Goal: Use online tool/utility: Utilize a website feature to perform a specific function

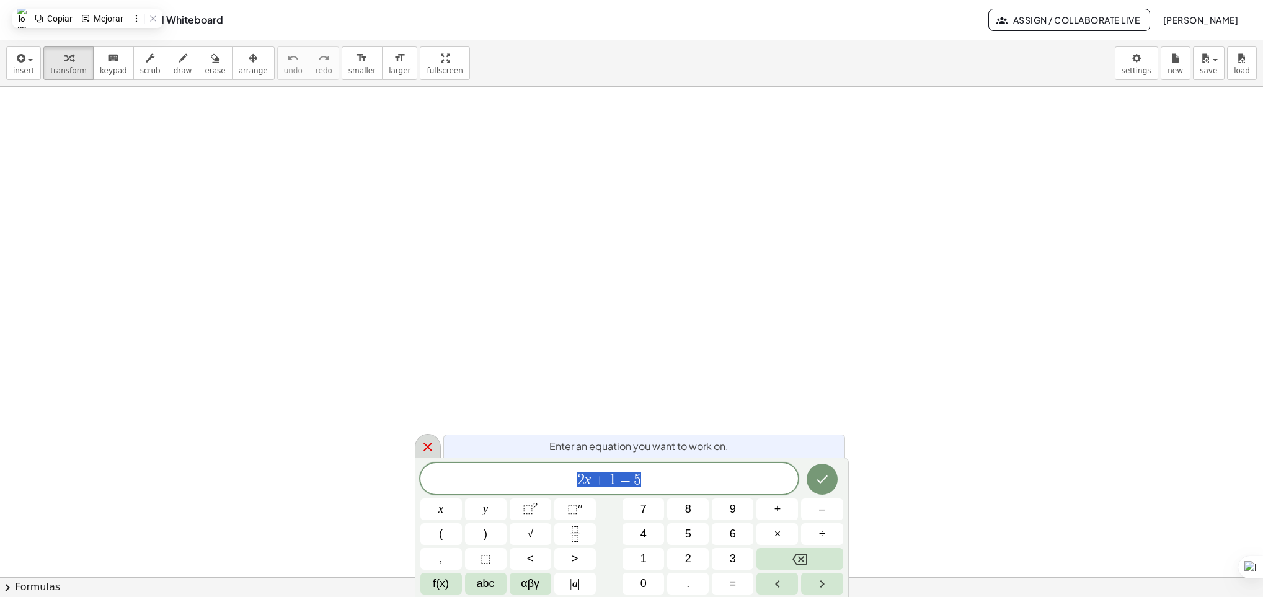
click at [422, 449] on icon at bounding box center [427, 447] width 15 height 15
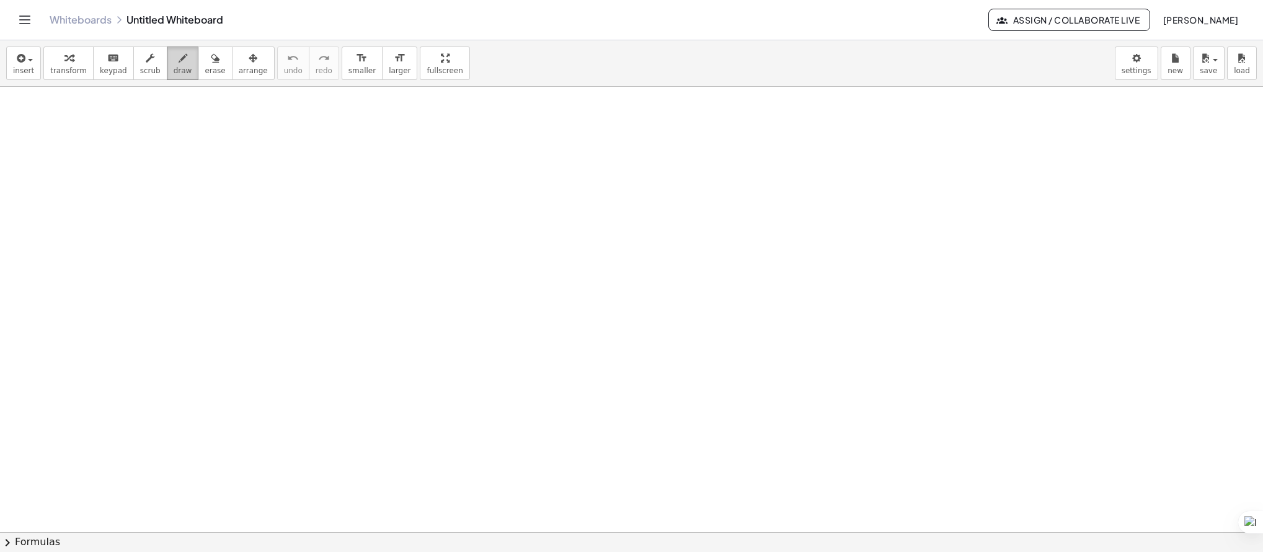
click at [174, 66] on span "draw" at bounding box center [183, 70] width 19 height 9
drag, startPoint x: 73, startPoint y: 113, endPoint x: 69, endPoint y: 121, distance: 8.3
drag, startPoint x: 69, startPoint y: 121, endPoint x: 92, endPoint y: 112, distance: 24.0
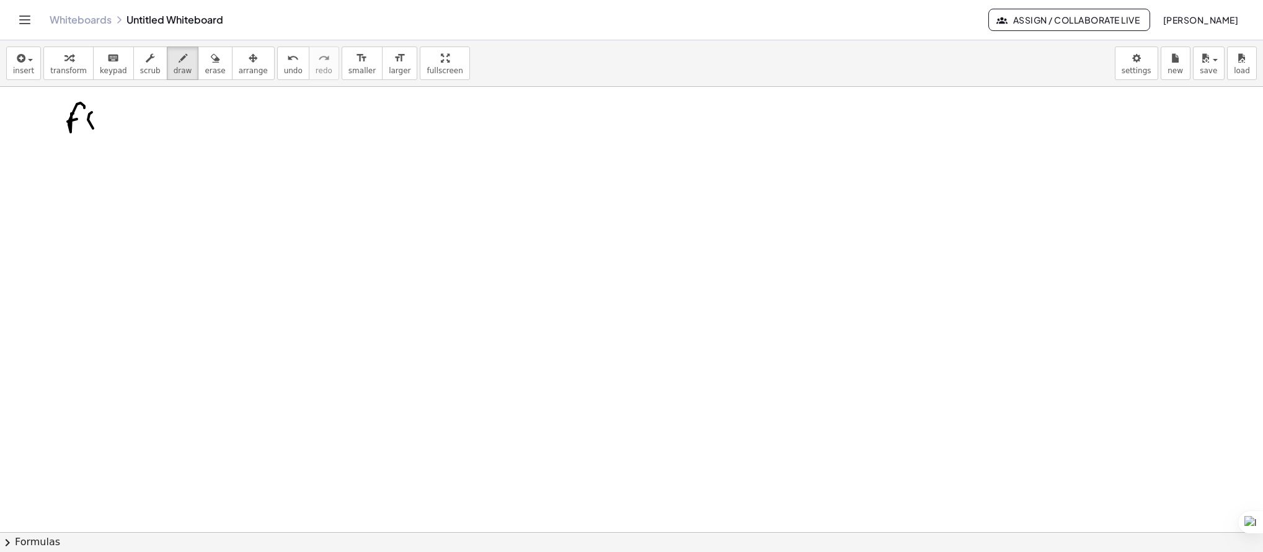
drag, startPoint x: 92, startPoint y: 112, endPoint x: 101, endPoint y: 125, distance: 16.0
drag, startPoint x: 113, startPoint y: 113, endPoint x: 102, endPoint y: 121, distance: 13.4
drag, startPoint x: 102, startPoint y: 118, endPoint x: 123, endPoint y: 108, distance: 22.7
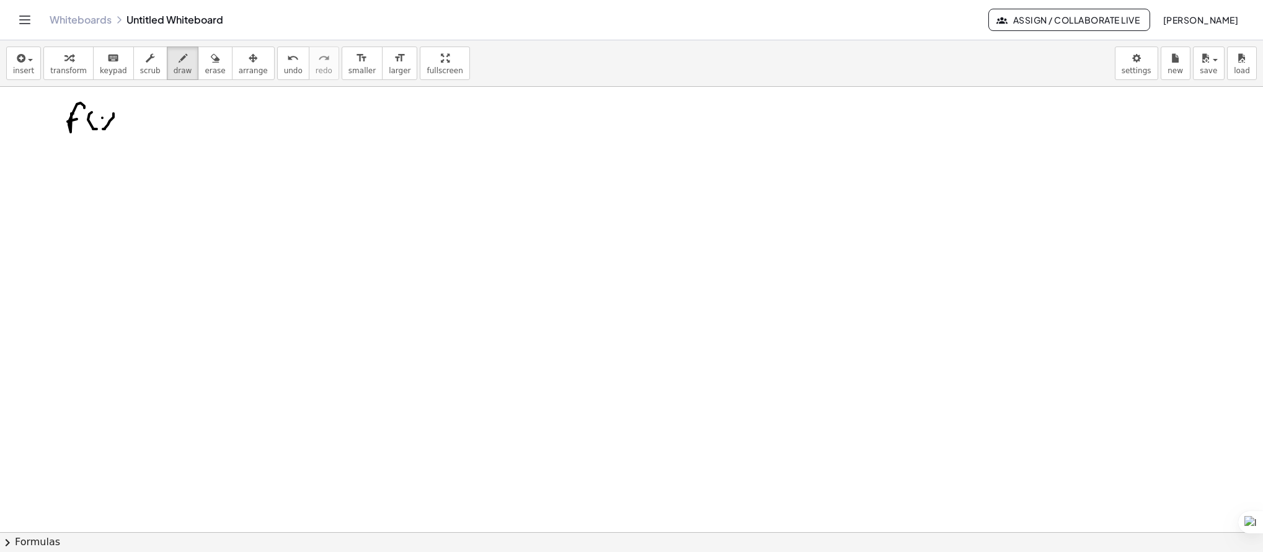
drag, startPoint x: 123, startPoint y: 105, endPoint x: 140, endPoint y: 125, distance: 26.0
drag, startPoint x: 146, startPoint y: 118, endPoint x: 151, endPoint y: 123, distance: 7.5
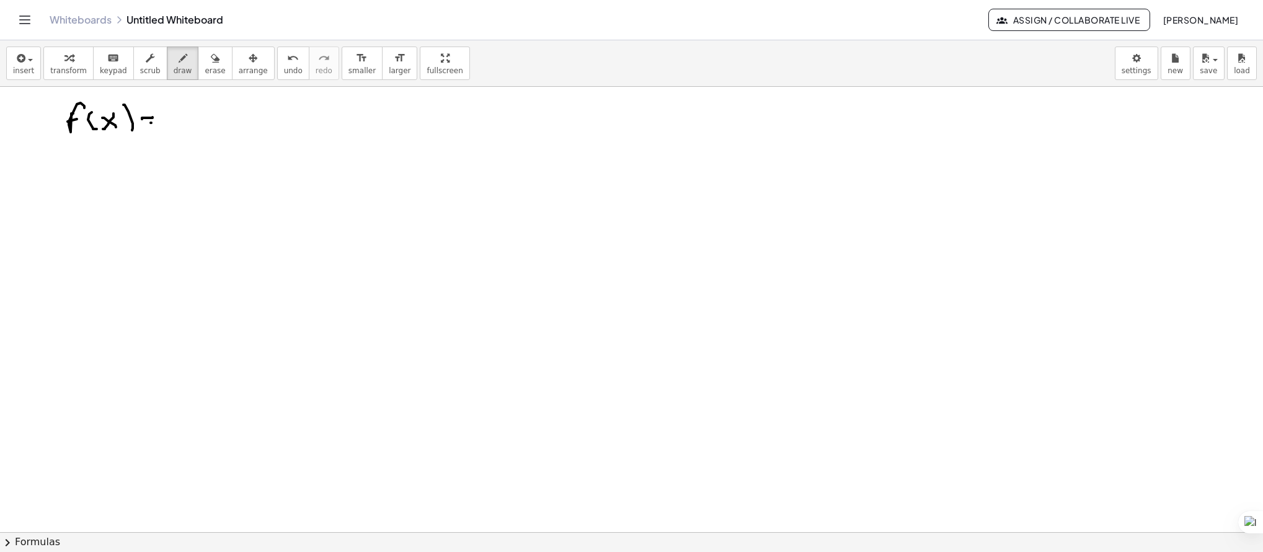
drag, startPoint x: 151, startPoint y: 123, endPoint x: 145, endPoint y: 127, distance: 7.2
drag, startPoint x: 174, startPoint y: 119, endPoint x: 190, endPoint y: 129, distance: 18.9
drag, startPoint x: 205, startPoint y: 117, endPoint x: 197, endPoint y: 125, distance: 11.0
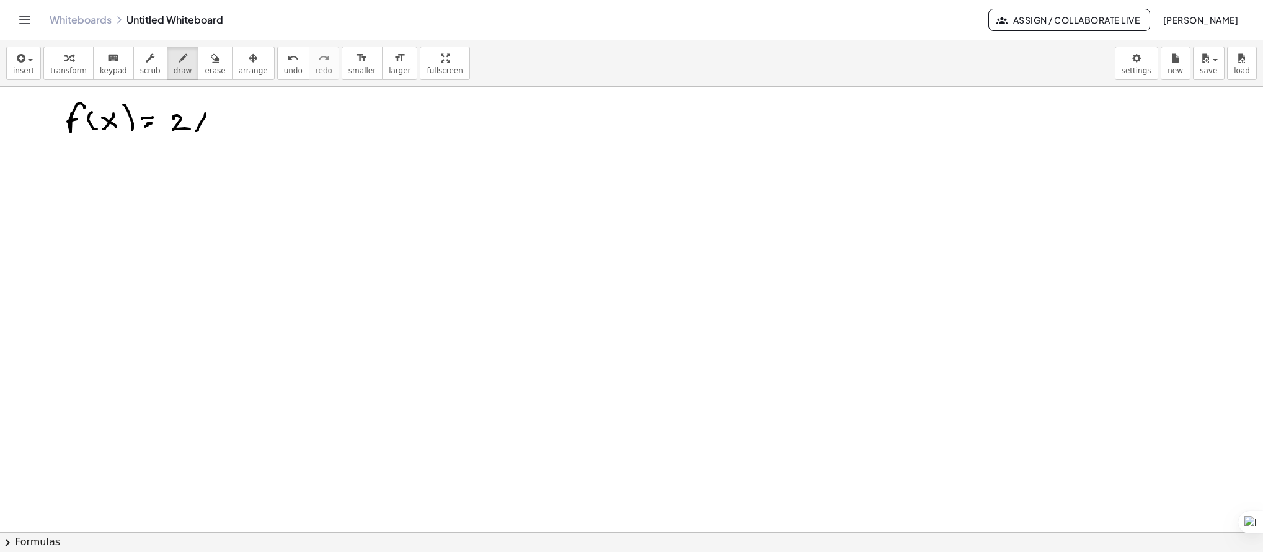
drag, startPoint x: 192, startPoint y: 114, endPoint x: 209, endPoint y: 127, distance: 21.3
drag, startPoint x: 240, startPoint y: 121, endPoint x: 228, endPoint y: 123, distance: 12.6
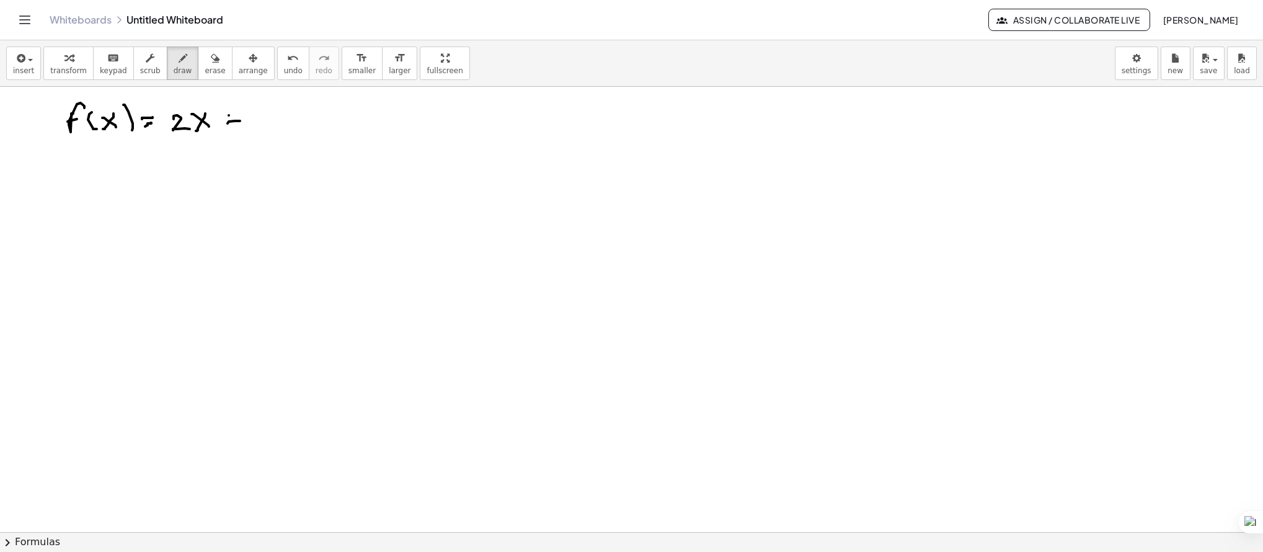
drag, startPoint x: 229, startPoint y: 115, endPoint x: 239, endPoint y: 119, distance: 10.6
drag, startPoint x: 246, startPoint y: 115, endPoint x: 249, endPoint y: 127, distance: 12.4
drag, startPoint x: 69, startPoint y: 179, endPoint x: 62, endPoint y: 174, distance: 8.9
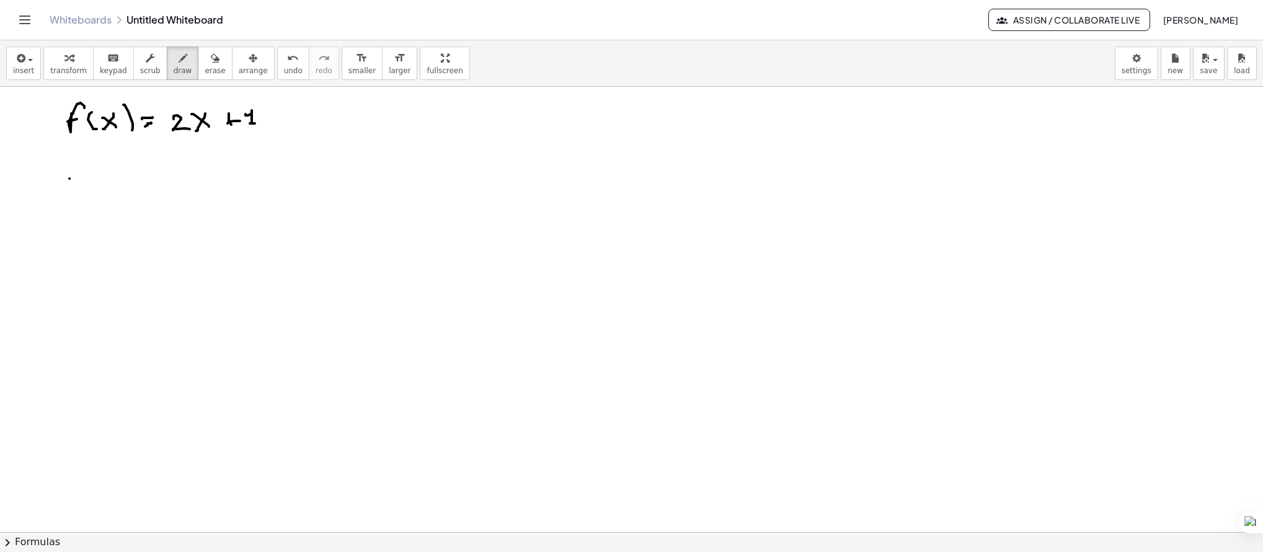
drag, startPoint x: 84, startPoint y: 172, endPoint x: 97, endPoint y: 180, distance: 16.2
drag, startPoint x: 128, startPoint y: 162, endPoint x: 129, endPoint y: 177, distance: 15.5
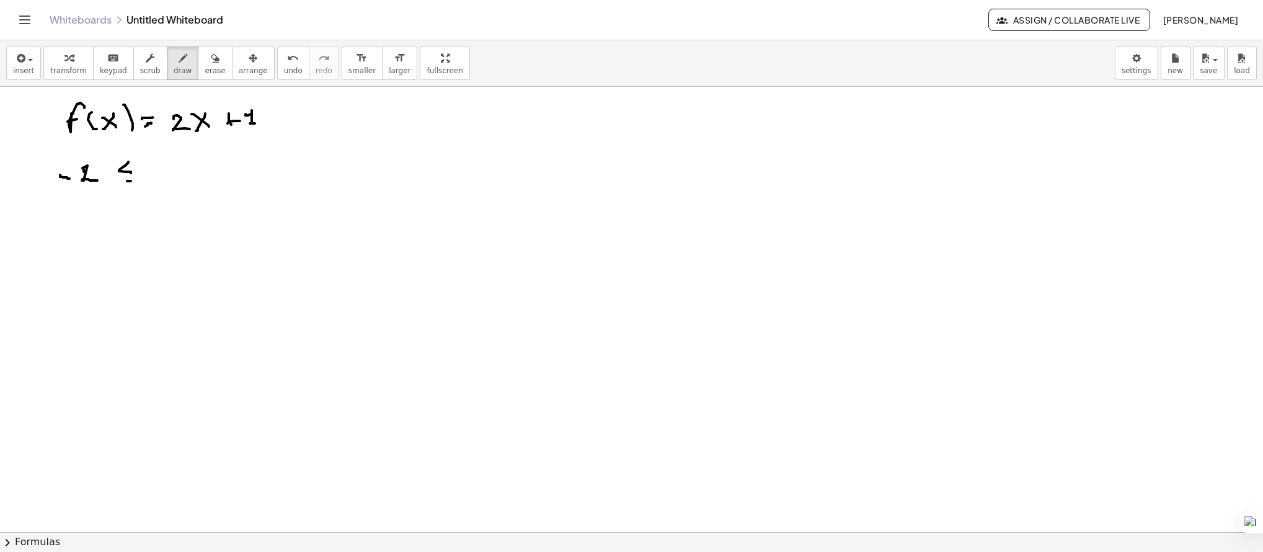
drag, startPoint x: 131, startPoint y: 181, endPoint x: 122, endPoint y: 183, distance: 9.5
drag, startPoint x: 168, startPoint y: 164, endPoint x: 159, endPoint y: 180, distance: 18.6
drag, startPoint x: 153, startPoint y: 164, endPoint x: 176, endPoint y: 181, distance: 28.8
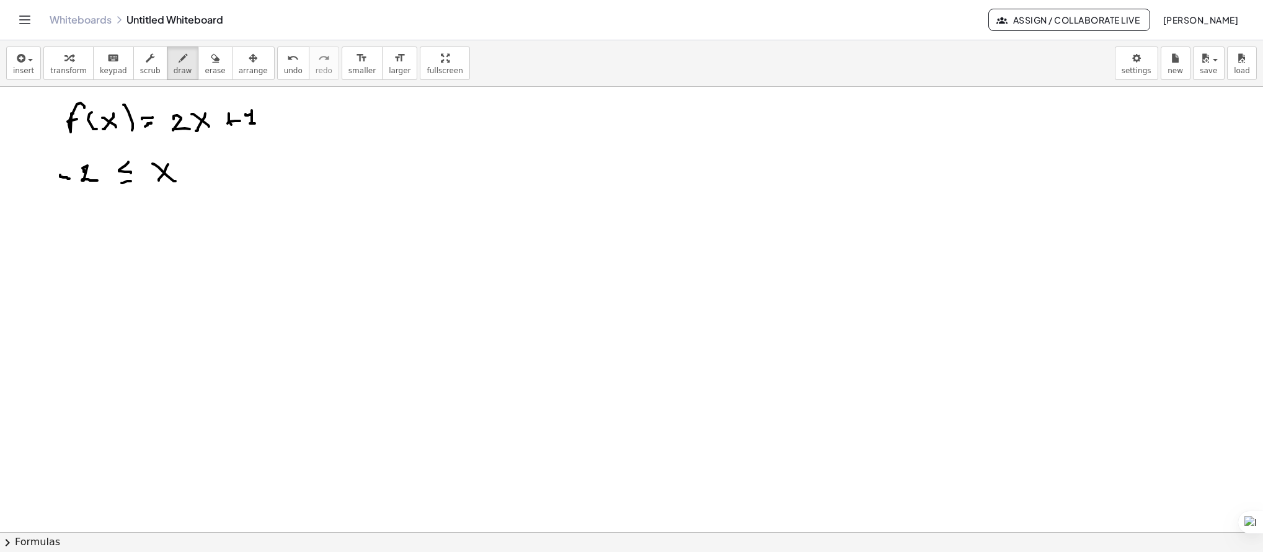
drag, startPoint x: 207, startPoint y: 166, endPoint x: 211, endPoint y: 177, distance: 11.8
drag, startPoint x: 208, startPoint y: 184, endPoint x: 197, endPoint y: 188, distance: 11.8
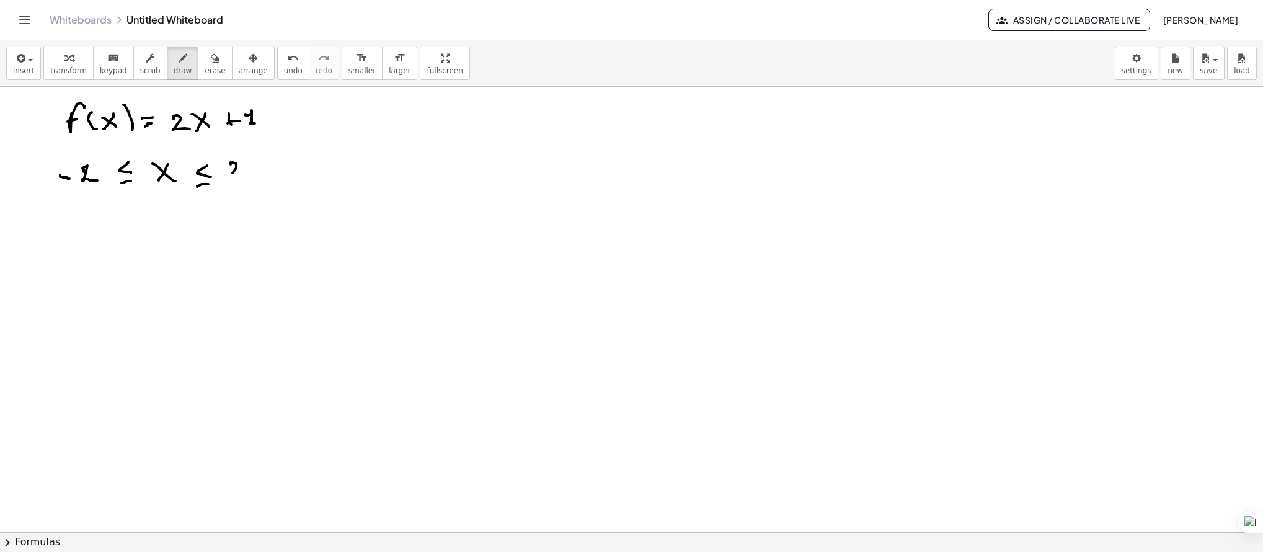
drag, startPoint x: 231, startPoint y: 164, endPoint x: 229, endPoint y: 183, distance: 18.7
drag, startPoint x: 47, startPoint y: 253, endPoint x: 69, endPoint y: 269, distance: 27.2
drag, startPoint x: 69, startPoint y: 273, endPoint x: 77, endPoint y: 261, distance: 14.5
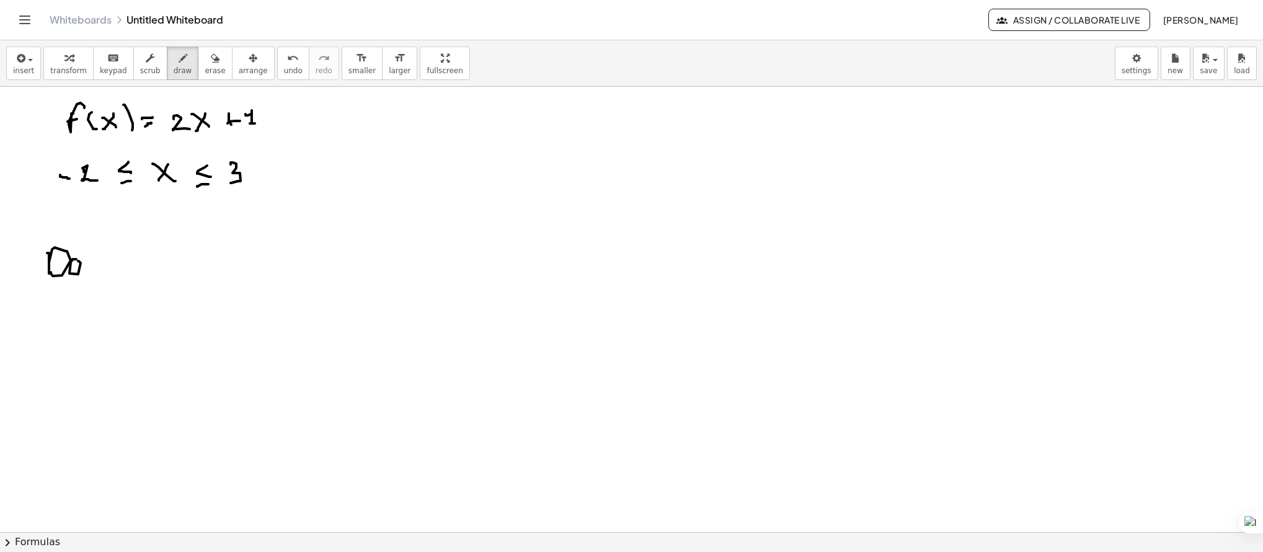
drag, startPoint x: 86, startPoint y: 266, endPoint x: 110, endPoint y: 268, distance: 24.9
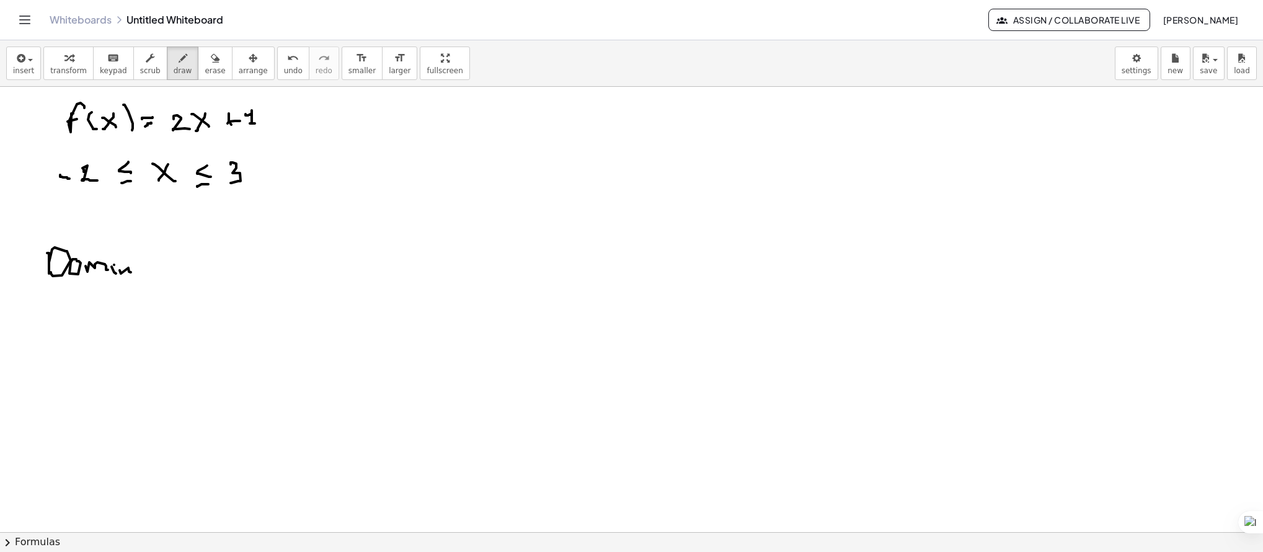
drag, startPoint x: 121, startPoint y: 273, endPoint x: 136, endPoint y: 270, distance: 15.9
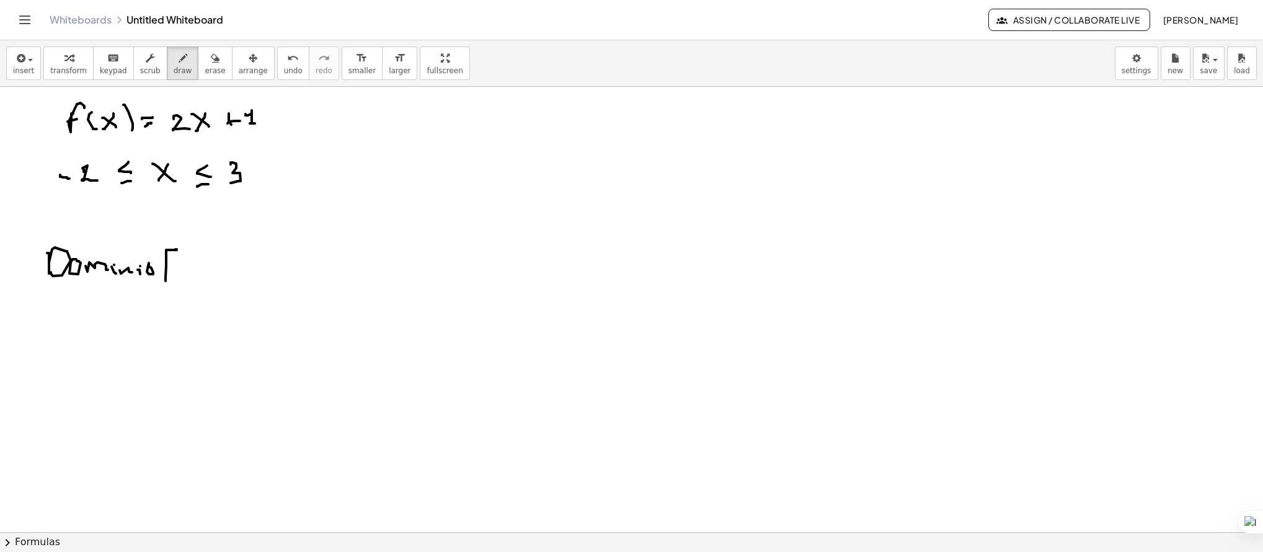
drag, startPoint x: 176, startPoint y: 249, endPoint x: 176, endPoint y: 283, distance: 33.5
drag, startPoint x: 190, startPoint y: 257, endPoint x: 207, endPoint y: 257, distance: 17.4
drag, startPoint x: 207, startPoint y: 257, endPoint x: 213, endPoint y: 274, distance: 18.2
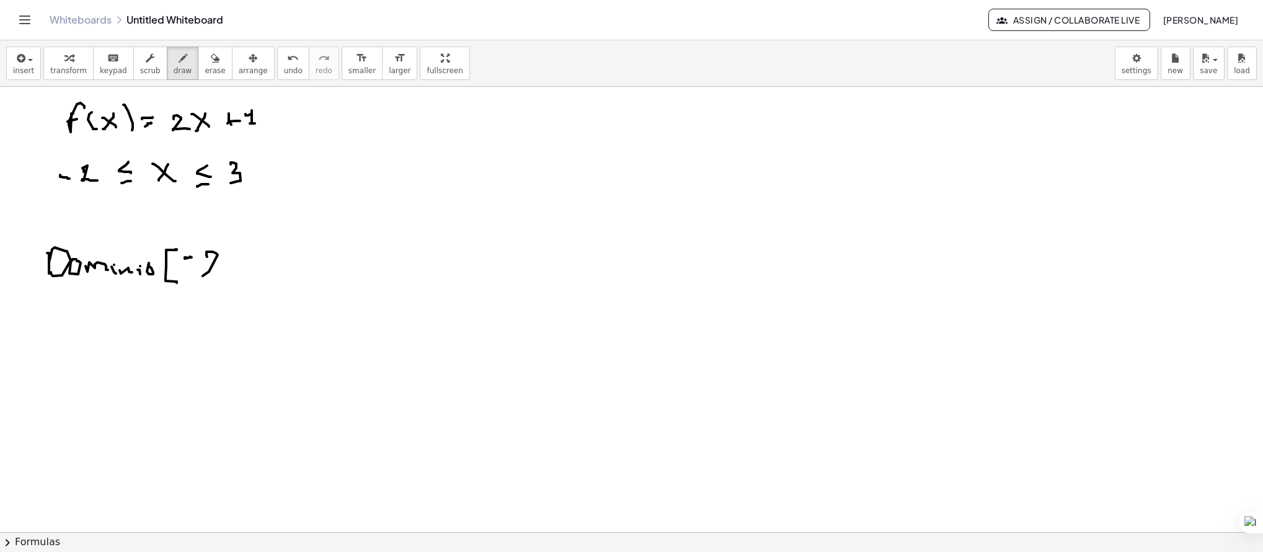
drag
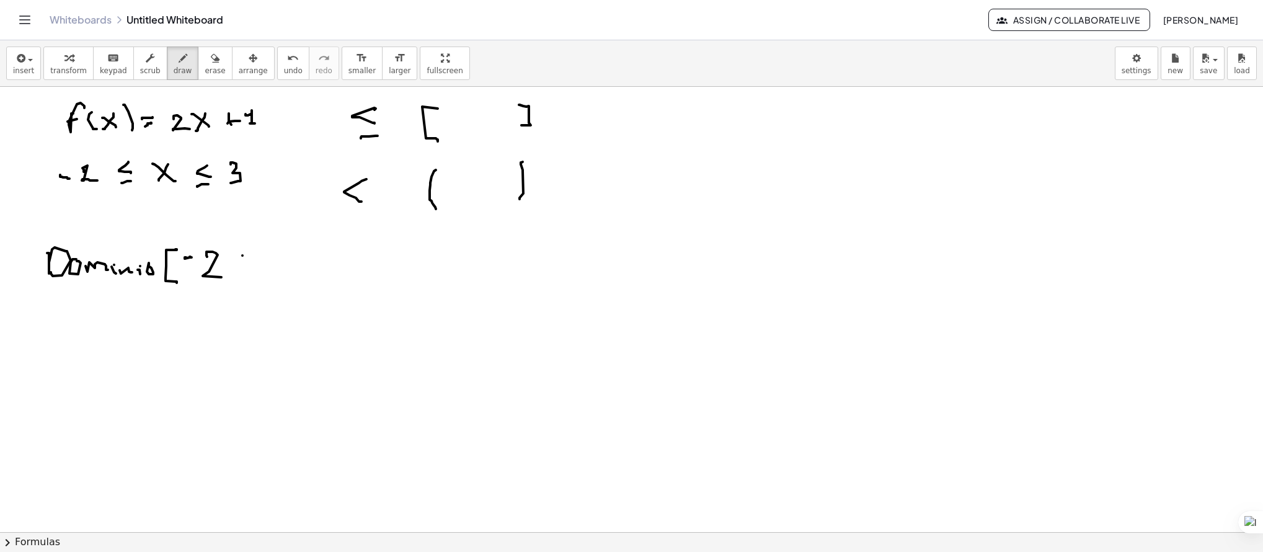
drag, startPoint x: 644, startPoint y: 105, endPoint x: 675, endPoint y: 125, distance: 36.8
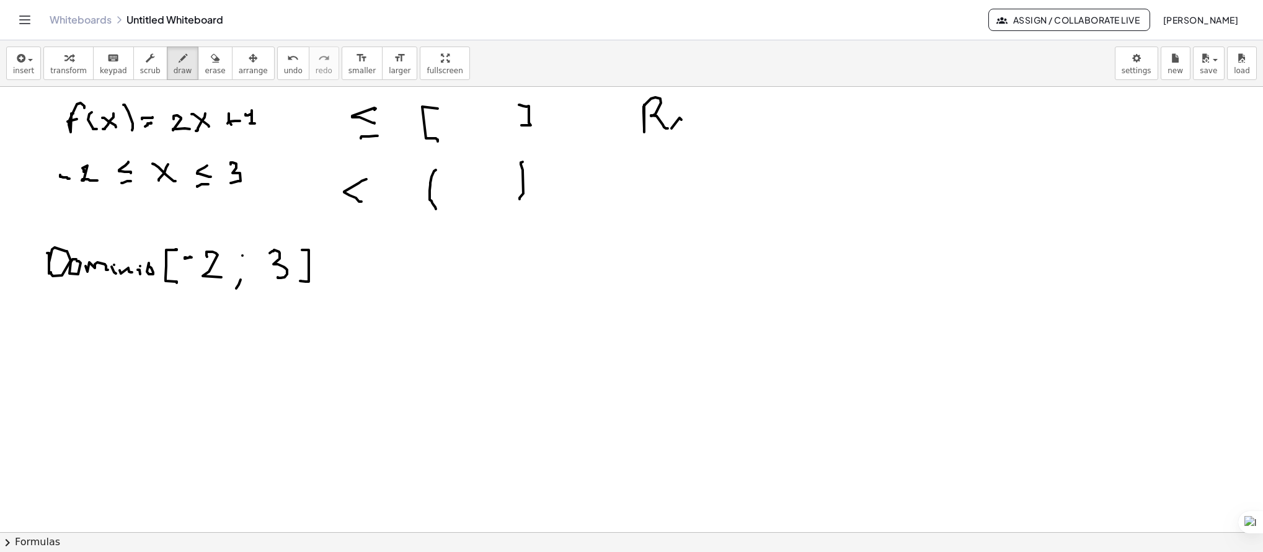
drag, startPoint x: 672, startPoint y: 128, endPoint x: 687, endPoint y: 125, distance: 15.9
drag, startPoint x: 687, startPoint y: 121, endPoint x: 711, endPoint y: 116, distance: 24.1
drag, startPoint x: 711, startPoint y: 116, endPoint x: 730, endPoint y: 119, distance: 19.5
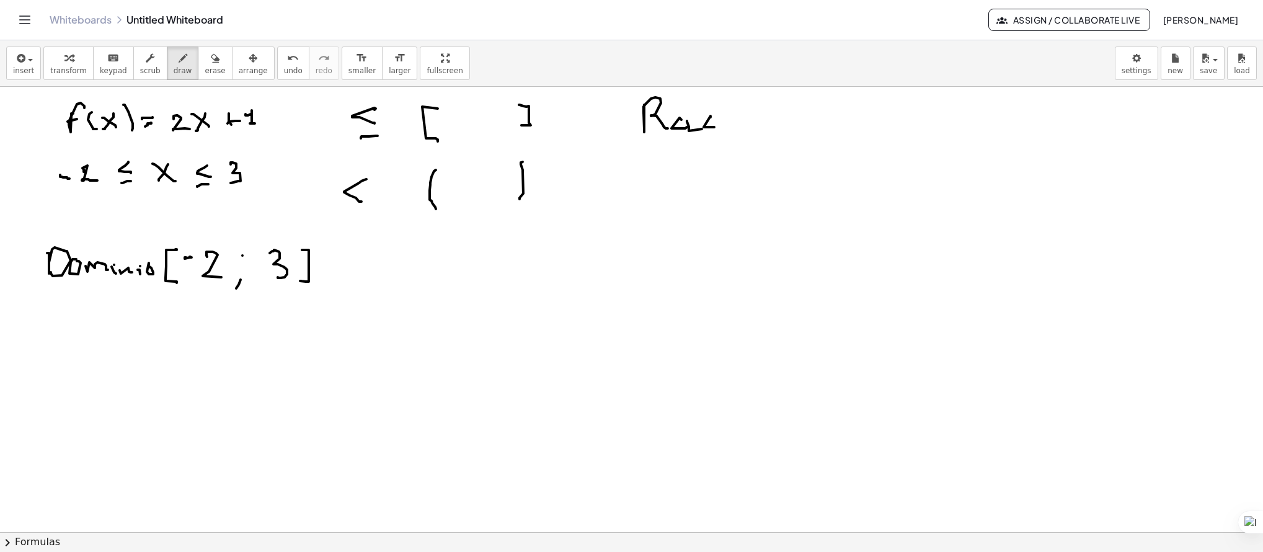
drag, startPoint x: 730, startPoint y: 119, endPoint x: 701, endPoint y: 136, distance: 33.1
drag, startPoint x: 691, startPoint y: 122, endPoint x: 724, endPoint y: 122, distance: 32.9
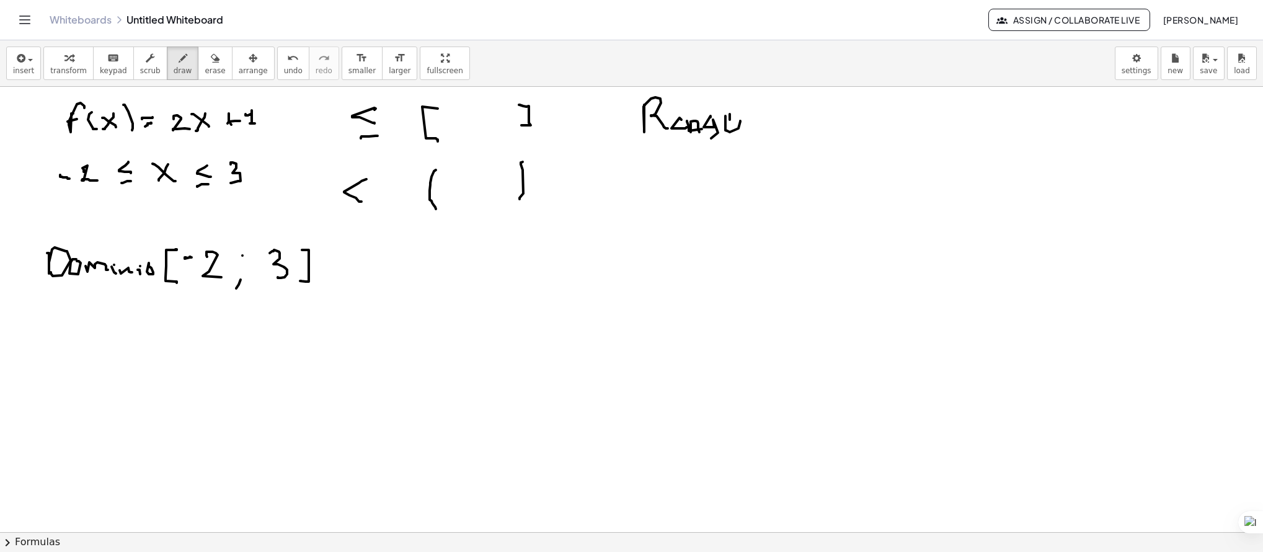
drag, startPoint x: 636, startPoint y: 179, endPoint x: 663, endPoint y: 182, distance: 26.9
click at [211, 61] on icon "button" at bounding box center [215, 58] width 9 height 15
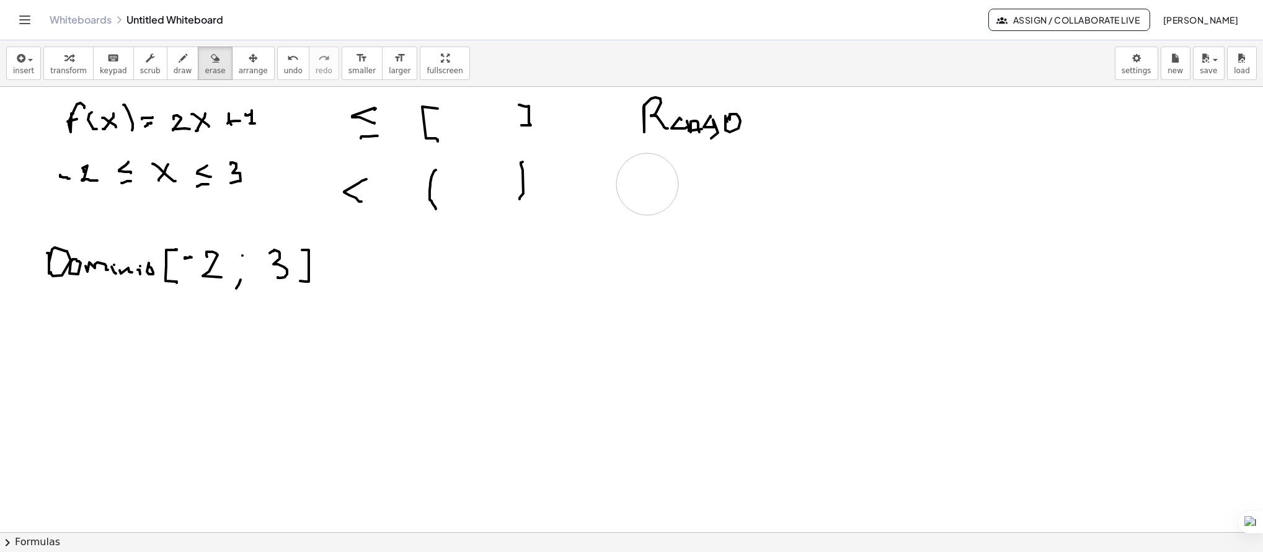
drag, startPoint x: 646, startPoint y: 173, endPoint x: 646, endPoint y: 184, distance: 11.2
click at [174, 50] on div "button" at bounding box center [183, 57] width 19 height 15
drag, startPoint x: 644, startPoint y: 181, endPoint x: 655, endPoint y: 190, distance: 13.7
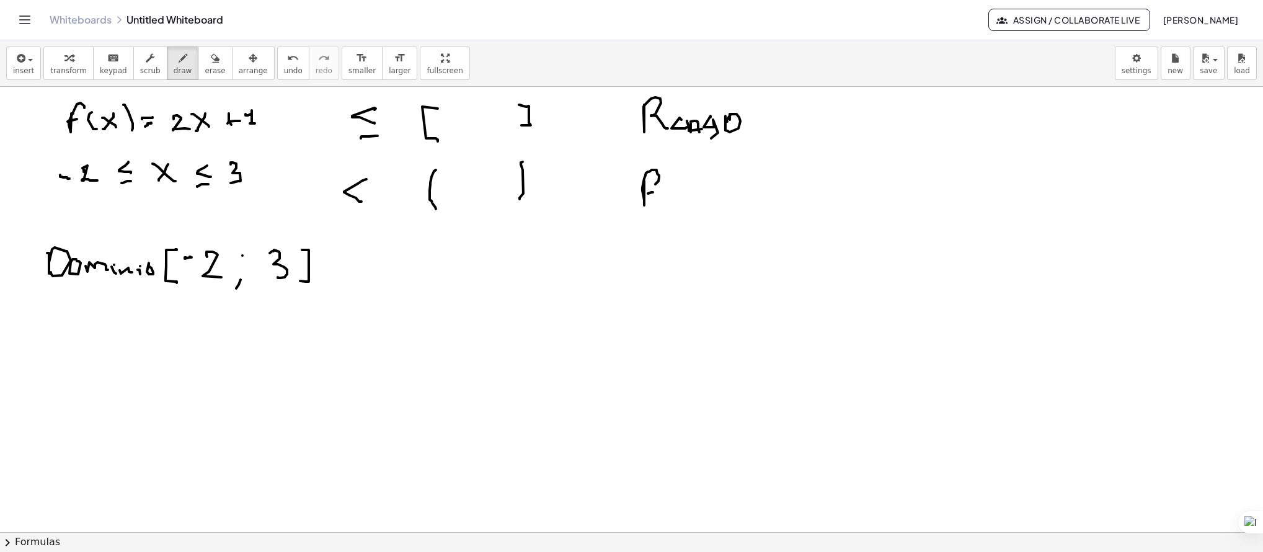
drag, startPoint x: 660, startPoint y: 186, endPoint x: 670, endPoint y: 196, distance: 13.6
drag, startPoint x: 678, startPoint y: 186, endPoint x: 669, endPoint y: 190, distance: 10.0
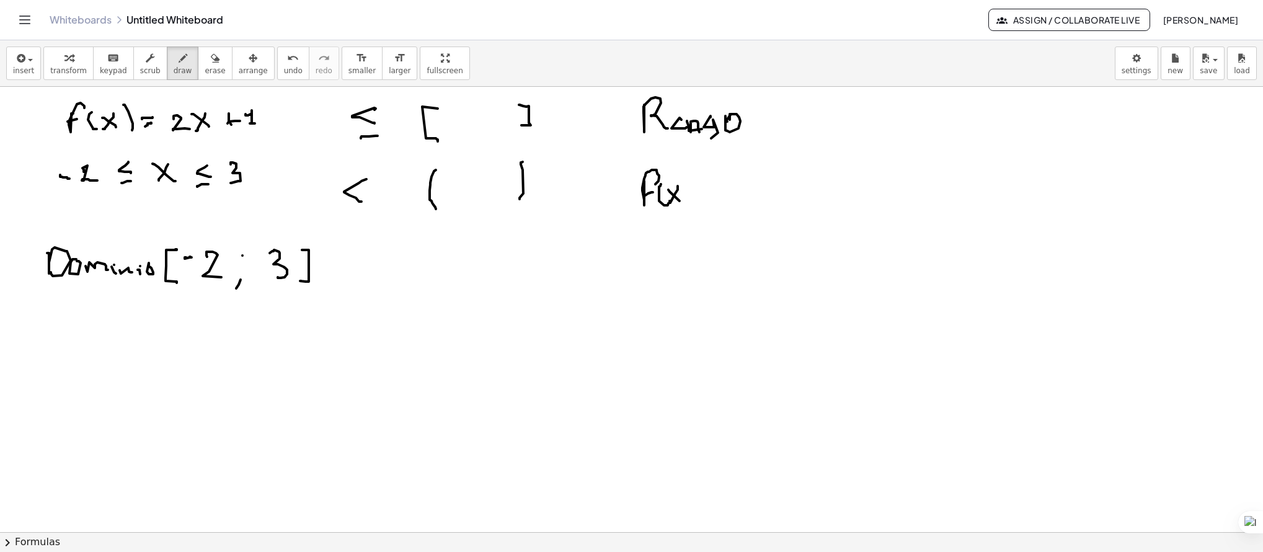
drag, startPoint x: 669, startPoint y: 190, endPoint x: 680, endPoint y: 201, distance: 15.8
drag, startPoint x: 683, startPoint y: 182, endPoint x: 689, endPoint y: 203, distance: 21.8
drag, startPoint x: 719, startPoint y: 188, endPoint x: 735, endPoint y: 186, distance: 16.2
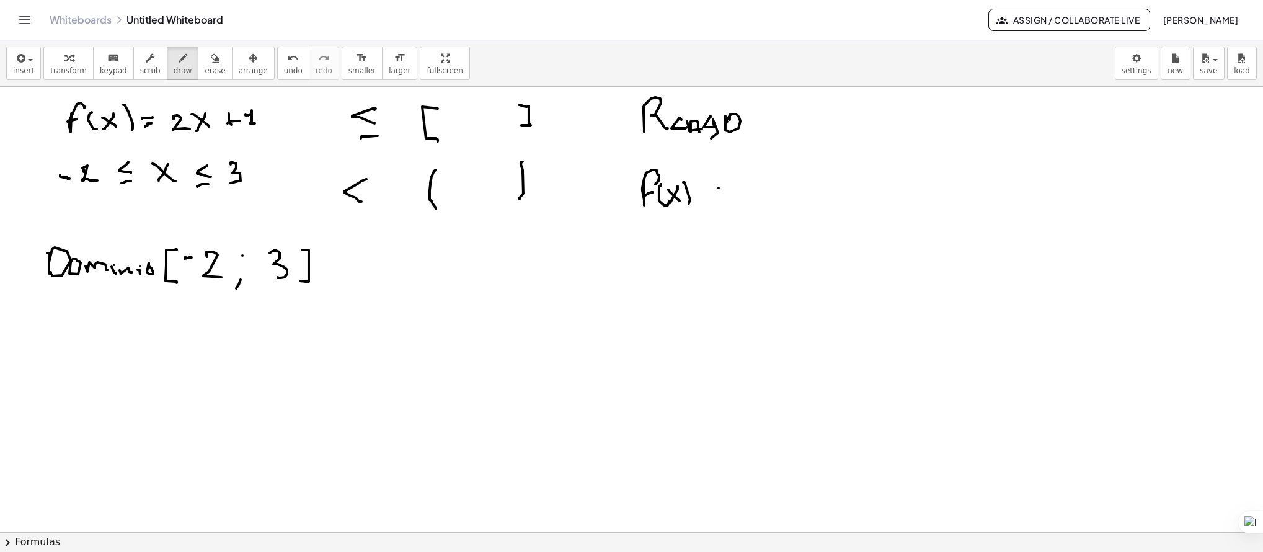
drag, startPoint x: 735, startPoint y: 186, endPoint x: 759, endPoint y: 179, distance: 25.1
drag, startPoint x: 759, startPoint y: 179, endPoint x: 750, endPoint y: 187, distance: 11.9
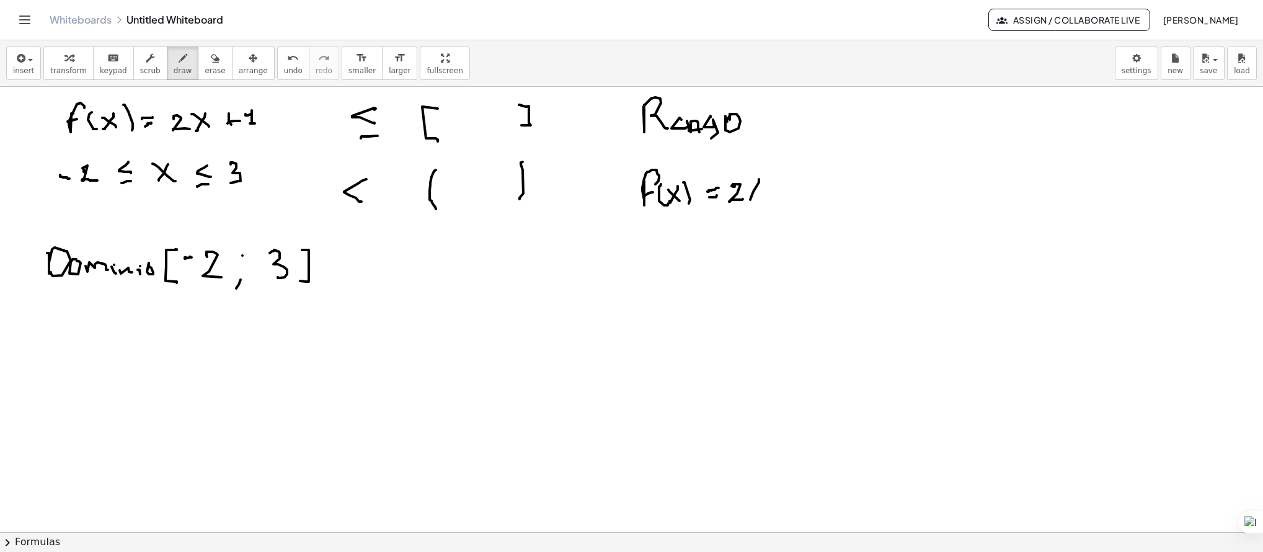
drag, startPoint x: 754, startPoint y: 187, endPoint x: 784, endPoint y: 182, distance: 30.1
drag, startPoint x: 785, startPoint y: 181, endPoint x: 778, endPoint y: 182, distance: 6.9
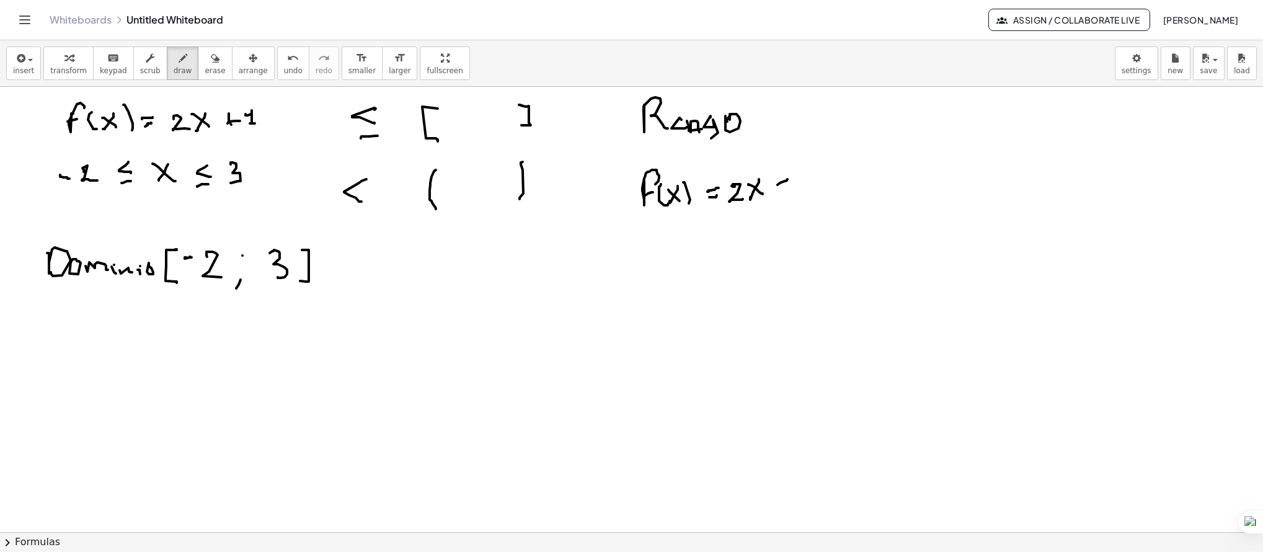
drag, startPoint x: 780, startPoint y: 189, endPoint x: 794, endPoint y: 186, distance: 14.5
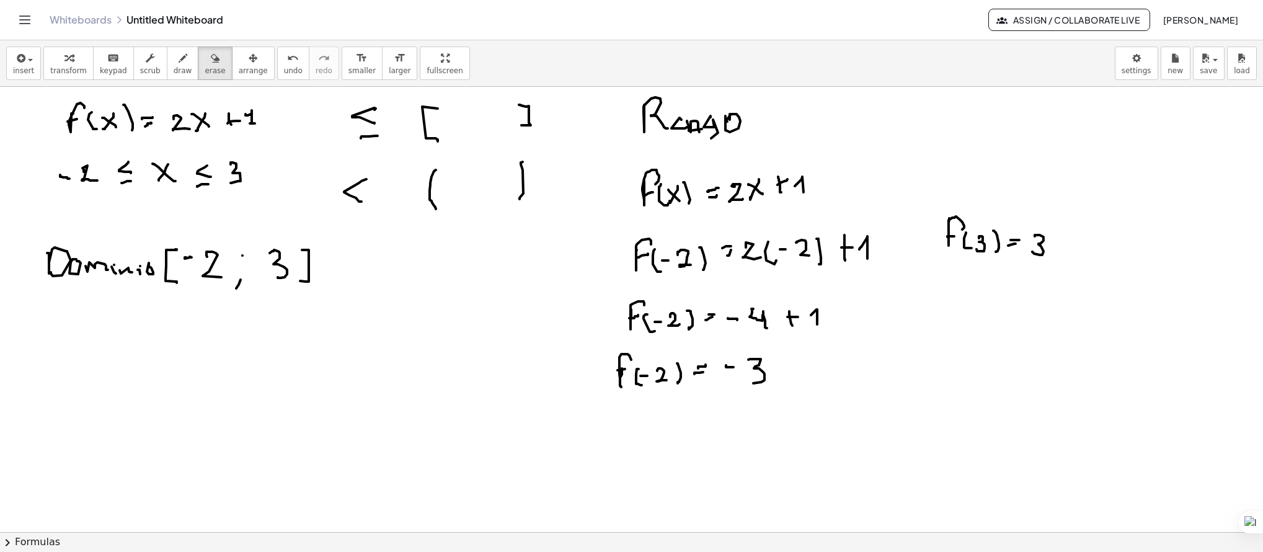
click at [788, 164] on div "insert select one: Math Expression Function Text Youtube Video Graphing Geometr…" at bounding box center [631, 296] width 1263 height 512
click at [179, 61] on icon "button" at bounding box center [183, 58] width 9 height 15
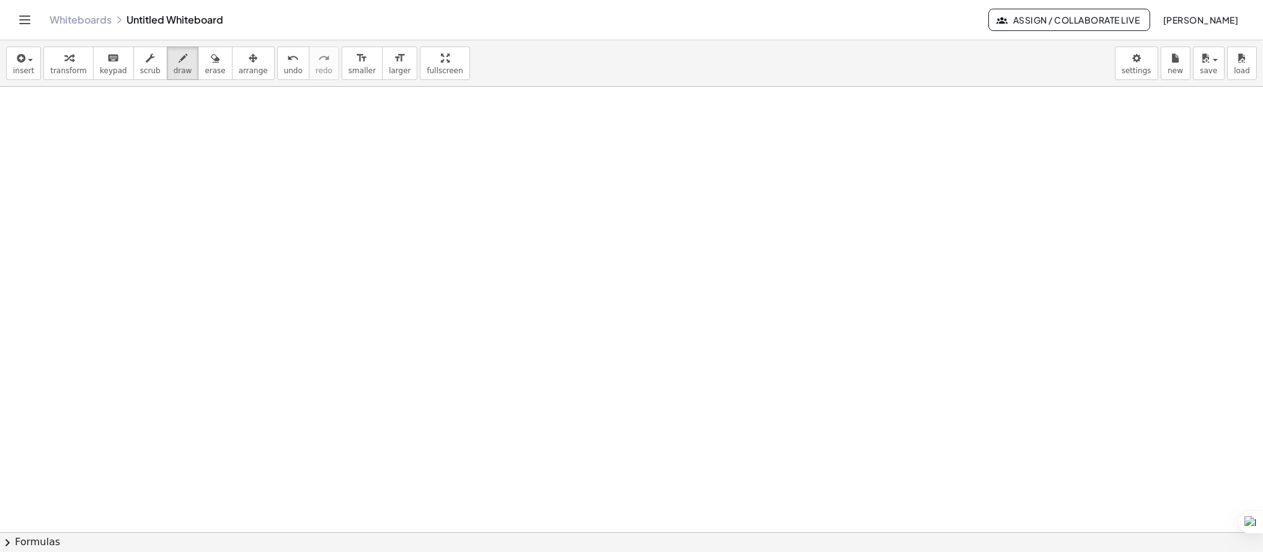
scroll to position [399, 0]
drag, startPoint x: 73, startPoint y: 118, endPoint x: 80, endPoint y: 129, distance: 13.1
click at [86, 117] on div at bounding box center [631, 217] width 1263 height 1060
click at [69, 131] on div at bounding box center [631, 217] width 1263 height 1060
drag, startPoint x: 91, startPoint y: 125, endPoint x: 112, endPoint y: 127, distance: 20.6
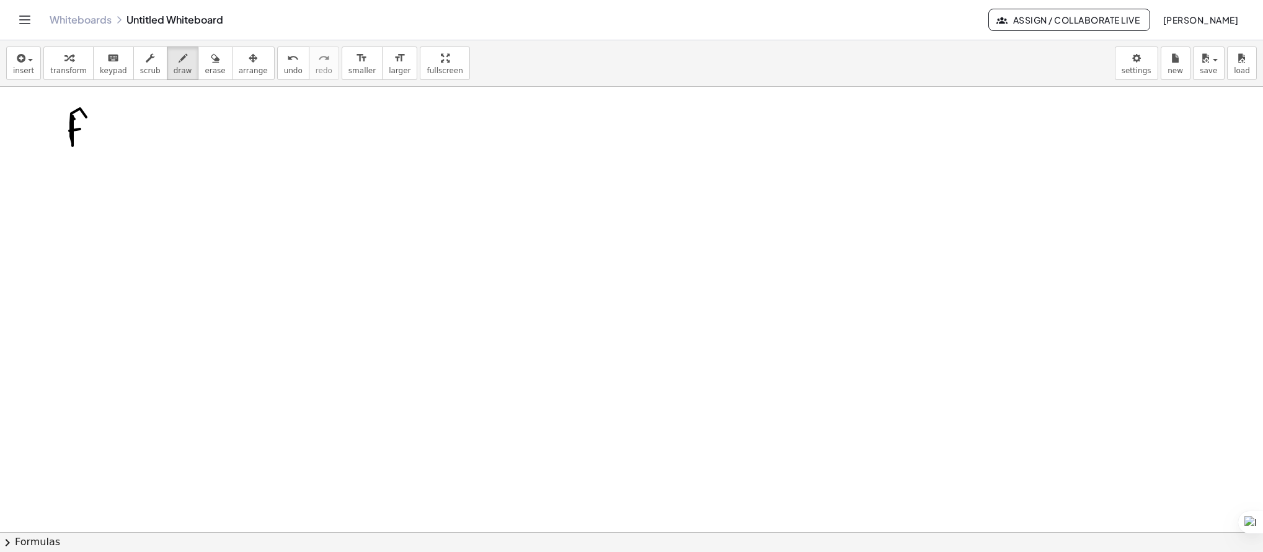
click at [97, 146] on div at bounding box center [631, 217] width 1263 height 1060
drag, startPoint x: 112, startPoint y: 127, endPoint x: 117, endPoint y: 146, distance: 19.4
click at [100, 140] on div at bounding box center [631, 217] width 1263 height 1060
drag, startPoint x: 117, startPoint y: 146, endPoint x: 127, endPoint y: 123, distance: 24.2
click at [119, 146] on div at bounding box center [631, 217] width 1263 height 1060
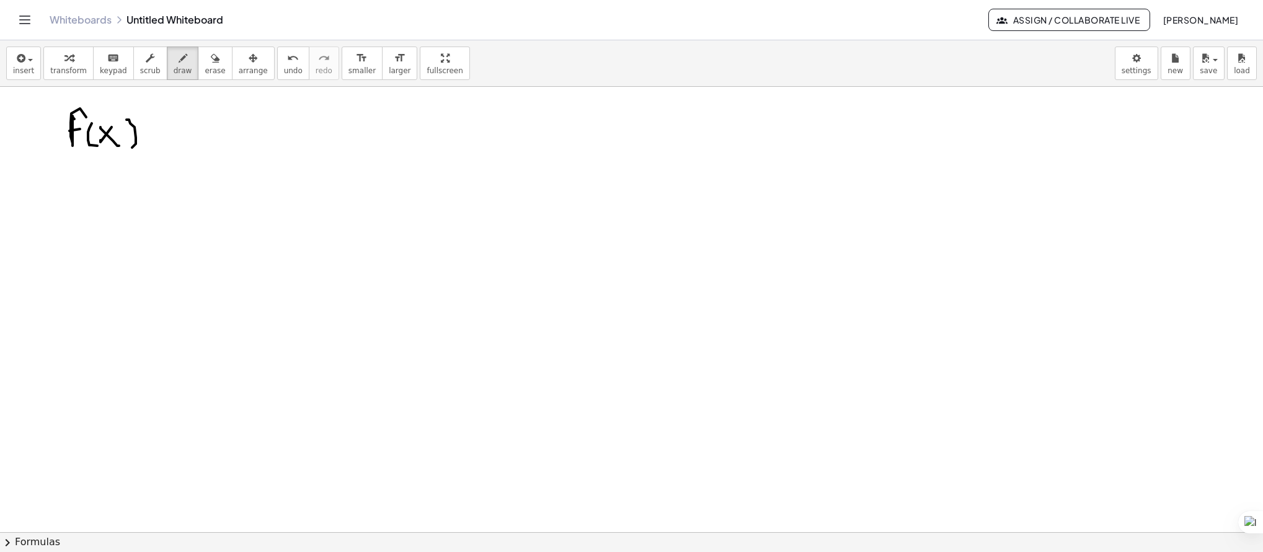
drag, startPoint x: 127, startPoint y: 120, endPoint x: 145, endPoint y: 140, distance: 27.2
click at [129, 149] on div at bounding box center [631, 217] width 1263 height 1060
drag, startPoint x: 168, startPoint y: 131, endPoint x: 153, endPoint y: 140, distance: 17.2
click at [157, 131] on div at bounding box center [631, 217] width 1263 height 1060
click at [154, 140] on div at bounding box center [631, 217] width 1263 height 1060
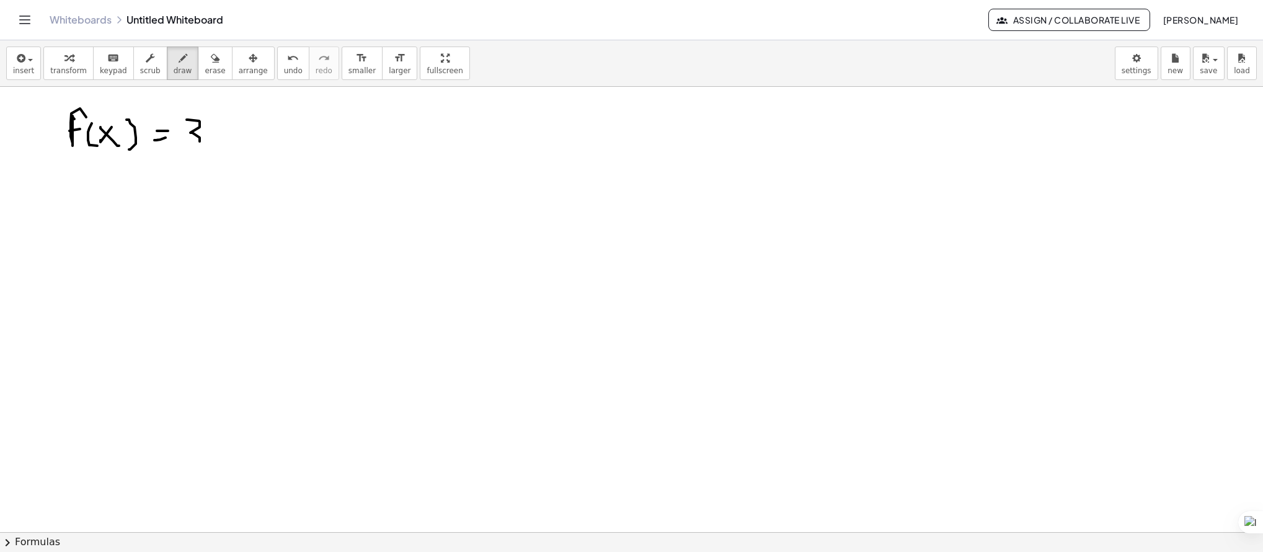
drag, startPoint x: 187, startPoint y: 120, endPoint x: 227, endPoint y: 134, distance: 42.8
click at [188, 149] on div at bounding box center [631, 217] width 1263 height 1060
drag, startPoint x: 227, startPoint y: 134, endPoint x: 216, endPoint y: 125, distance: 14.5
click at [218, 146] on div at bounding box center [631, 217] width 1263 height 1060
drag, startPoint x: 216, startPoint y: 125, endPoint x: 234, endPoint y: 145, distance: 27.7
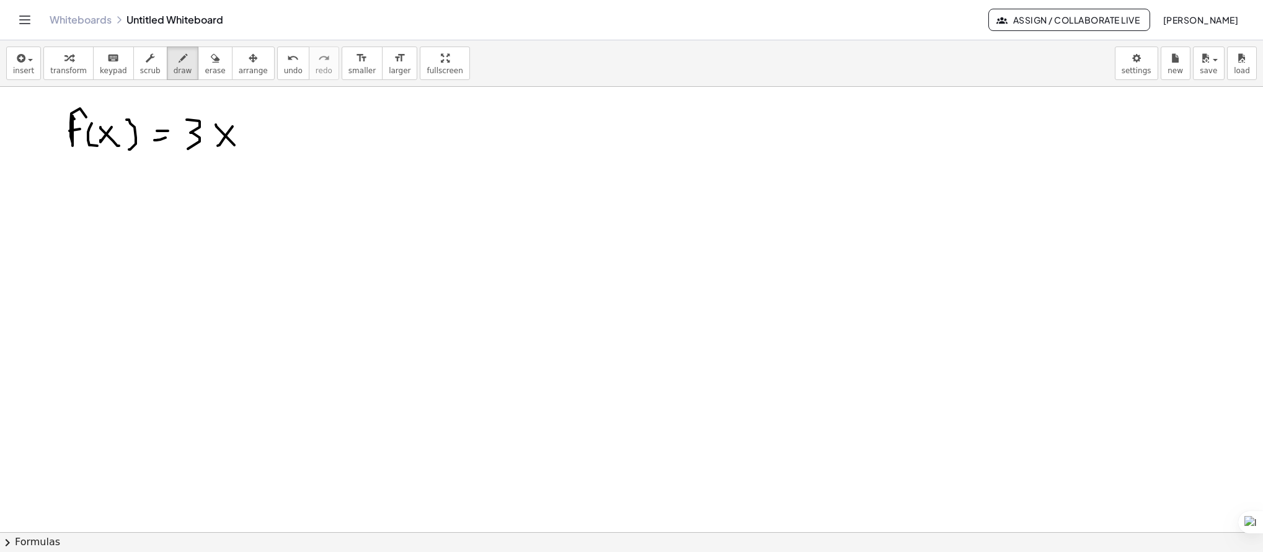
click at [234, 145] on div at bounding box center [631, 217] width 1263 height 1060
click at [257, 136] on div at bounding box center [631, 217] width 1263 height 1060
click at [266, 148] on div at bounding box center [631, 217] width 1263 height 1060
click at [303, 154] on div at bounding box center [631, 217] width 1263 height 1060
click at [261, 149] on div at bounding box center [631, 217] width 1263 height 1060
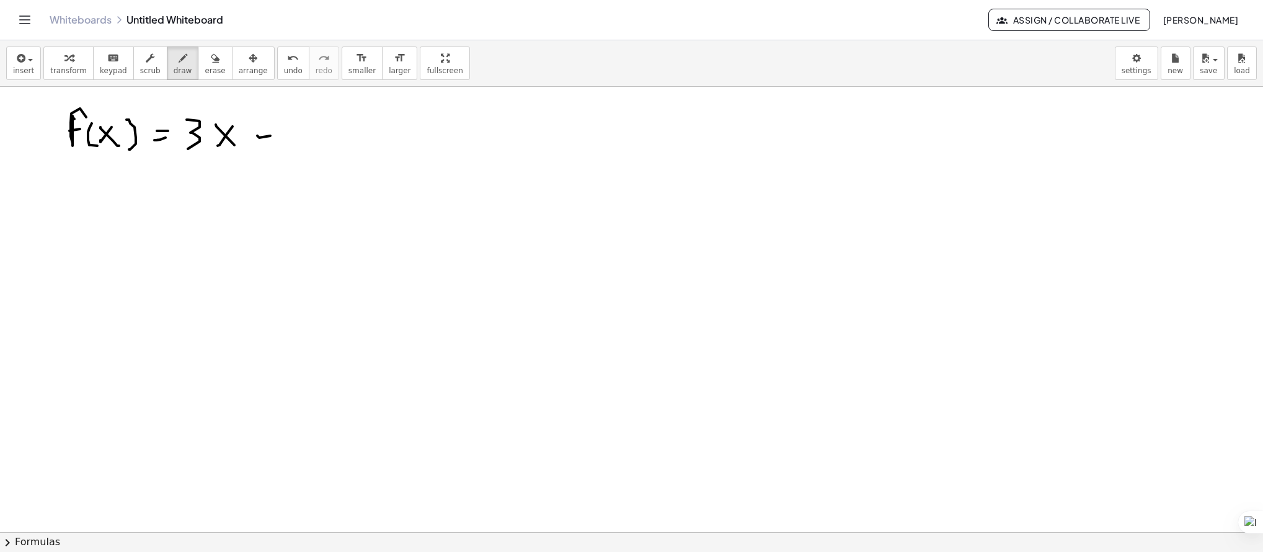
click at [259, 136] on div at bounding box center [631, 217] width 1263 height 1060
drag, startPoint x: 262, startPoint y: 121, endPoint x: 268, endPoint y: 133, distance: 13.0
click at [263, 140] on div at bounding box center [631, 217] width 1263 height 1060
click at [261, 127] on div at bounding box center [631, 217] width 1263 height 1060
click at [198, 58] on button "erase" at bounding box center [215, 63] width 34 height 33
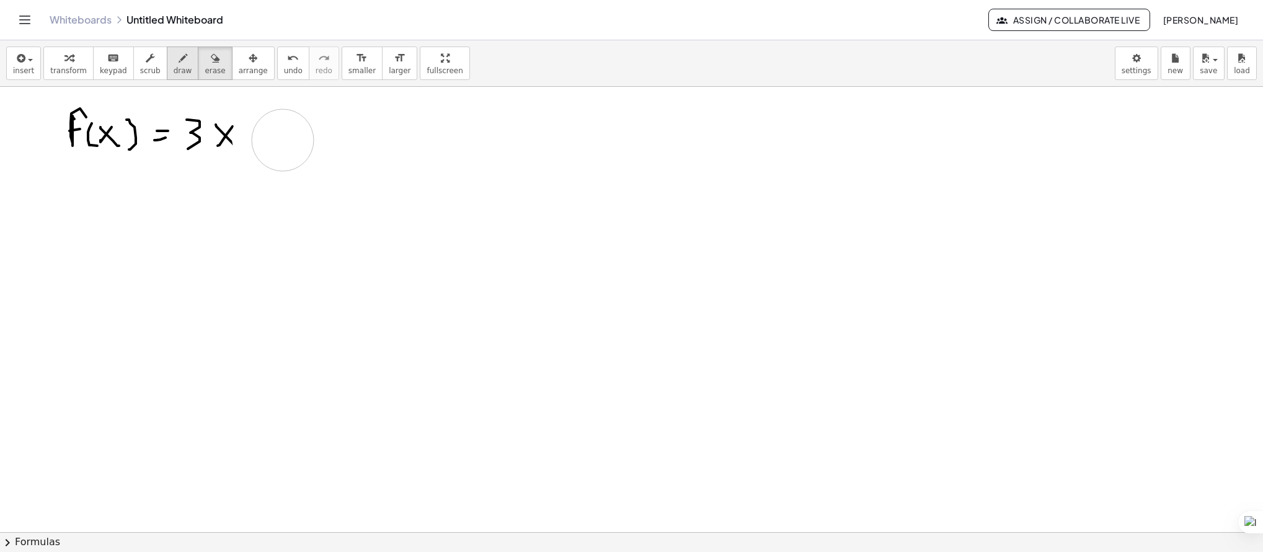
drag, startPoint x: 266, startPoint y: 140, endPoint x: 179, endPoint y: 58, distance: 119.8
click at [309, 144] on div at bounding box center [631, 217] width 1263 height 1060
drag, startPoint x: 176, startPoint y: 58, endPoint x: 180, endPoint y: 87, distance: 30.2
click at [188, 73] on div "transform keyboard keypad scrub draw erase arrange" at bounding box center [158, 63] width 231 height 33
drag, startPoint x: 260, startPoint y: 127, endPoint x: 253, endPoint y: 123, distance: 8.1
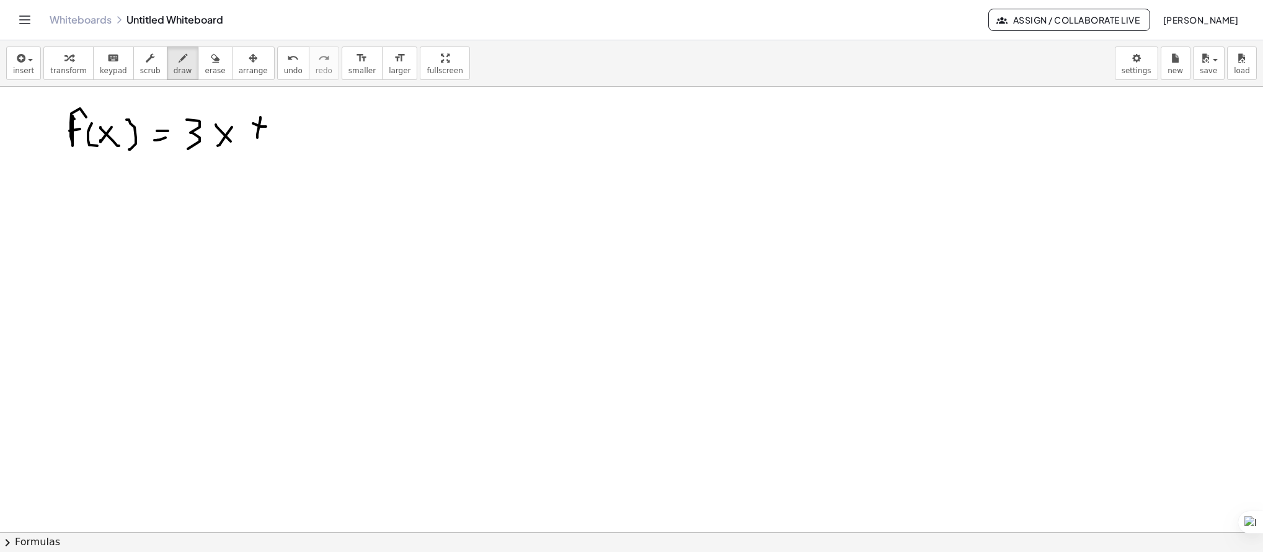
drag, startPoint x: 260, startPoint y: 117, endPoint x: 257, endPoint y: 138, distance: 20.7
click at [257, 138] on div at bounding box center [631, 217] width 1263 height 1060
drag, startPoint x: 282, startPoint y: 127, endPoint x: 296, endPoint y: 142, distance: 21.0
click at [296, 147] on div at bounding box center [631, 217] width 1263 height 1060
drag, startPoint x: 112, startPoint y: 207, endPoint x: 97, endPoint y: 216, distance: 18.1
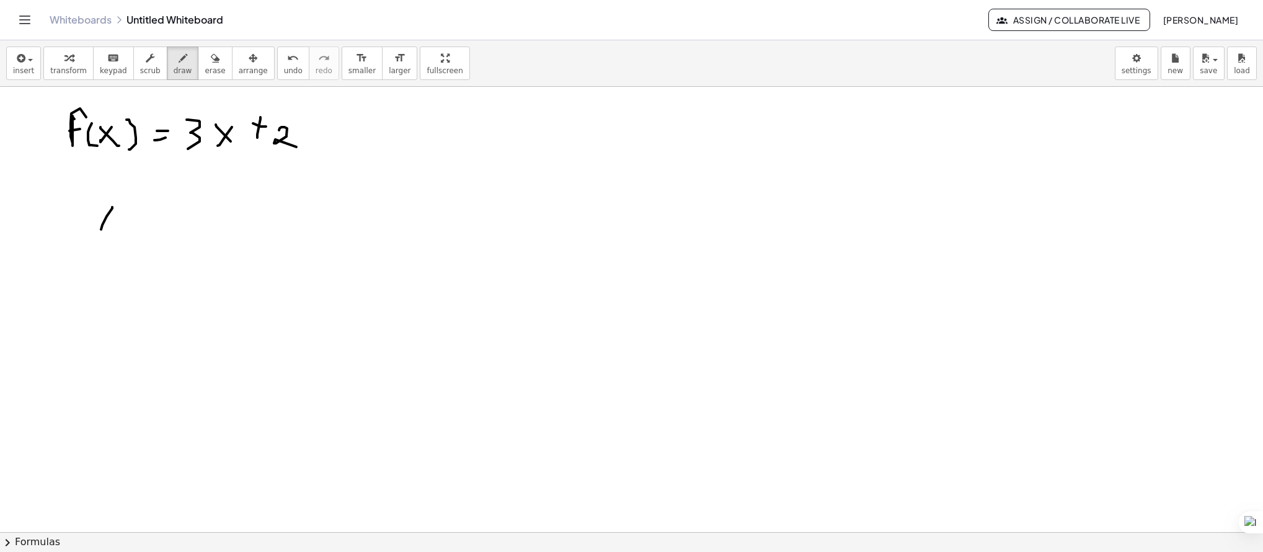
click at [100, 229] on div at bounding box center [631, 217] width 1263 height 1060
drag, startPoint x: 95, startPoint y: 211, endPoint x: 119, endPoint y: 231, distance: 31.3
click at [119, 231] on div at bounding box center [631, 217] width 1263 height 1060
drag, startPoint x: 146, startPoint y: 207, endPoint x: 149, endPoint y: 223, distance: 16.5
click at [149, 223] on div at bounding box center [631, 217] width 1263 height 1060
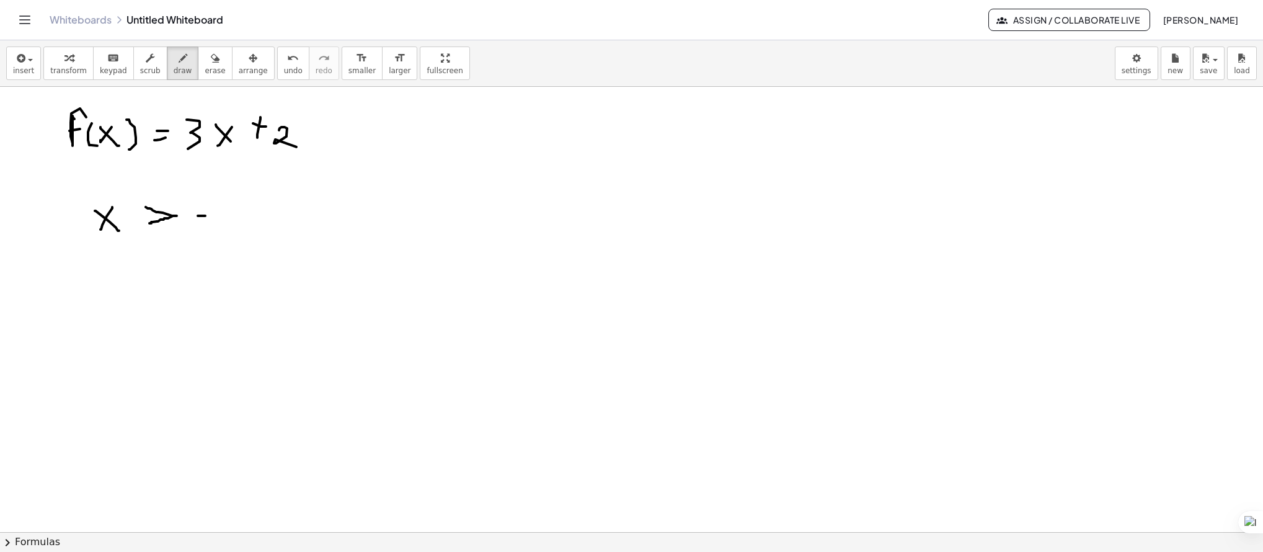
drag, startPoint x: 205, startPoint y: 216, endPoint x: 198, endPoint y: 216, distance: 7.4
click at [198, 216] on div at bounding box center [631, 217] width 1263 height 1060
drag, startPoint x: 220, startPoint y: 220, endPoint x: 233, endPoint y: 225, distance: 13.9
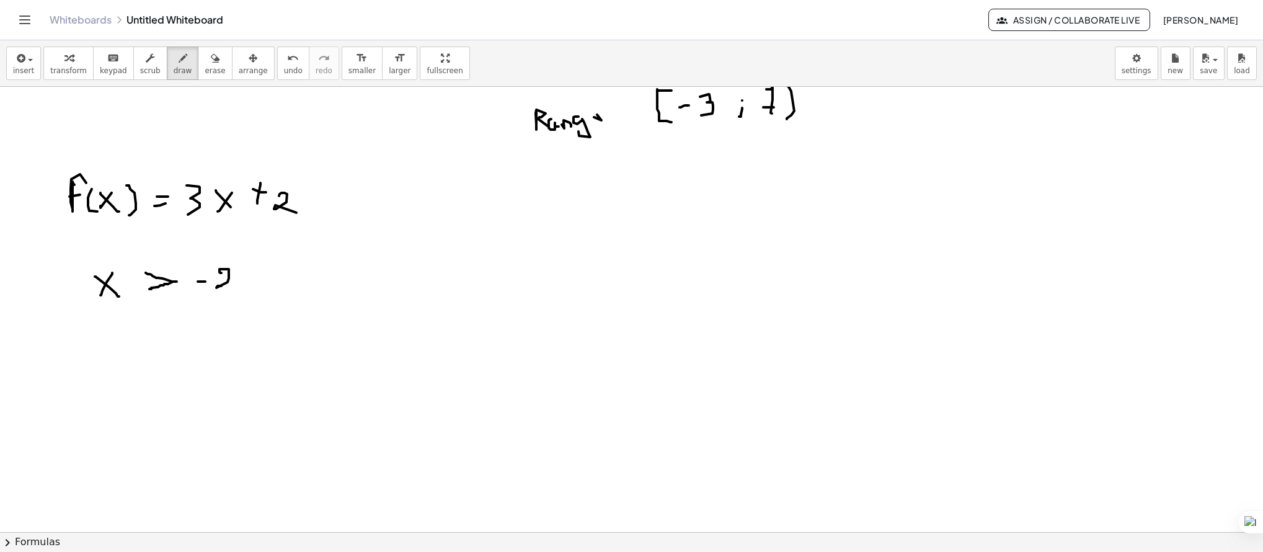
scroll to position [337, 0]
click at [248, 234] on div at bounding box center [631, 280] width 1263 height 1060
drag, startPoint x: 218, startPoint y: 283, endPoint x: 238, endPoint y: 288, distance: 21.1
click at [238, 288] on div at bounding box center [631, 280] width 1263 height 1060
drag, startPoint x: 56, startPoint y: 335, endPoint x: 76, endPoint y: 352, distance: 26.4
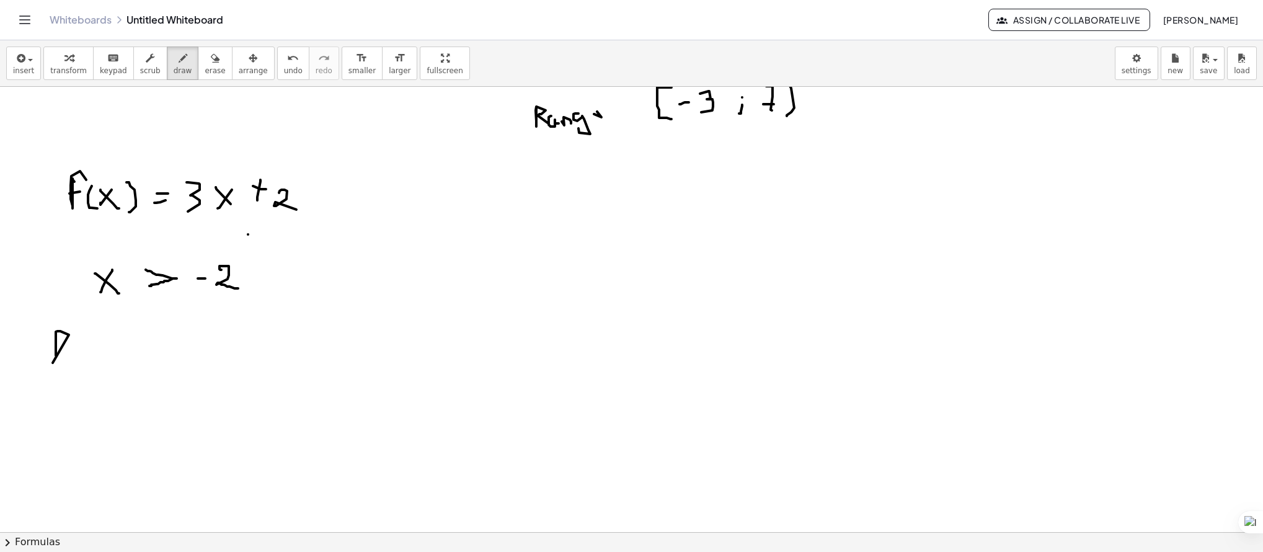
click at [53, 358] on div at bounding box center [631, 280] width 1263 height 1060
drag, startPoint x: 82, startPoint y: 346, endPoint x: 87, endPoint y: 350, distance: 6.7
click at [82, 348] on div at bounding box center [631, 280] width 1263 height 1060
drag, startPoint x: 92, startPoint y: 361, endPoint x: 116, endPoint y: 354, distance: 25.1
click at [110, 360] on div at bounding box center [631, 280] width 1263 height 1060
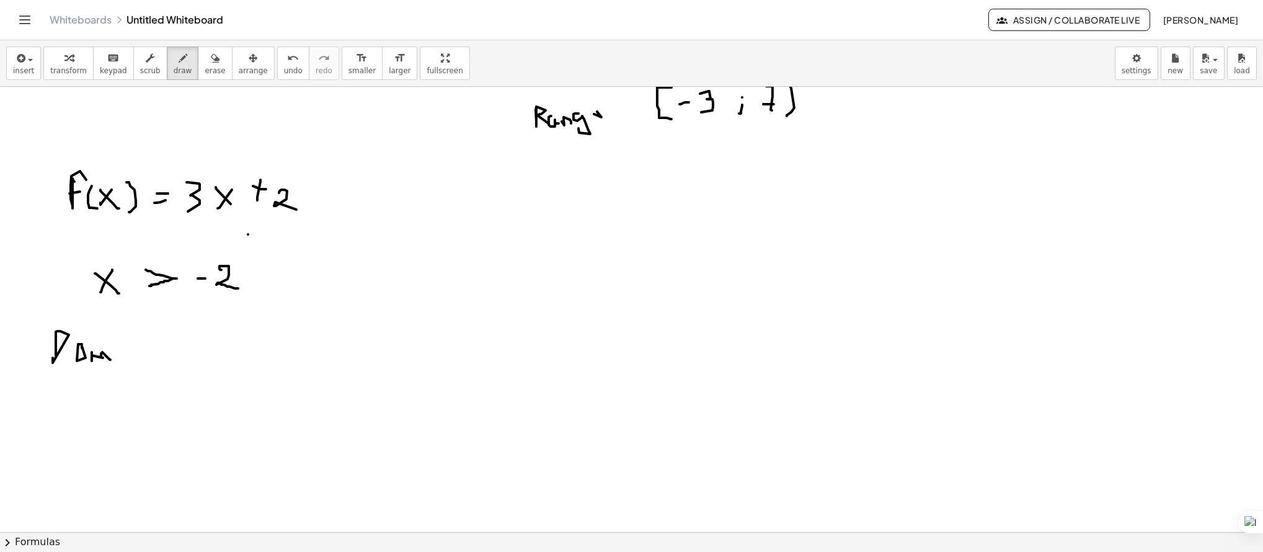
drag, startPoint x: 116, startPoint y: 354, endPoint x: 127, endPoint y: 365, distance: 14.9
click at [118, 360] on div at bounding box center [631, 280] width 1263 height 1060
drag, startPoint x: 127, startPoint y: 365, endPoint x: 135, endPoint y: 365, distance: 8.1
click at [135, 365] on div at bounding box center [631, 280] width 1263 height 1060
click at [143, 365] on div at bounding box center [631, 280] width 1263 height 1060
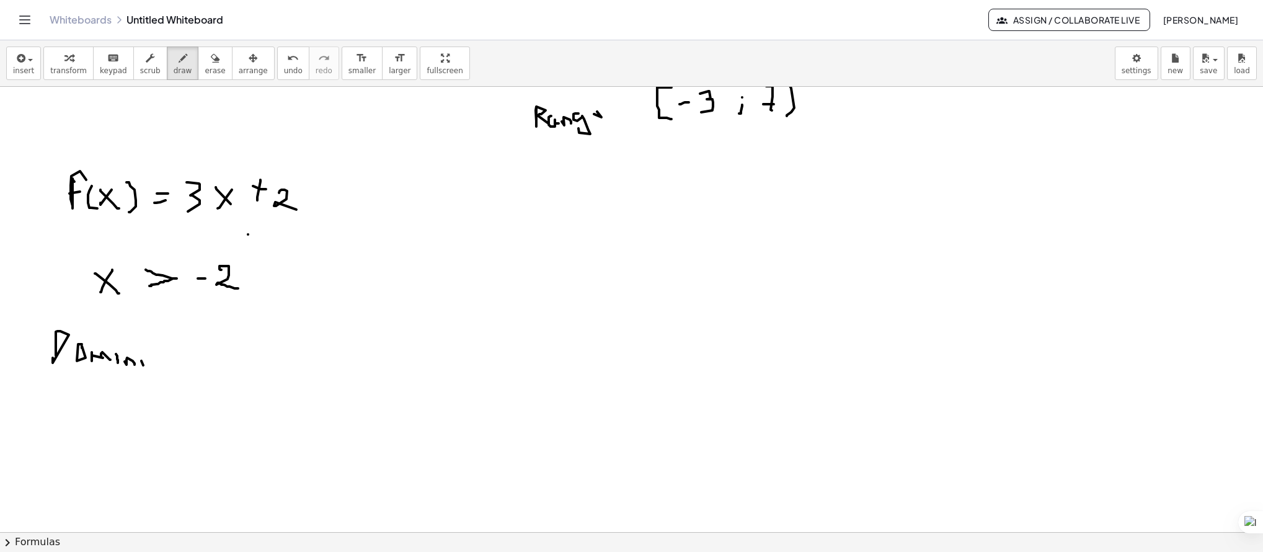
drag, startPoint x: 140, startPoint y: 358, endPoint x: 149, endPoint y: 356, distance: 9.5
click at [141, 358] on div at bounding box center [631, 280] width 1263 height 1060
click at [149, 357] on div at bounding box center [631, 280] width 1263 height 1060
drag, startPoint x: 169, startPoint y: 354, endPoint x: 168, endPoint y: 363, distance: 9.4
click at [169, 356] on div at bounding box center [631, 280] width 1263 height 1060
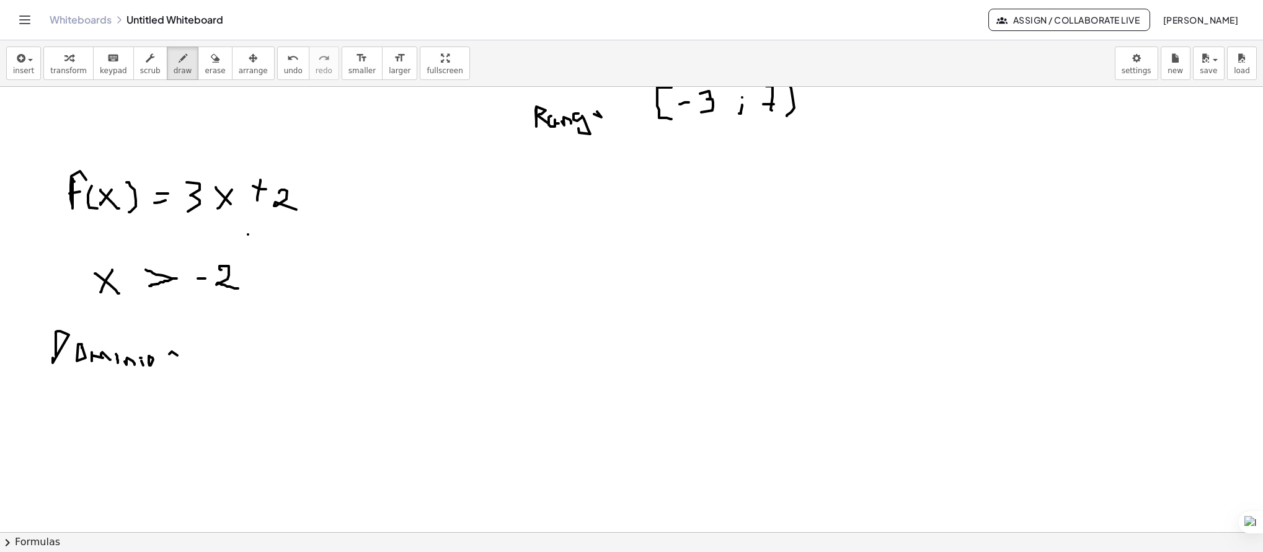
click at [168, 361] on div at bounding box center [631, 280] width 1263 height 1060
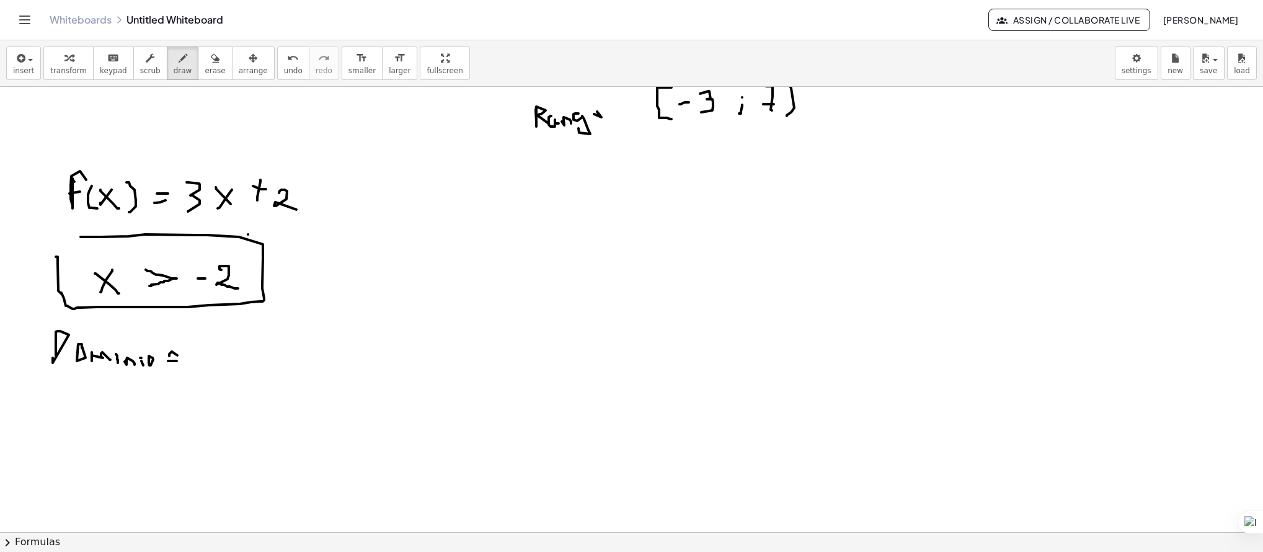
drag, startPoint x: 58, startPoint y: 263, endPoint x: 61, endPoint y: 242, distance: 20.8
click at [61, 242] on div at bounding box center [631, 280] width 1263 height 1060
drag, startPoint x: 210, startPoint y: 329, endPoint x: 203, endPoint y: 369, distance: 40.3
click at [203, 369] on div at bounding box center [631, 280] width 1263 height 1060
click at [211, 60] on icon "button" at bounding box center [215, 58] width 9 height 15
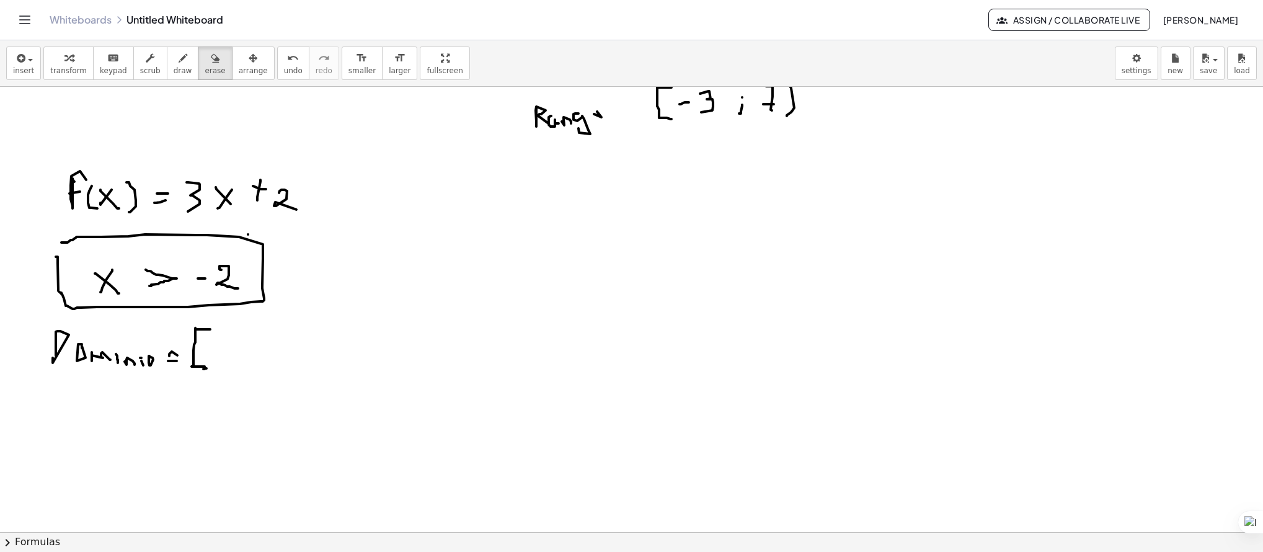
click at [196, 336] on div at bounding box center [631, 280] width 1263 height 1060
click at [179, 56] on icon "button" at bounding box center [183, 58] width 9 height 15
drag, startPoint x: 475, startPoint y: 181, endPoint x: 477, endPoint y: 211, distance: 29.8
click at [477, 209] on div at bounding box center [631, 280] width 1263 height 1060
drag, startPoint x: 466, startPoint y: 225, endPoint x: 445, endPoint y: 229, distance: 20.8
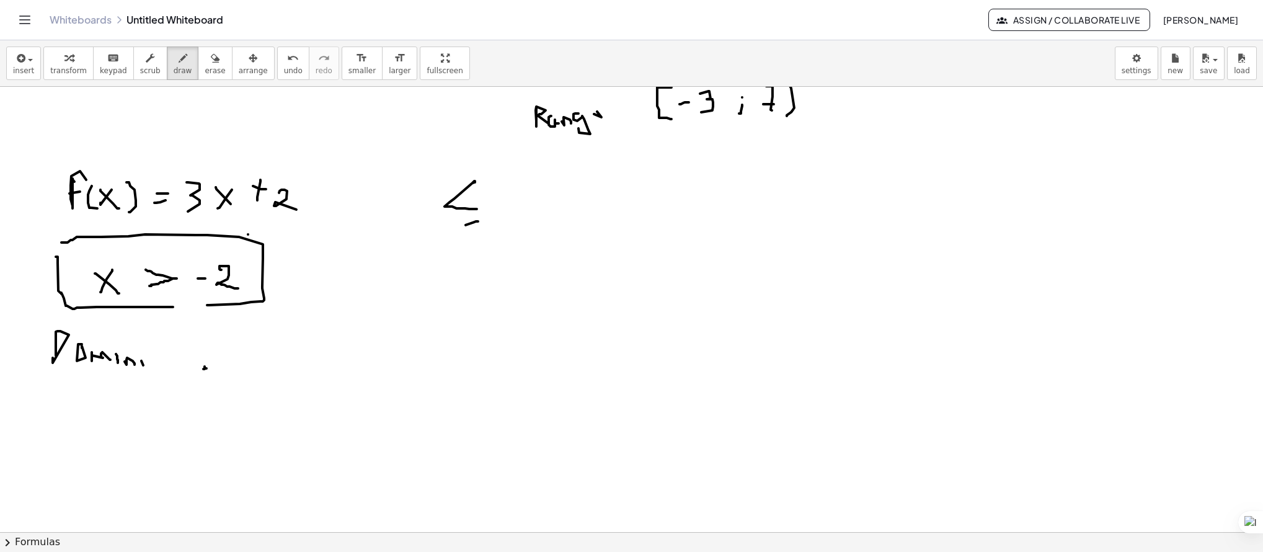
click at [445, 229] on div at bounding box center [631, 280] width 1263 height 1060
drag, startPoint x: 538, startPoint y: 185, endPoint x: 535, endPoint y: 231, distance: 46.6
click at [540, 227] on div at bounding box center [631, 280] width 1263 height 1060
drag, startPoint x: 468, startPoint y: 278, endPoint x: 460, endPoint y: 317, distance: 39.8
click at [460, 317] on div at bounding box center [631, 280] width 1263 height 1060
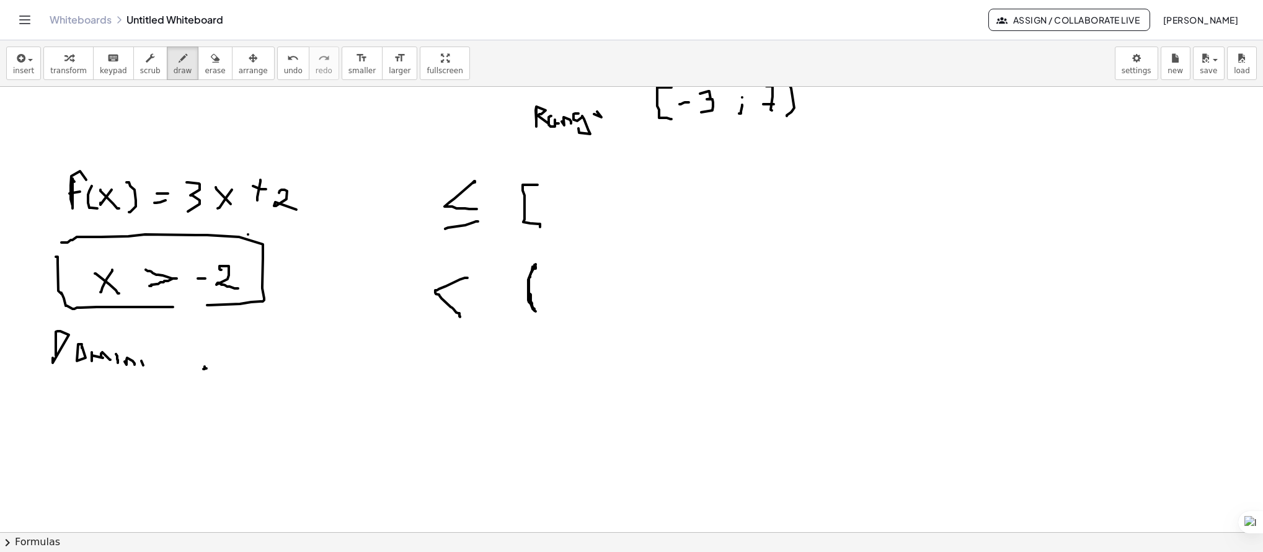
click at [536, 267] on div at bounding box center [631, 280] width 1263 height 1060
click at [205, 64] on div "button" at bounding box center [215, 57] width 20 height 15
click at [214, 359] on div at bounding box center [631, 280] width 1263 height 1060
click at [176, 64] on div "button" at bounding box center [183, 57] width 19 height 15
drag, startPoint x: 189, startPoint y: 345, endPoint x: 207, endPoint y: 367, distance: 29.1
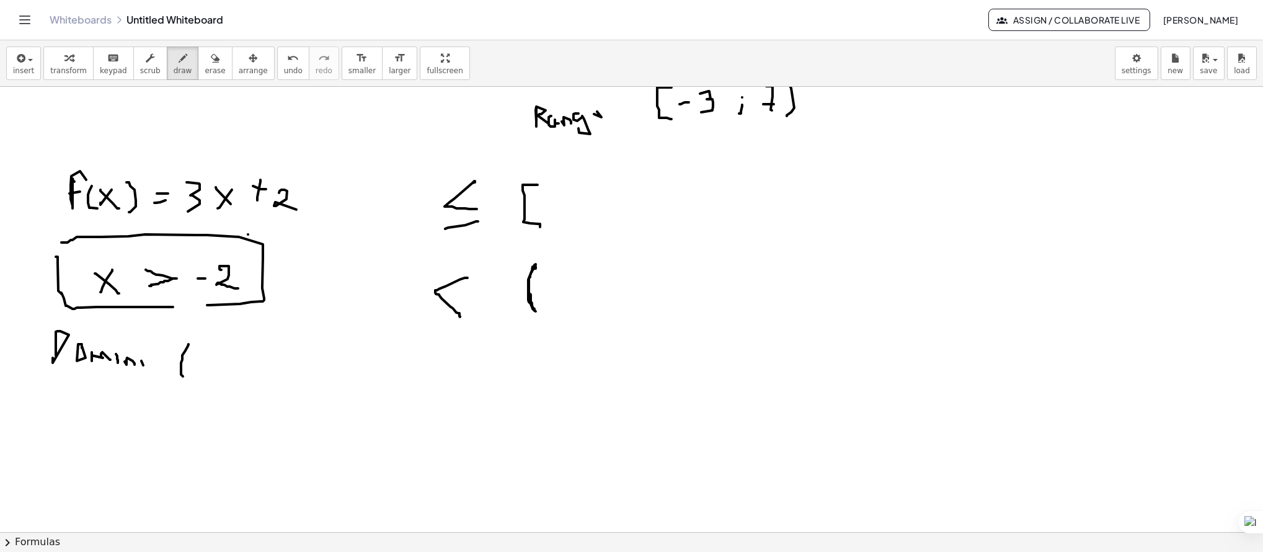
click at [192, 391] on div at bounding box center [631, 280] width 1263 height 1060
click at [201, 365] on div at bounding box center [631, 280] width 1263 height 1060
drag, startPoint x: 227, startPoint y: 355, endPoint x: 248, endPoint y: 378, distance: 31.2
click at [244, 381] on div at bounding box center [631, 280] width 1263 height 1060
drag, startPoint x: 264, startPoint y: 363, endPoint x: 265, endPoint y: 378, distance: 14.3
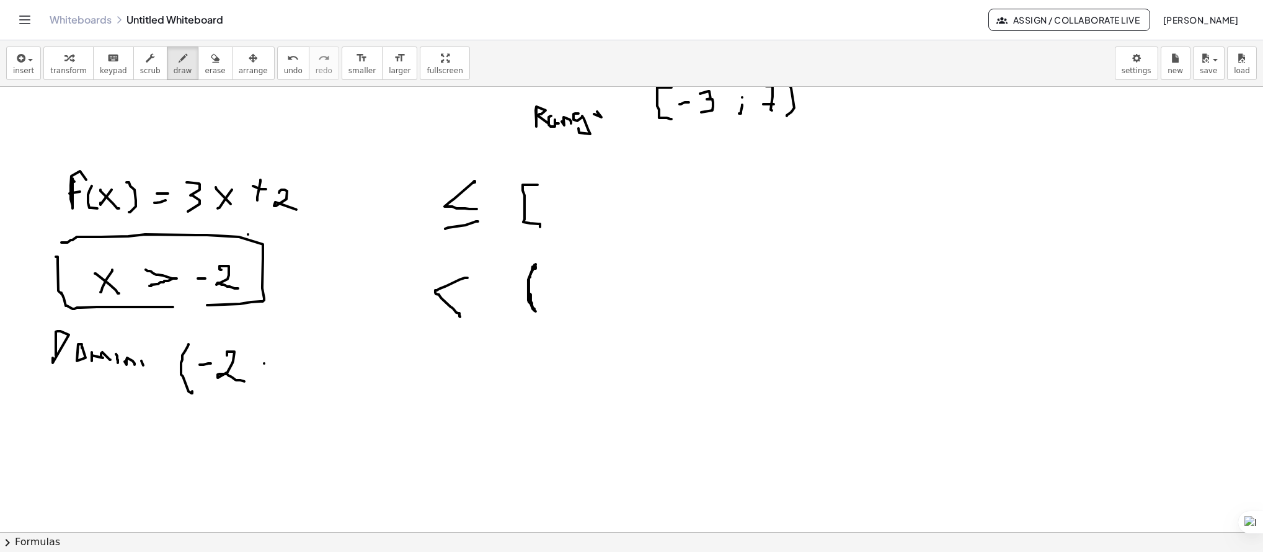
click at [264, 365] on div at bounding box center [631, 280] width 1263 height 1060
drag, startPoint x: 261, startPoint y: 381, endPoint x: 256, endPoint y: 394, distance: 14.2
click at [256, 394] on div at bounding box center [631, 280] width 1263 height 1060
drag, startPoint x: 313, startPoint y: 365, endPoint x: 303, endPoint y: 363, distance: 9.5
click at [303, 367] on div at bounding box center [631, 280] width 1263 height 1060
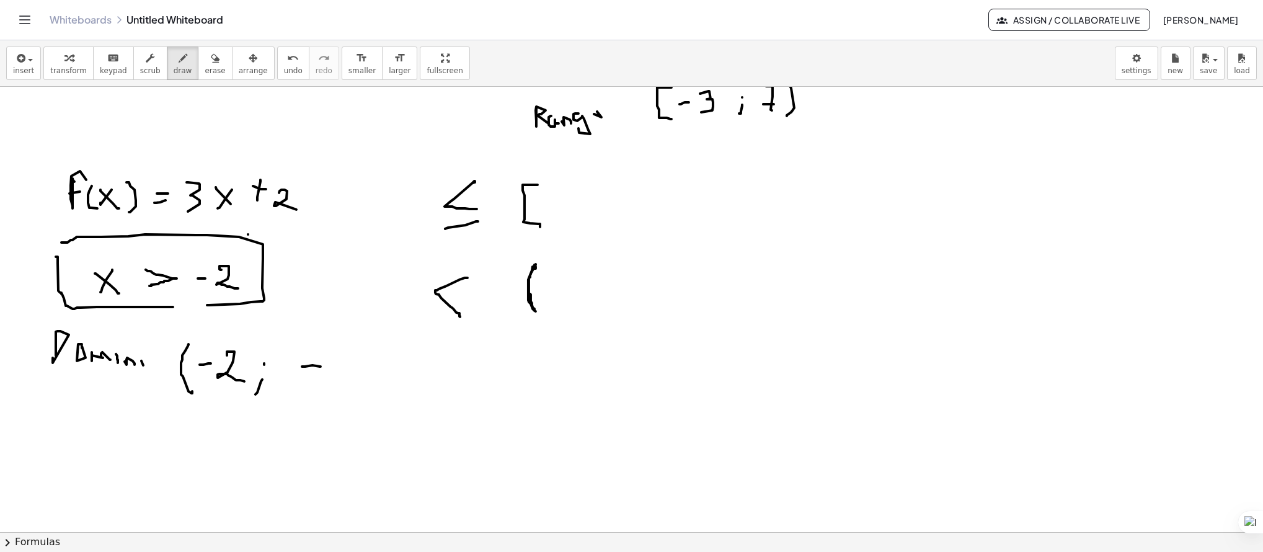
click at [308, 375] on div at bounding box center [631, 280] width 1263 height 1060
drag, startPoint x: 326, startPoint y: 361, endPoint x: 337, endPoint y: 362, distance: 10.6
click at [337, 360] on div at bounding box center [631, 280] width 1263 height 1060
drag, startPoint x: 360, startPoint y: 346, endPoint x: 353, endPoint y: 386, distance: 40.2
click at [353, 383] on div at bounding box center [631, 280] width 1263 height 1060
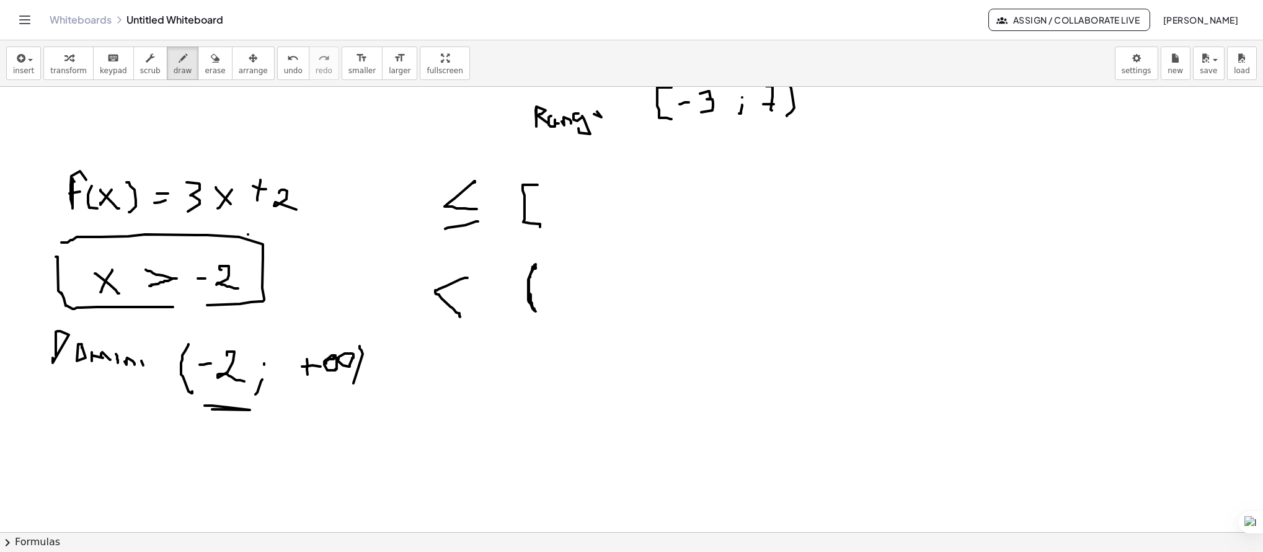
click at [212, 409] on div at bounding box center [631, 280] width 1263 height 1060
drag, startPoint x: 767, startPoint y: 175, endPoint x: 780, endPoint y: 170, distance: 13.4
click at [780, 167] on div at bounding box center [631, 280] width 1263 height 1060
drag, startPoint x: 778, startPoint y: 166, endPoint x: 794, endPoint y: 180, distance: 21.5
click at [786, 192] on div at bounding box center [631, 280] width 1263 height 1060
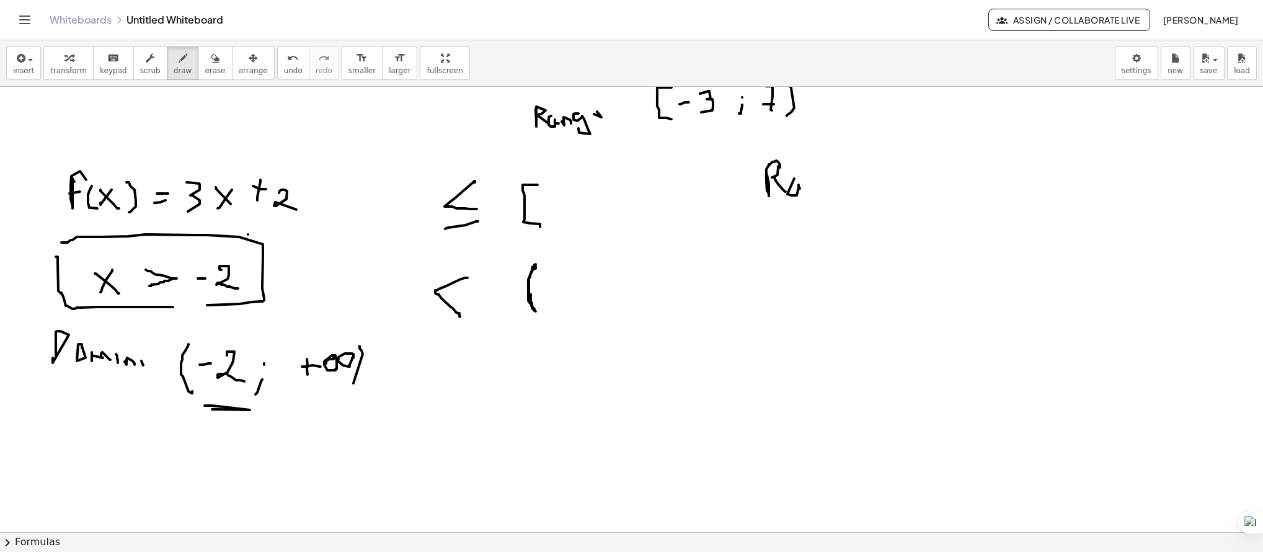
drag, startPoint x: 797, startPoint y: 195, endPoint x: 807, endPoint y: 190, distance: 11.7
click at [804, 192] on div at bounding box center [631, 280] width 1263 height 1060
drag, startPoint x: 807, startPoint y: 190, endPoint x: 825, endPoint y: 188, distance: 17.5
click at [819, 192] on div at bounding box center [631, 280] width 1263 height 1060
drag, startPoint x: 830, startPoint y: 183, endPoint x: 849, endPoint y: 188, distance: 19.9
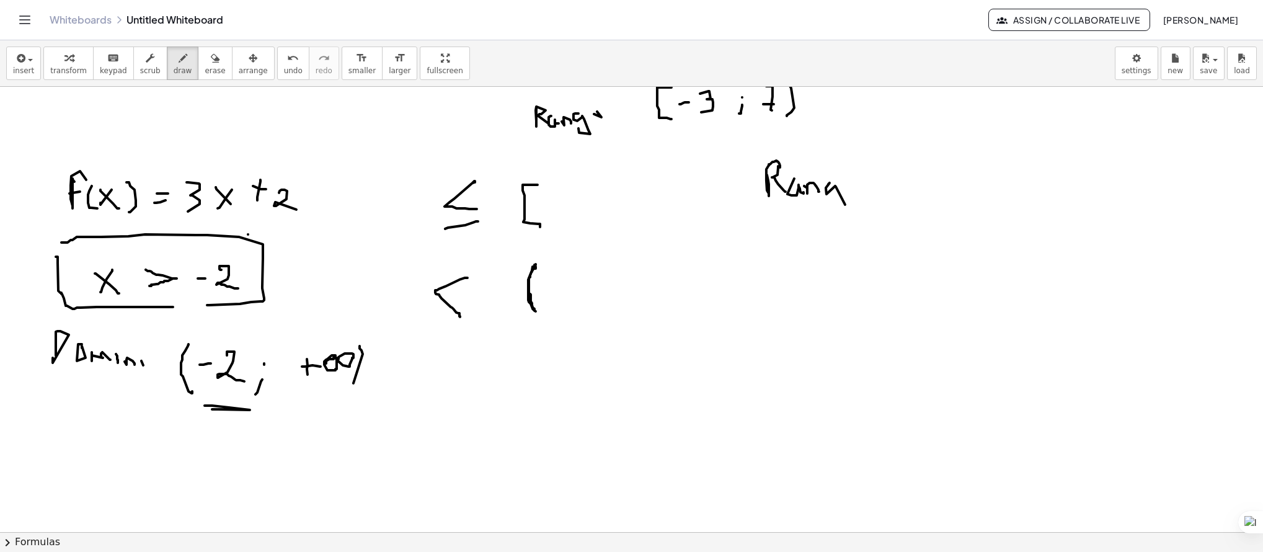
click at [835, 203] on div at bounding box center [631, 280] width 1263 height 1060
drag, startPoint x: 851, startPoint y: 199, endPoint x: 843, endPoint y: 196, distance: 8.6
click at [853, 189] on div at bounding box center [631, 280] width 1263 height 1060
drag, startPoint x: 719, startPoint y: 249, endPoint x: 739, endPoint y: 251, distance: 20.5
click at [730, 249] on div at bounding box center [631, 280] width 1263 height 1060
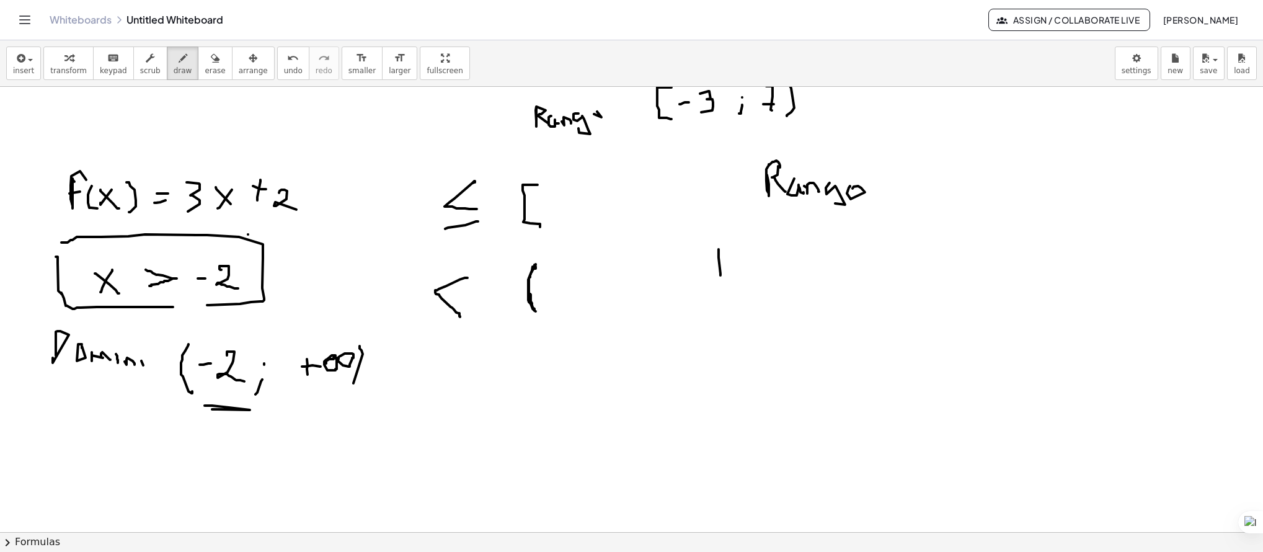
click at [717, 266] on div at bounding box center [631, 280] width 1263 height 1060
drag, startPoint x: 739, startPoint y: 252, endPoint x: 755, endPoint y: 255, distance: 16.4
click at [750, 267] on div at bounding box center [631, 280] width 1263 height 1060
drag, startPoint x: 755, startPoint y: 257, endPoint x: 774, endPoint y: 248, distance: 20.5
click at [749, 267] on div at bounding box center [631, 280] width 1263 height 1060
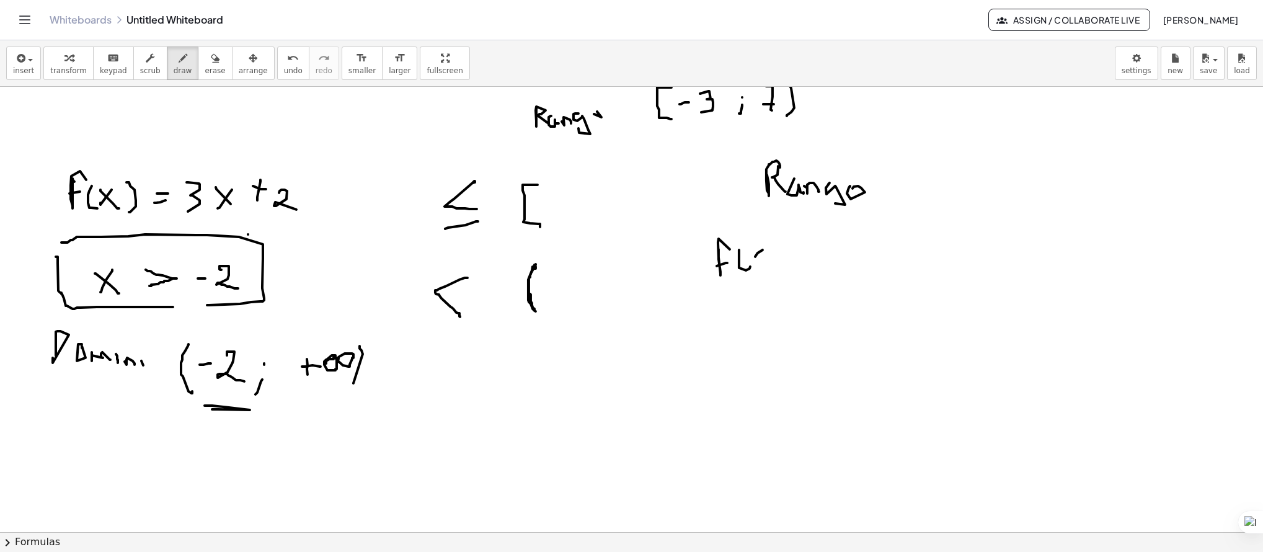
click at [765, 269] on div at bounding box center [631, 280] width 1263 height 1060
drag, startPoint x: 774, startPoint y: 248, endPoint x: 778, endPoint y: 272, distance: 24.0
click at [776, 272] on div at bounding box center [631, 280] width 1263 height 1060
drag, startPoint x: 802, startPoint y: 253, endPoint x: 802, endPoint y: 261, distance: 8.1
click at [793, 253] on div at bounding box center [631, 280] width 1263 height 1060
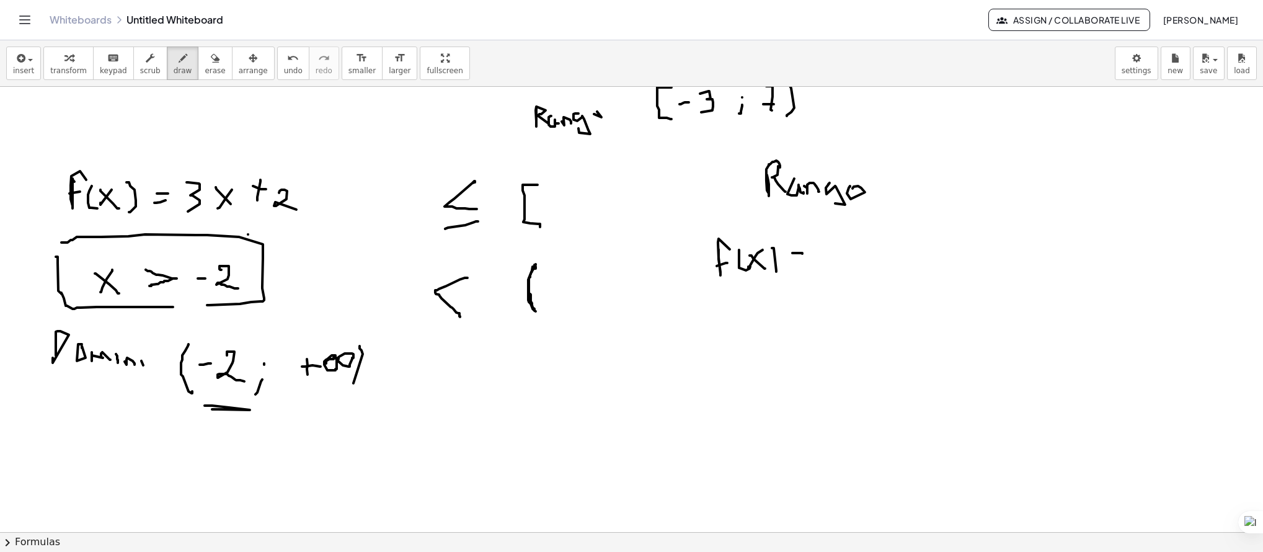
drag, startPoint x: 802, startPoint y: 261, endPoint x: 810, endPoint y: 257, distance: 8.3
click at [795, 262] on div at bounding box center [631, 280] width 1263 height 1060
drag, startPoint x: 817, startPoint y: 246, endPoint x: 829, endPoint y: 263, distance: 20.1
click at [821, 268] on div at bounding box center [631, 280] width 1263 height 1060
drag, startPoint x: 841, startPoint y: 261, endPoint x: 848, endPoint y: 256, distance: 9.3
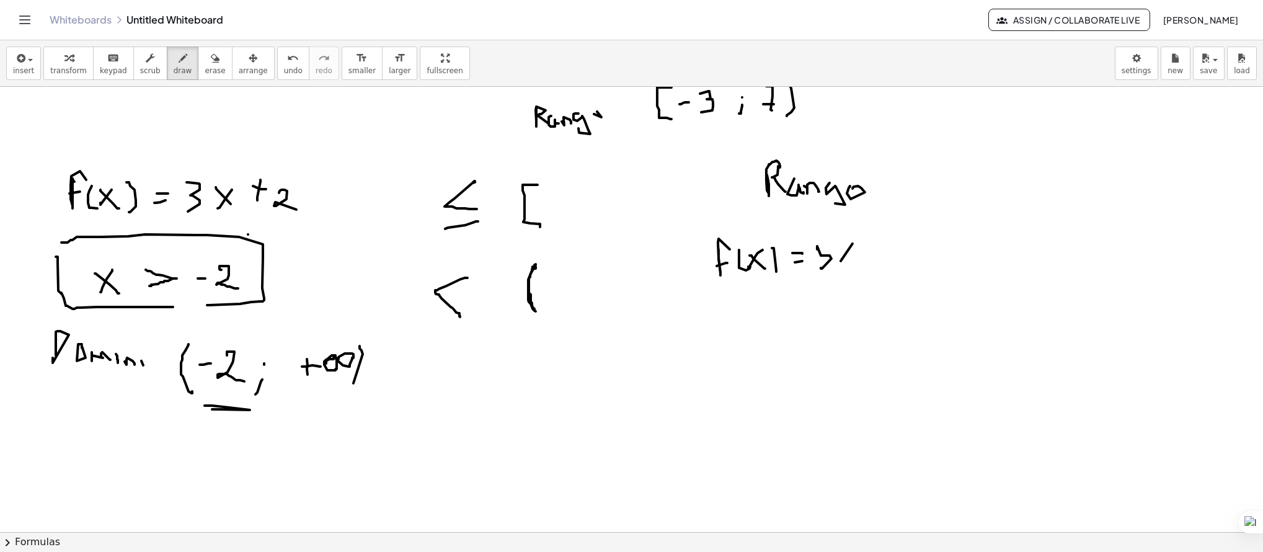
click at [841, 260] on div at bounding box center [631, 280] width 1263 height 1060
drag, startPoint x: 848, startPoint y: 256, endPoint x: 852, endPoint y: 262, distance: 7.8
click at [852, 262] on div at bounding box center [631, 280] width 1263 height 1060
drag, startPoint x: 815, startPoint y: 247, endPoint x: 802, endPoint y: 240, distance: 15.0
click at [802, 240] on div at bounding box center [631, 280] width 1263 height 1060
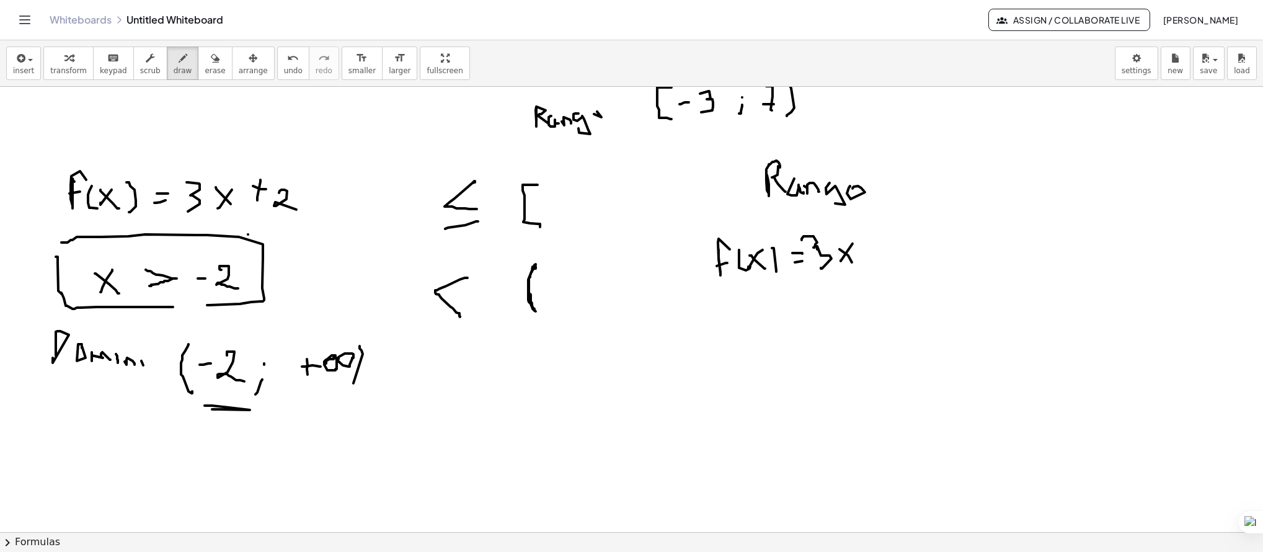
drag, startPoint x: 881, startPoint y: 249, endPoint x: 873, endPoint y: 242, distance: 10.6
click at [868, 249] on div at bounding box center [631, 280] width 1263 height 1060
drag, startPoint x: 873, startPoint y: 242, endPoint x: 892, endPoint y: 248, distance: 20.0
click at [876, 259] on div at bounding box center [631, 280] width 1263 height 1060
drag, startPoint x: 901, startPoint y: 244, endPoint x: 914, endPoint y: 264, distance: 23.9
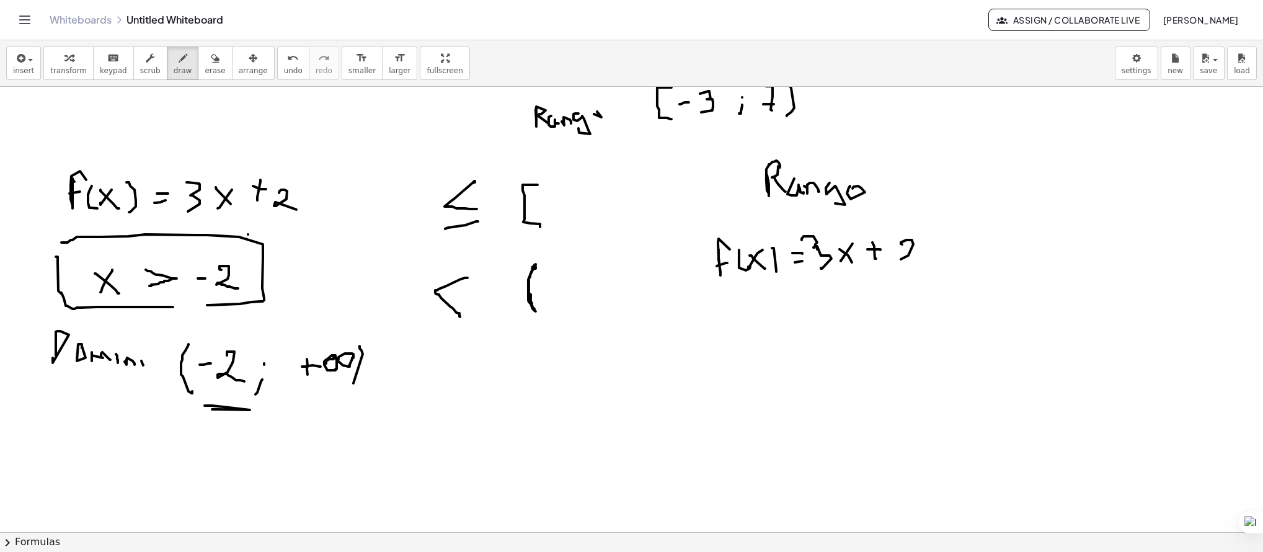
click at [920, 261] on div at bounding box center [631, 280] width 1263 height 1060
drag, startPoint x: 709, startPoint y: 324, endPoint x: 717, endPoint y: 309, distance: 17.2
click at [722, 300] on div at bounding box center [631, 280] width 1263 height 1060
click at [707, 313] on div at bounding box center [631, 280] width 1263 height 1060
drag, startPoint x: 731, startPoint y: 305, endPoint x: 741, endPoint y: 315, distance: 14.0
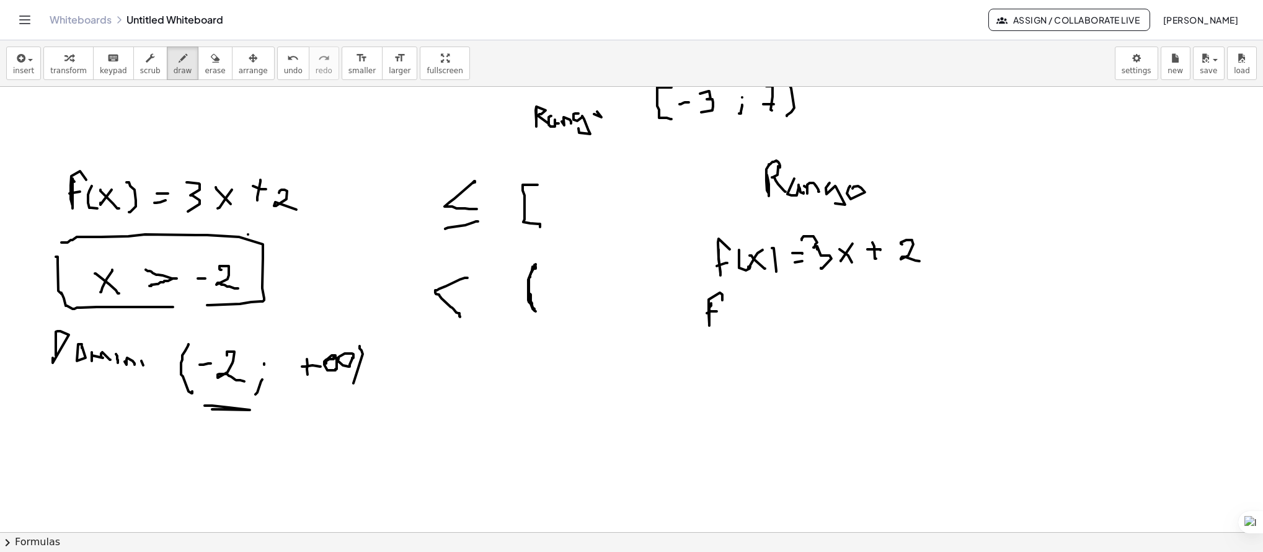
click at [739, 322] on div at bounding box center [631, 280] width 1263 height 1060
drag, startPoint x: 744, startPoint y: 313, endPoint x: 754, endPoint y: 306, distance: 12.0
click at [739, 311] on div at bounding box center [631, 280] width 1263 height 1060
drag, startPoint x: 760, startPoint y: 307, endPoint x: 770, endPoint y: 296, distance: 14.9
click at [763, 317] on div at bounding box center [631, 280] width 1263 height 1060
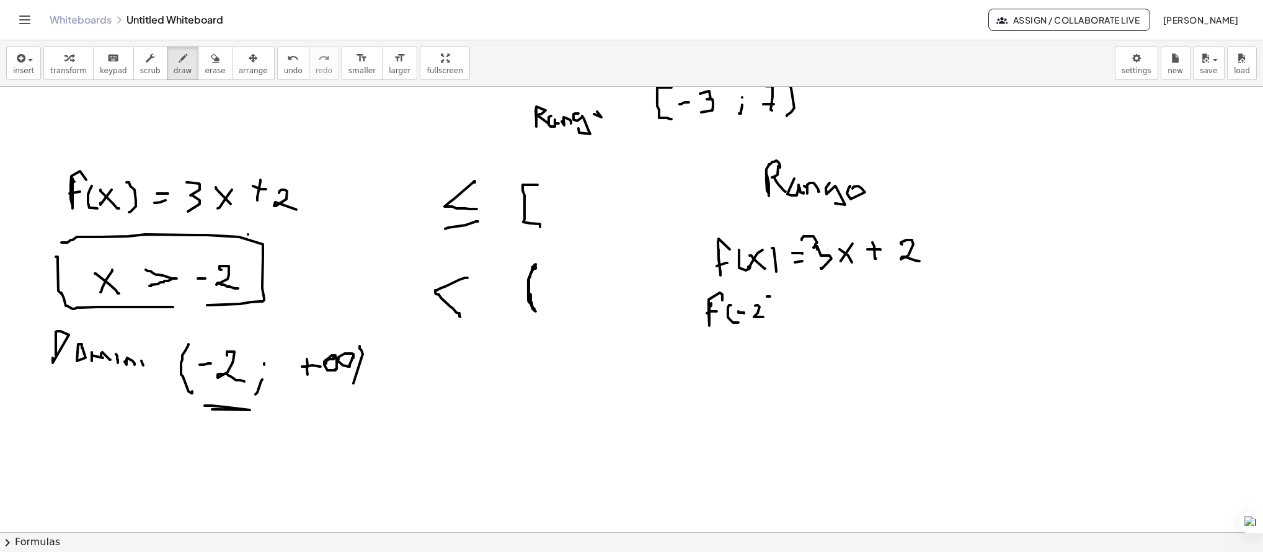
drag, startPoint x: 770, startPoint y: 296, endPoint x: 774, endPoint y: 315, distance: 19.0
click at [770, 320] on div at bounding box center [631, 280] width 1263 height 1060
drag, startPoint x: 781, startPoint y: 301, endPoint x: 787, endPoint y: 311, distance: 10.8
click at [782, 302] on div at bounding box center [631, 280] width 1263 height 1060
click at [784, 309] on div at bounding box center [631, 280] width 1263 height 1060
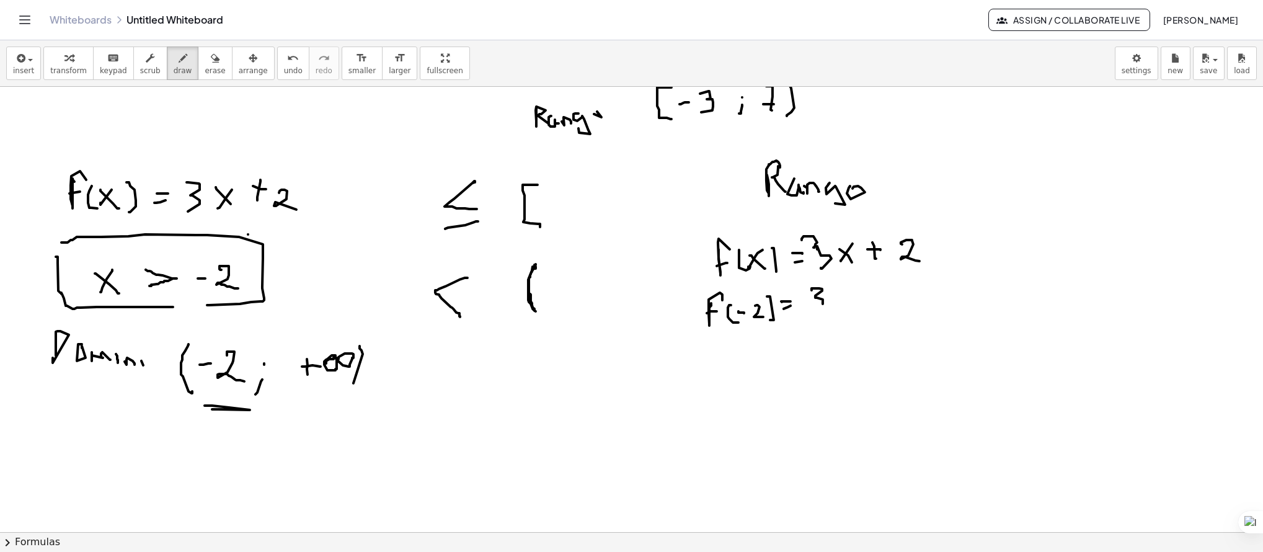
drag, startPoint x: 812, startPoint y: 290, endPoint x: 829, endPoint y: 300, distance: 19.5
click at [807, 311] on div at bounding box center [631, 280] width 1263 height 1060
drag, startPoint x: 836, startPoint y: 290, endPoint x: 842, endPoint y: 304, distance: 14.7
click at [841, 318] on div at bounding box center [631, 280] width 1263 height 1060
click at [839, 302] on div at bounding box center [631, 280] width 1263 height 1060
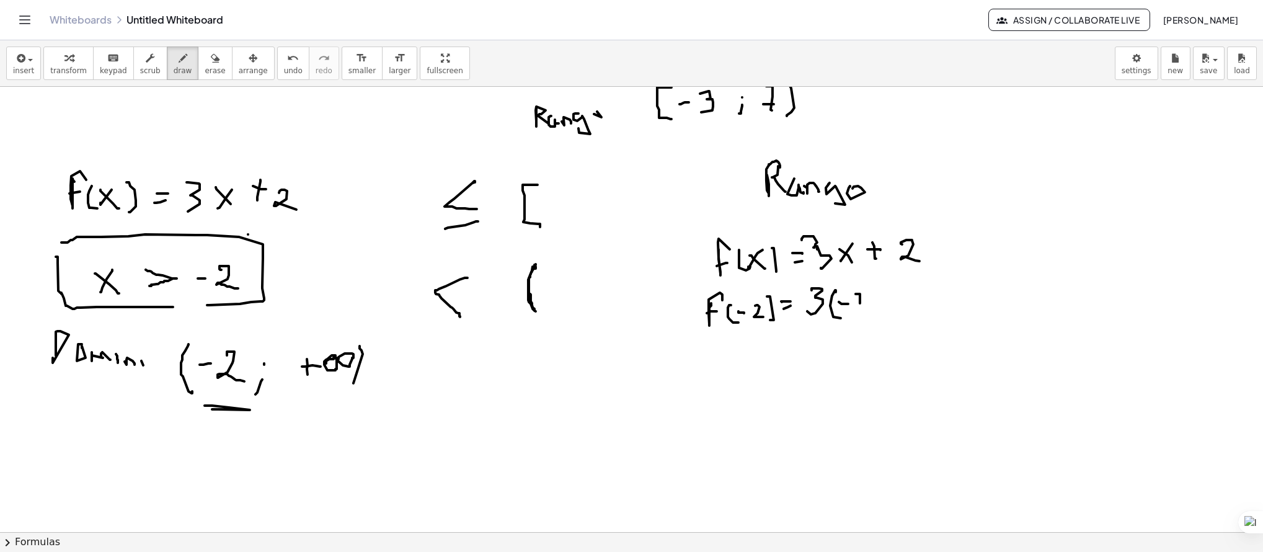
click at [869, 306] on div at bounding box center [631, 280] width 1263 height 1060
click at [878, 309] on div at bounding box center [631, 280] width 1263 height 1060
click at [896, 296] on div at bounding box center [631, 280] width 1263 height 1060
click at [899, 306] on div at bounding box center [631, 280] width 1263 height 1060
click at [929, 309] on div at bounding box center [631, 280] width 1263 height 1060
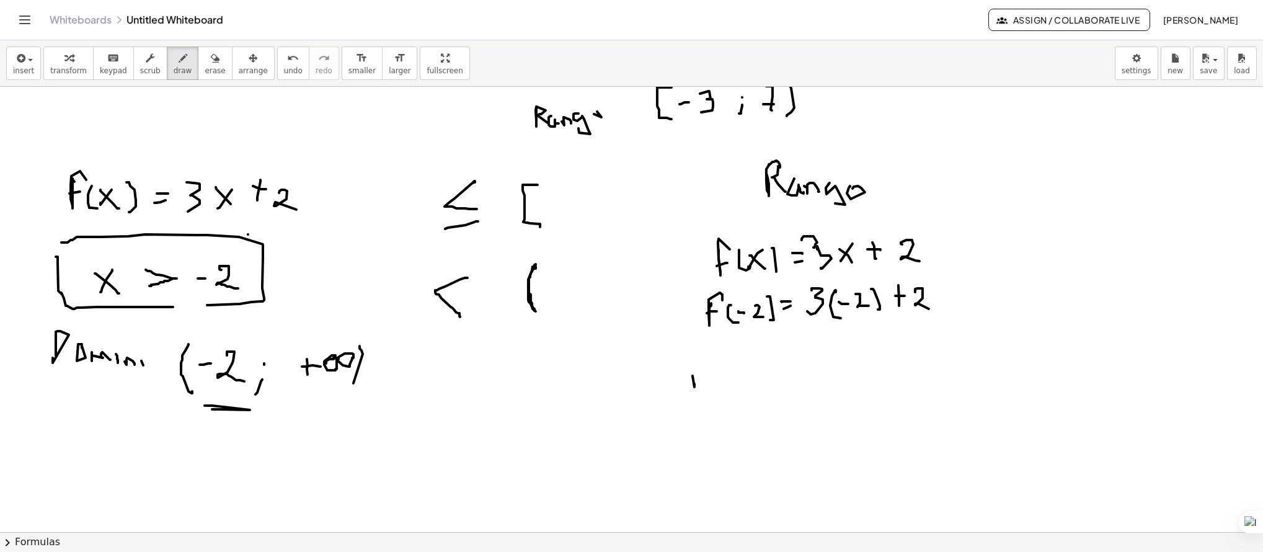
click at [711, 361] on div at bounding box center [631, 280] width 1263 height 1060
click at [693, 372] on div at bounding box center [631, 280] width 1263 height 1060
click at [724, 384] on div at bounding box center [631, 280] width 1263 height 1060
click at [724, 369] on div at bounding box center [631, 280] width 1263 height 1060
click at [756, 370] on div at bounding box center [631, 280] width 1263 height 1060
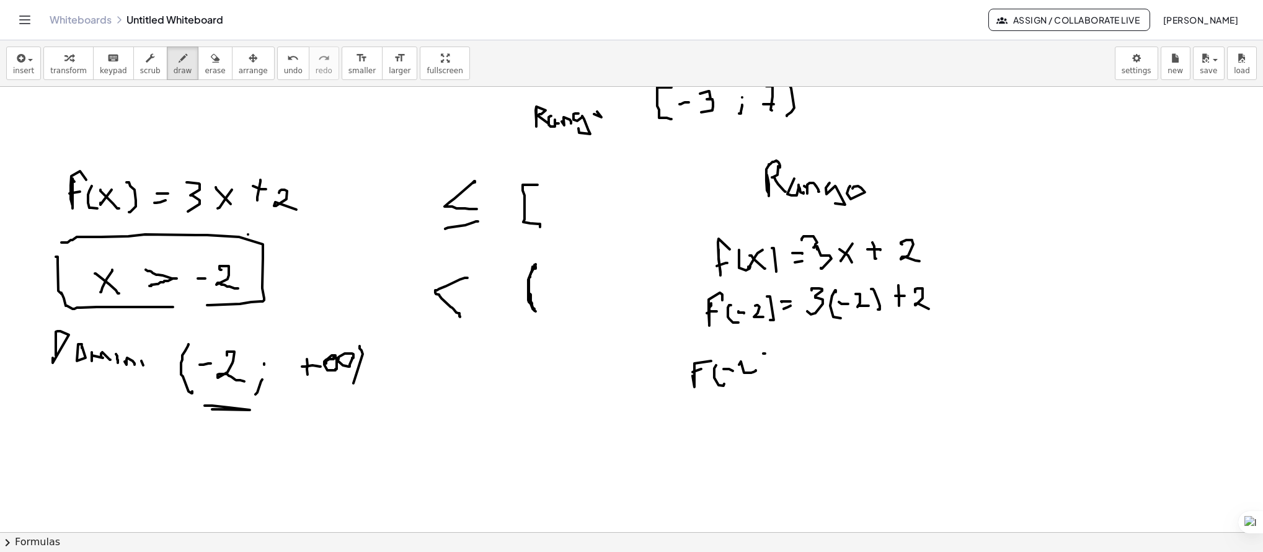
click at [765, 376] on div at bounding box center [631, 280] width 1263 height 1060
click at [791, 358] on div at bounding box center [631, 280] width 1263 height 1060
click at [791, 365] on div at bounding box center [631, 280] width 1263 height 1060
click at [815, 354] on div at bounding box center [631, 280] width 1263 height 1060
click at [839, 362] on div at bounding box center [631, 280] width 1263 height 1060
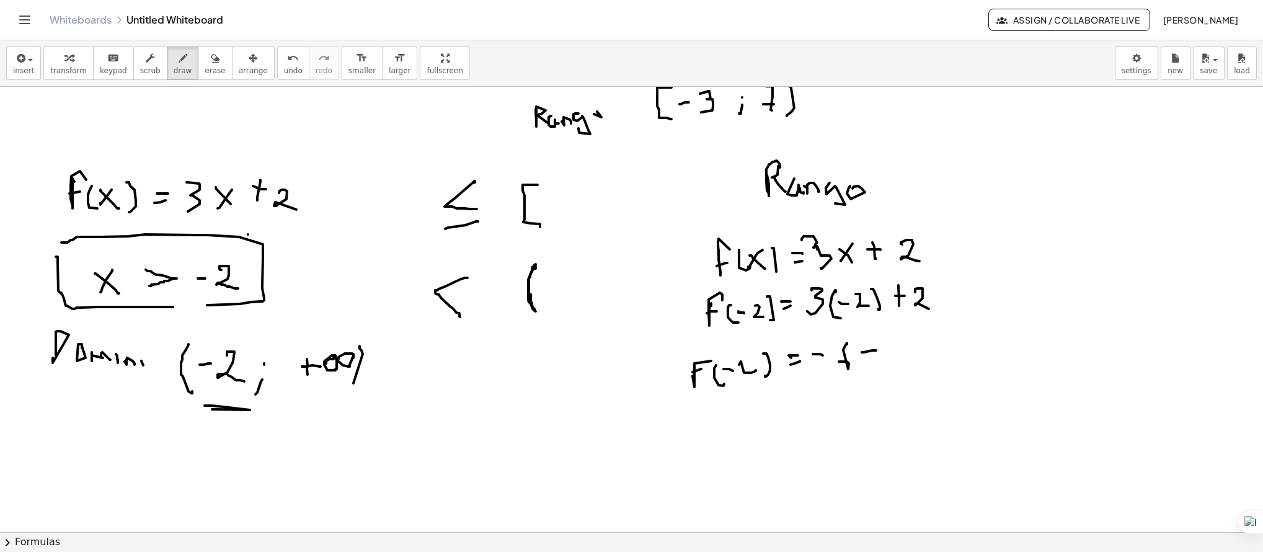
click at [862, 352] on div at bounding box center [631, 280] width 1263 height 1060
click at [867, 359] on div at bounding box center [631, 280] width 1263 height 1060
click at [897, 355] on div at bounding box center [631, 280] width 1263 height 1060
click at [852, 341] on div at bounding box center [631, 280] width 1263 height 1060
click at [705, 419] on div at bounding box center [631, 280] width 1263 height 1060
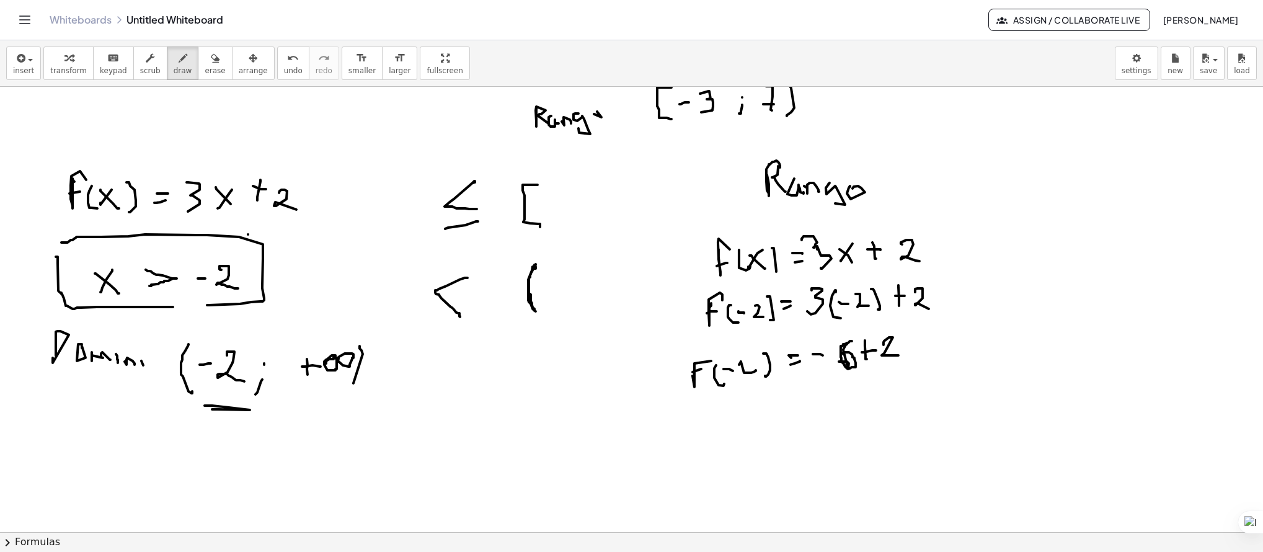
click at [703, 419] on div at bounding box center [631, 280] width 1263 height 1060
click at [689, 456] on div at bounding box center [631, 280] width 1263 height 1060
click at [691, 445] on div at bounding box center [631, 280] width 1263 height 1060
click at [726, 445] on div at bounding box center [631, 280] width 1263 height 1060
click at [730, 430] on div at bounding box center [631, 280] width 1263 height 1060
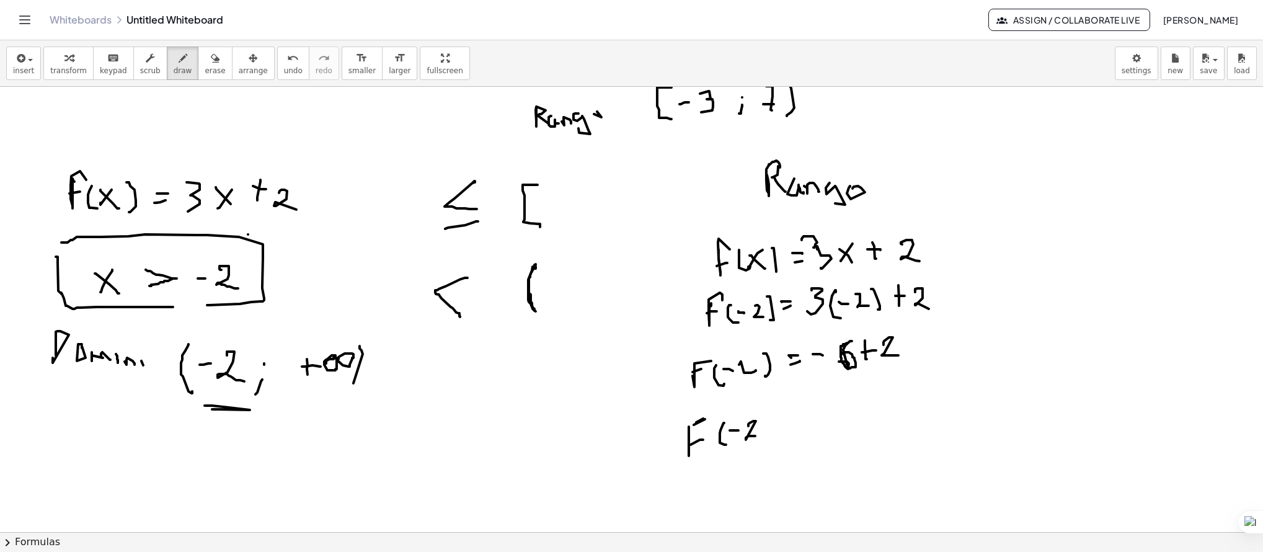
click at [765, 437] on div at bounding box center [631, 280] width 1263 height 1060
click at [774, 441] on div at bounding box center [631, 280] width 1263 height 1060
click at [804, 419] on div at bounding box center [631, 280] width 1263 height 1060
click at [802, 428] on div at bounding box center [631, 280] width 1263 height 1060
click at [833, 416] on div at bounding box center [631, 280] width 1263 height 1060
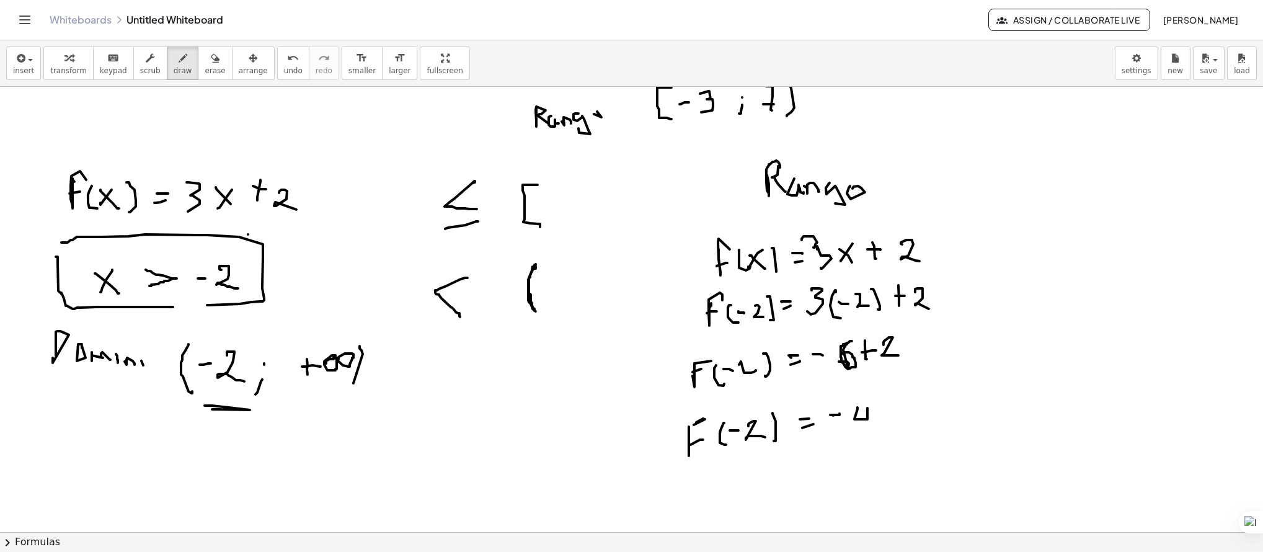
click at [871, 430] on div at bounding box center [631, 280] width 1263 height 1060
click at [354, 402] on div at bounding box center [631, 280] width 1263 height 1060
click at [974, 488] on div at bounding box center [631, 280] width 1263 height 1060
click at [891, 469] on div at bounding box center [631, 280] width 1263 height 1060
click at [900, 476] on div at bounding box center [631, 280] width 1263 height 1060
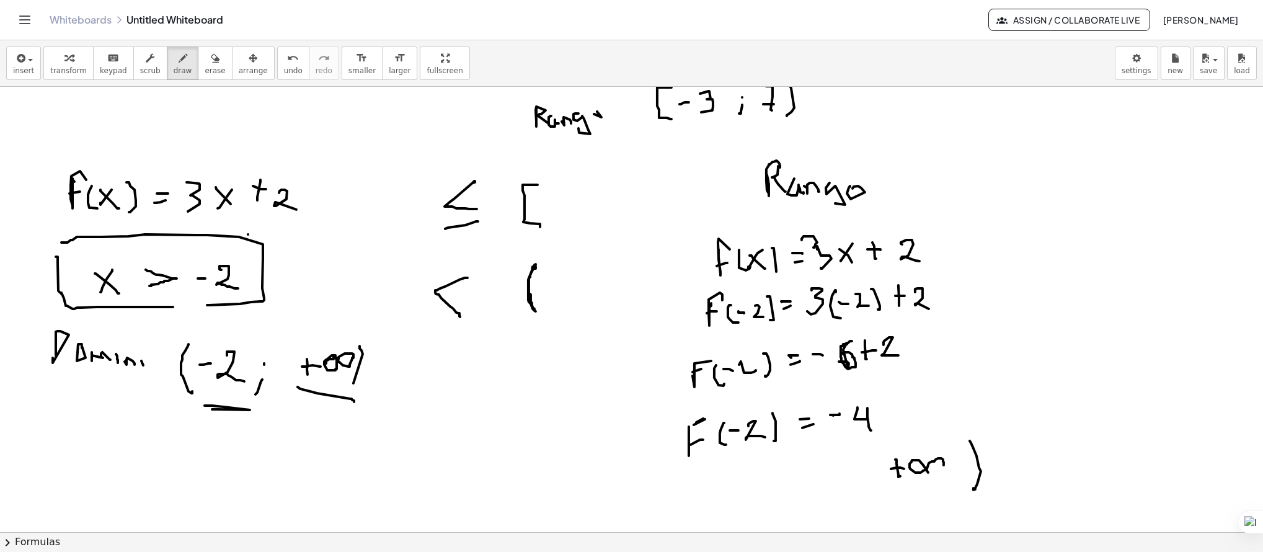
click at [923, 471] on div at bounding box center [631, 280] width 1263 height 1060
click at [868, 465] on div at bounding box center [631, 280] width 1263 height 1060
click at [864, 493] on div at bounding box center [631, 280] width 1263 height 1060
click at [797, 503] on div at bounding box center [631, 280] width 1263 height 1060
click at [799, 479] on div at bounding box center [631, 280] width 1263 height 1060
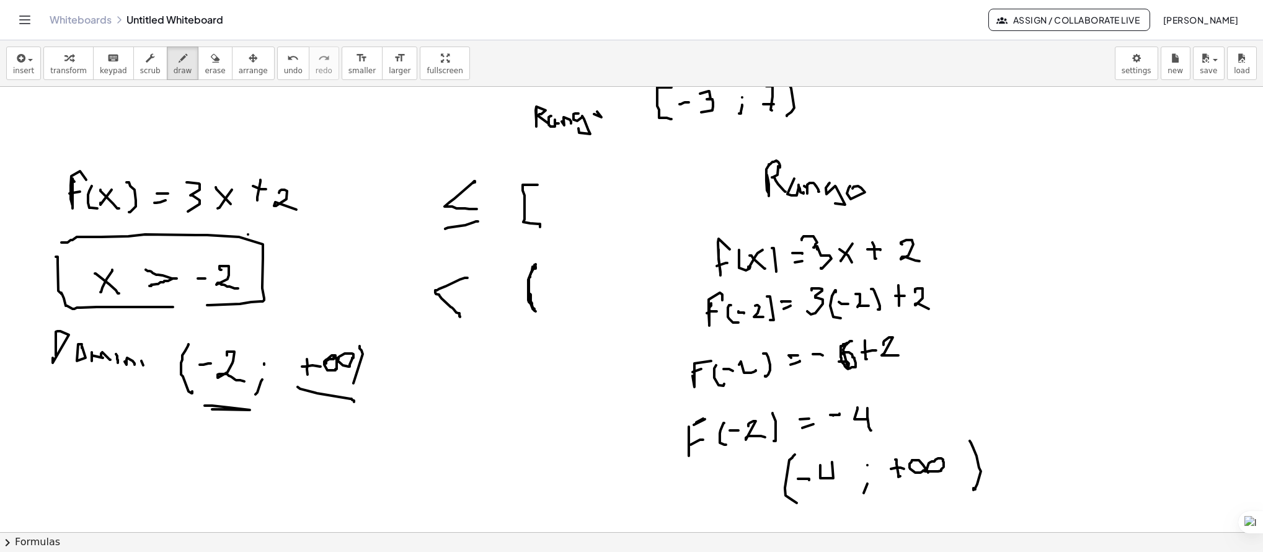
click at [841, 488] on div at bounding box center [631, 280] width 1263 height 1060
click at [659, 497] on div at bounding box center [631, 280] width 1263 height 1060
click at [680, 495] on div at bounding box center [631, 280] width 1263 height 1060
click at [696, 494] on div at bounding box center [631, 280] width 1263 height 1060
click at [708, 499] on div at bounding box center [631, 280] width 1263 height 1060
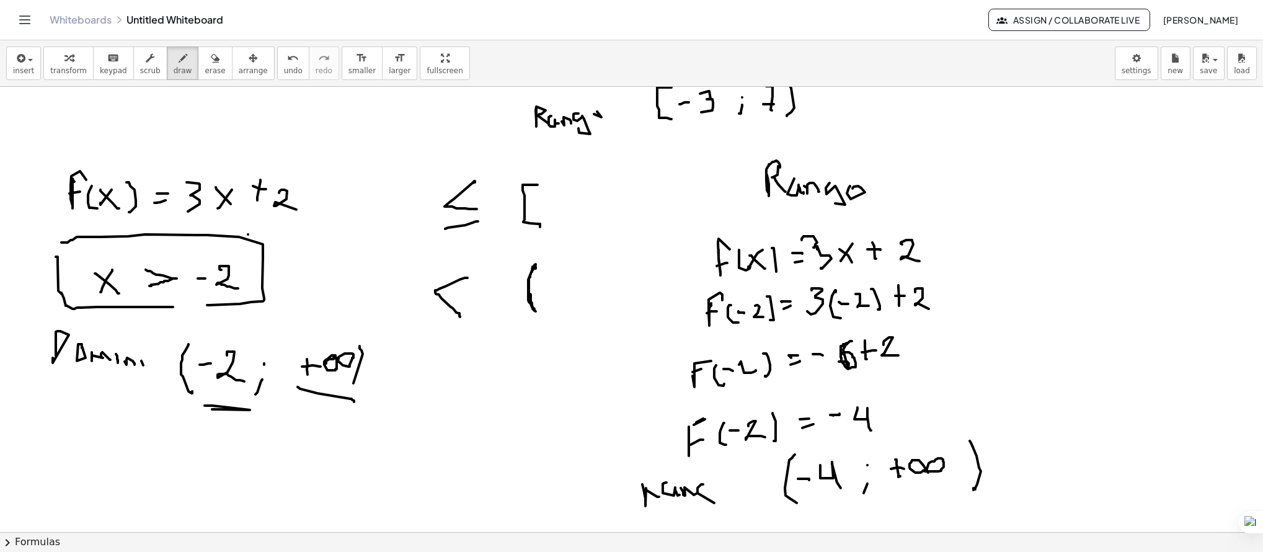
click at [721, 482] on div at bounding box center [631, 280] width 1263 height 1060
click at [703, 512] on div at bounding box center [631, 280] width 1263 height 1060
click at [659, 494] on div at bounding box center [631, 280] width 1263 height 1060
click at [394, 348] on div at bounding box center [631, 280] width 1263 height 1060
click at [1021, 432] on div at bounding box center [631, 280] width 1263 height 1060
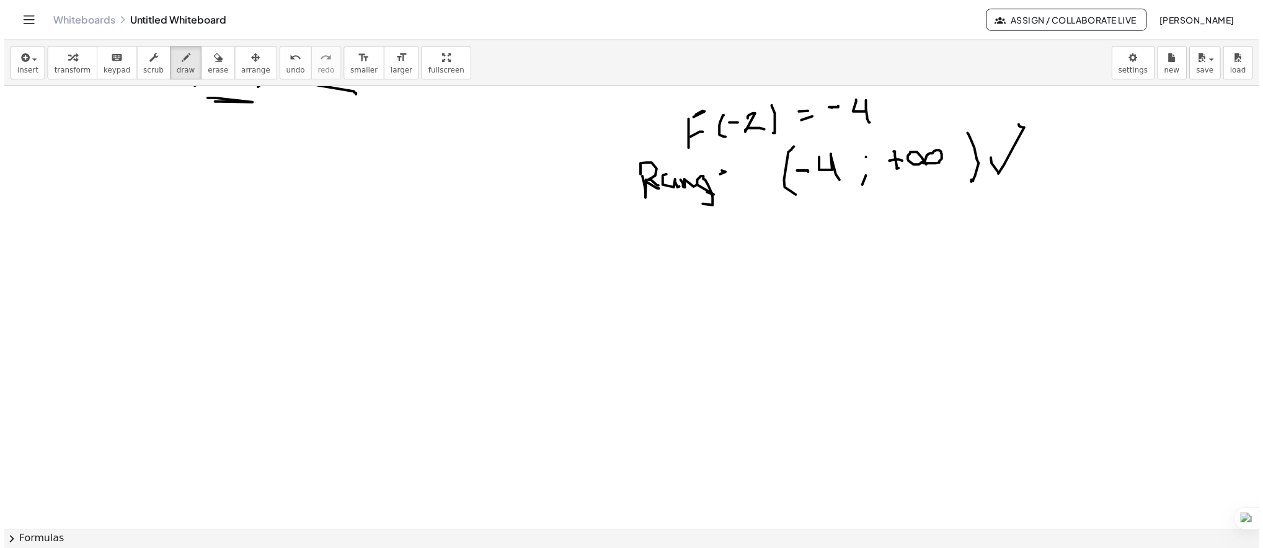
scroll to position [860, 0]
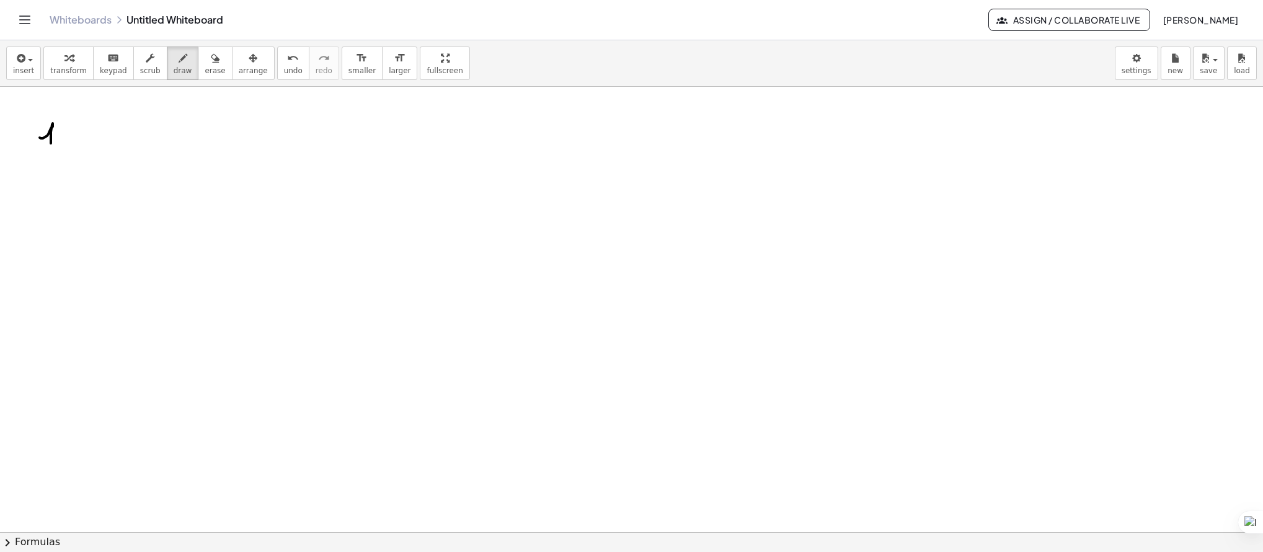
drag, startPoint x: 41, startPoint y: 138, endPoint x: 55, endPoint y: 146, distance: 15.5
drag, startPoint x: 55, startPoint y: 145, endPoint x: 43, endPoint y: 149, distance: 11.8
drag, startPoint x: 58, startPoint y: 116, endPoint x: 63, endPoint y: 147, distance: 31.4
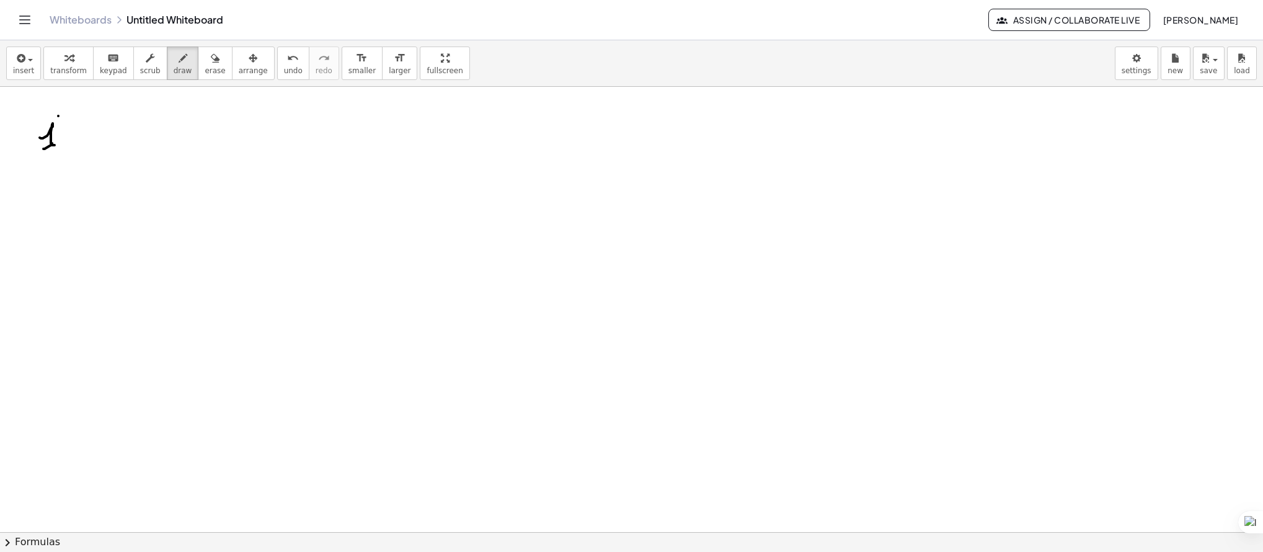
drag, startPoint x: 55, startPoint y: 200, endPoint x: 53, endPoint y: 218, distance: 18.1
drag, startPoint x: 47, startPoint y: 213, endPoint x: 64, endPoint y: 218, distance: 17.5
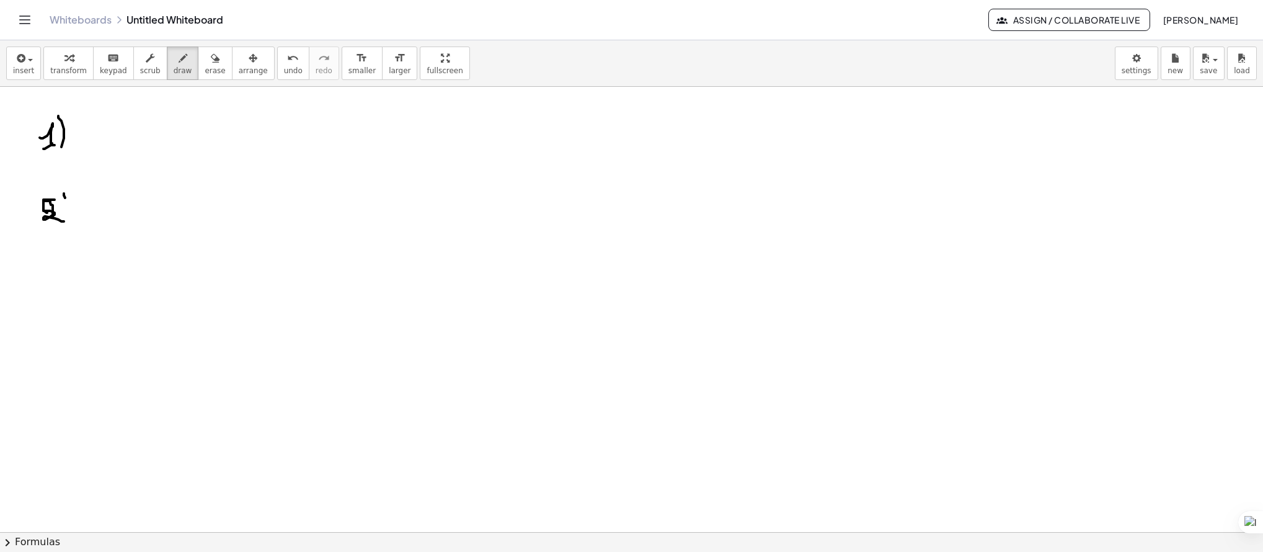
drag, startPoint x: 64, startPoint y: 193, endPoint x: 64, endPoint y: 229, distance: 36.0
drag, startPoint x: 50, startPoint y: 280, endPoint x: 60, endPoint y: 283, distance: 10.6
drag, startPoint x: 64, startPoint y: 274, endPoint x: 64, endPoint y: 303, distance: 29.1
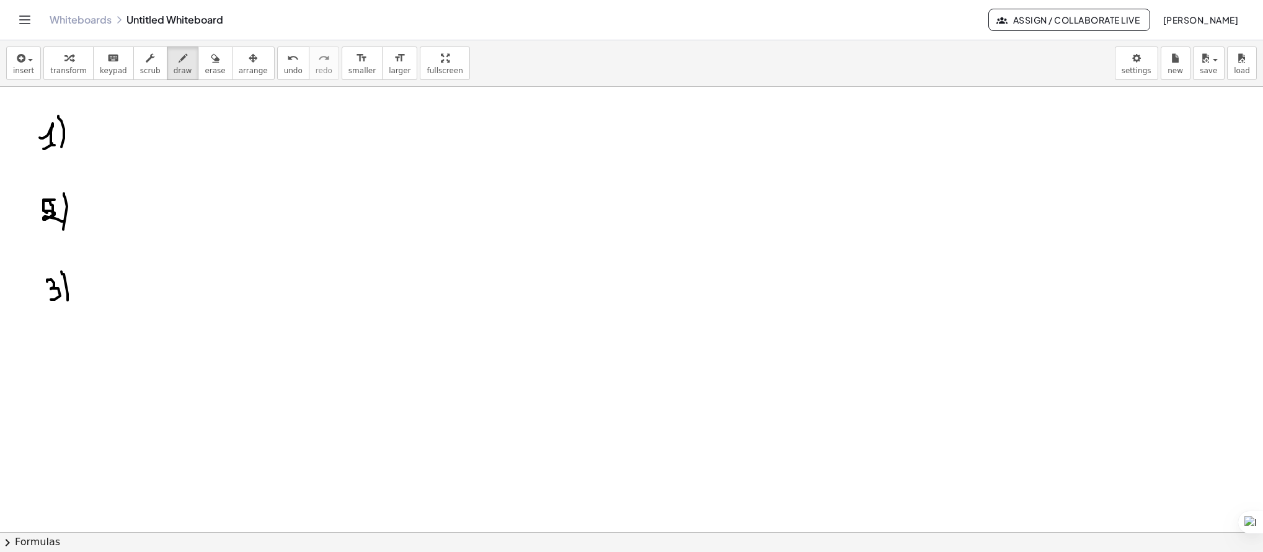
drag, startPoint x: 43, startPoint y: 357, endPoint x: 56, endPoint y: 357, distance: 13.0
drag, startPoint x: 61, startPoint y: 360, endPoint x: 62, endPoint y: 380, distance: 19.9
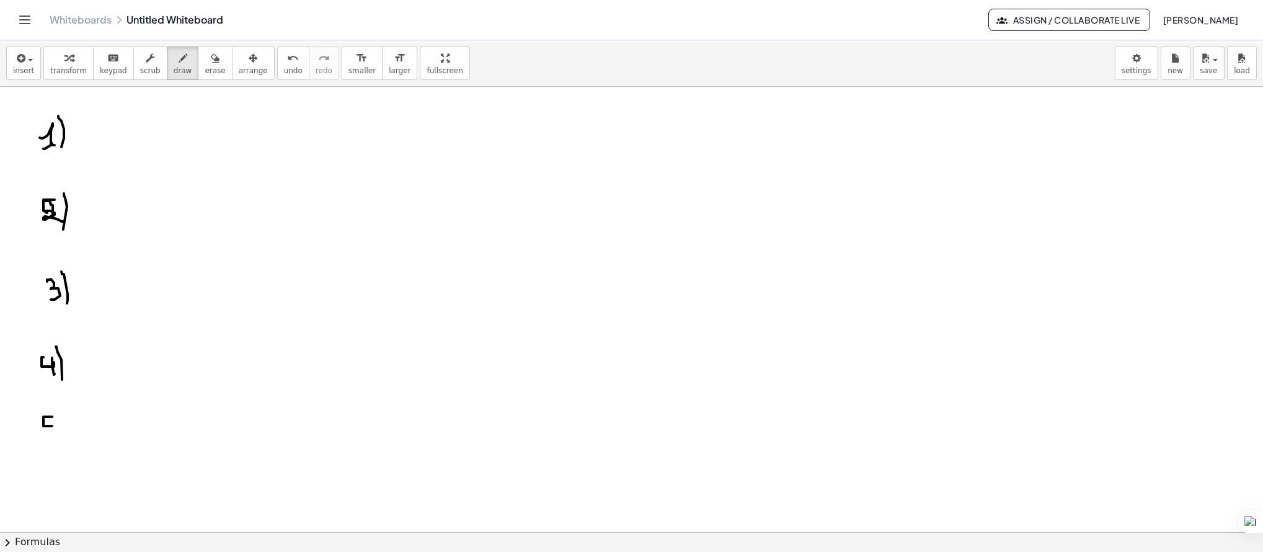
drag, startPoint x: 52, startPoint y: 417, endPoint x: 50, endPoint y: 426, distance: 9.5
drag, startPoint x: 56, startPoint y: 408, endPoint x: 56, endPoint y: 460, distance: 52.1
drag, startPoint x: 100, startPoint y: 117, endPoint x: 108, endPoint y: 127, distance: 12.4
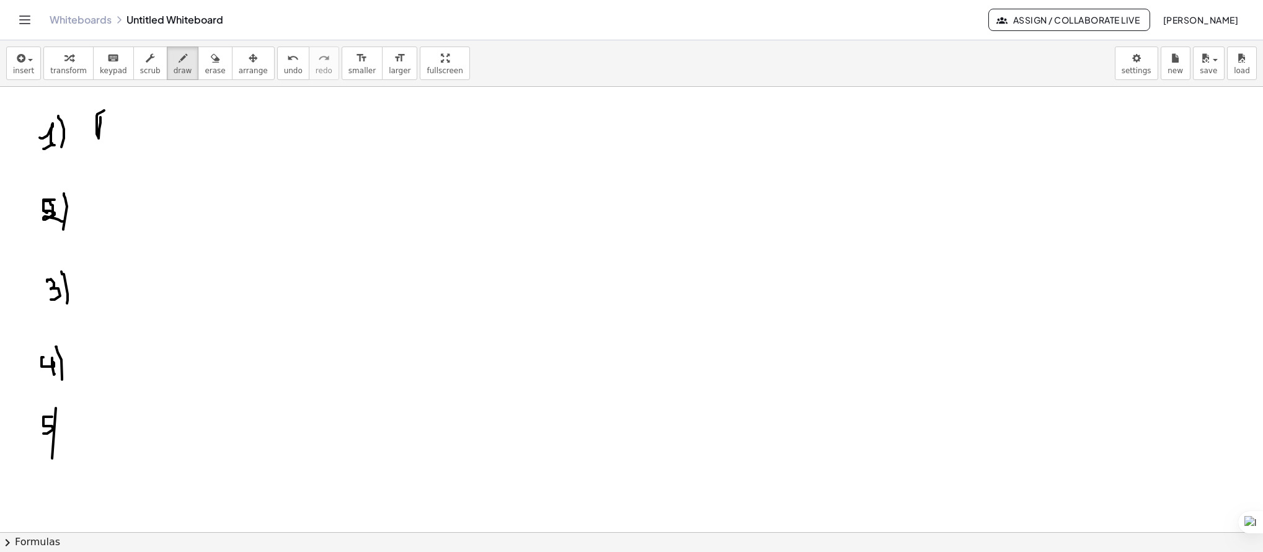
drag, startPoint x: 108, startPoint y: 127, endPoint x: 101, endPoint y: 132, distance: 8.4
drag, startPoint x: 117, startPoint y: 119, endPoint x: 135, endPoint y: 127, distance: 18.9
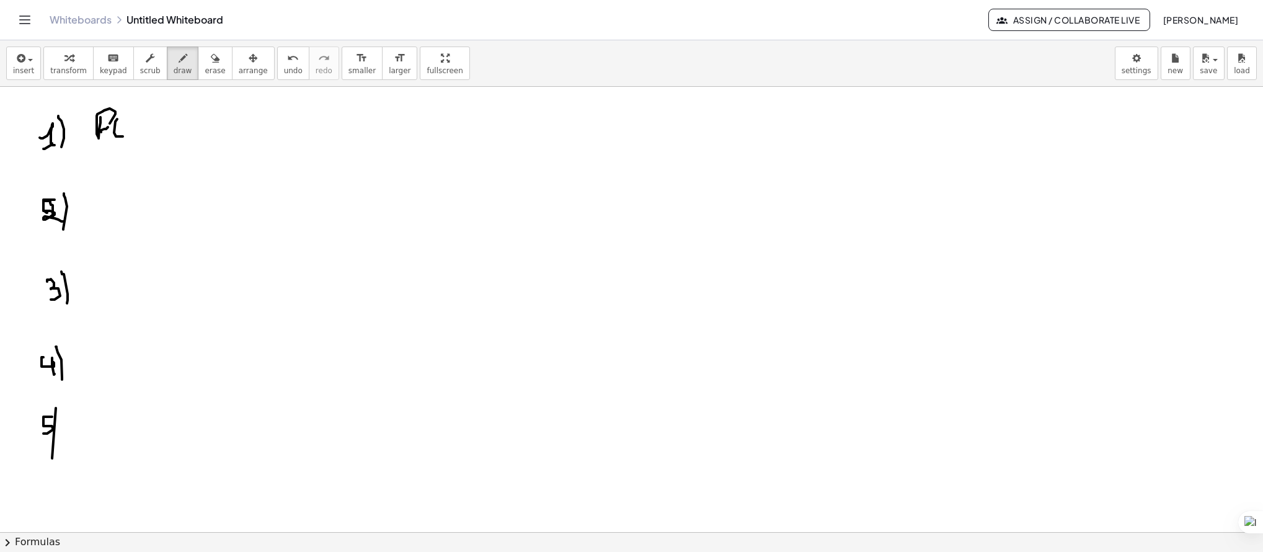
drag, startPoint x: 140, startPoint y: 123, endPoint x: 130, endPoint y: 119, distance: 10.3
drag, startPoint x: 129, startPoint y: 121, endPoint x: 142, endPoint y: 133, distance: 17.6
drag, startPoint x: 151, startPoint y: 115, endPoint x: 153, endPoint y: 136, distance: 21.2
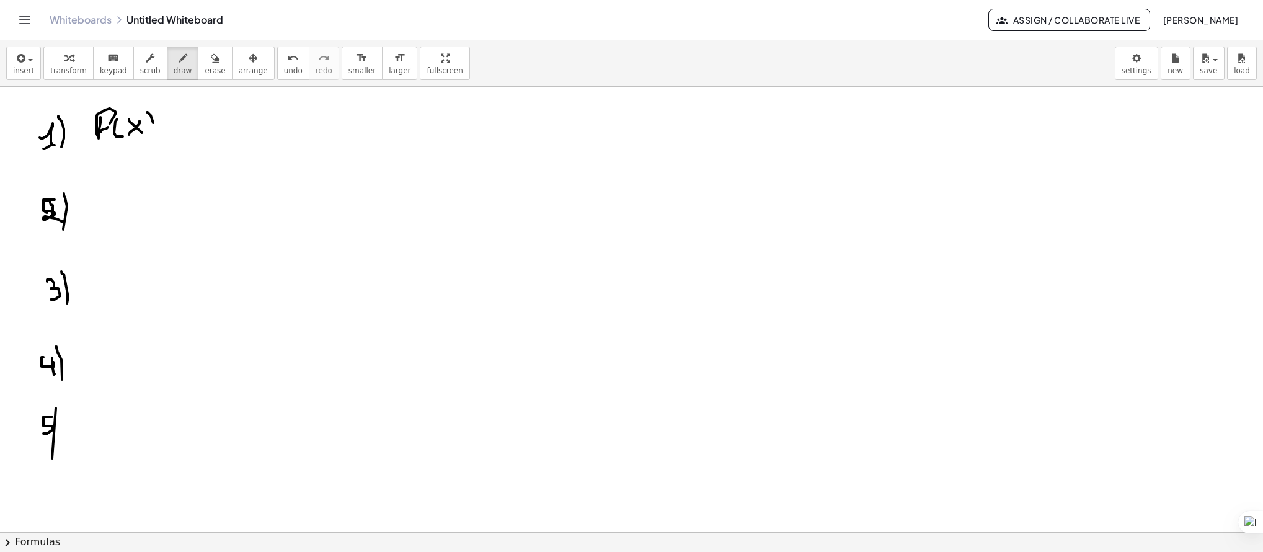
drag, startPoint x: 182, startPoint y: 120, endPoint x: 176, endPoint y: 127, distance: 9.6
drag, startPoint x: 179, startPoint y: 128, endPoint x: 171, endPoint y: 136, distance: 11.4
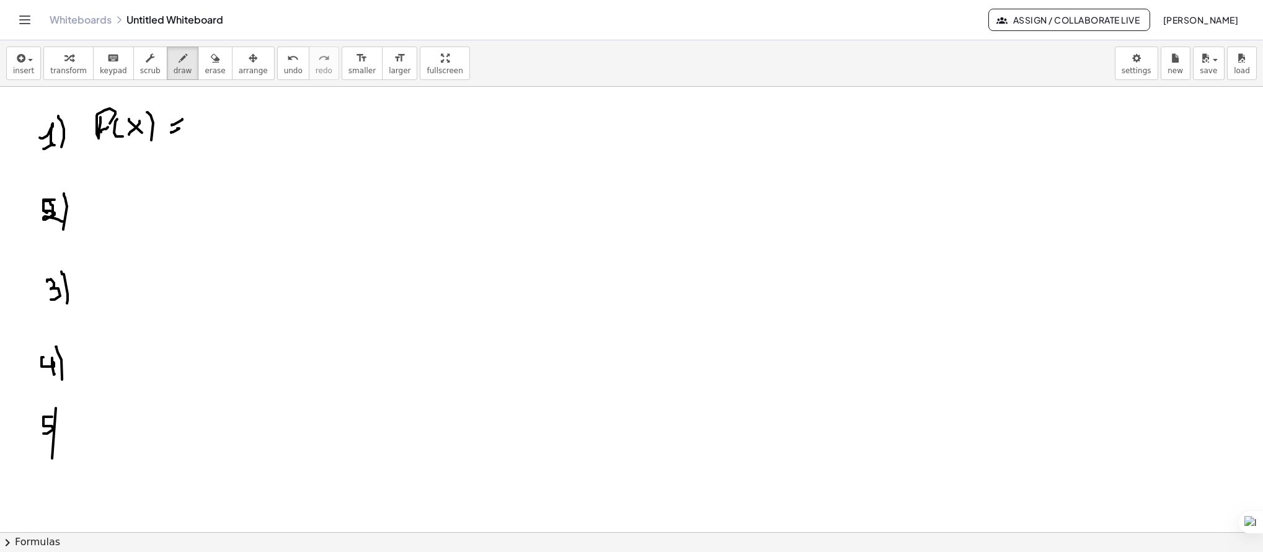
drag, startPoint x: 229, startPoint y: 115, endPoint x: 264, endPoint y: 113, distance: 35.4
drag, startPoint x: 264, startPoint y: 113, endPoint x: 254, endPoint y: 127, distance: 17.2
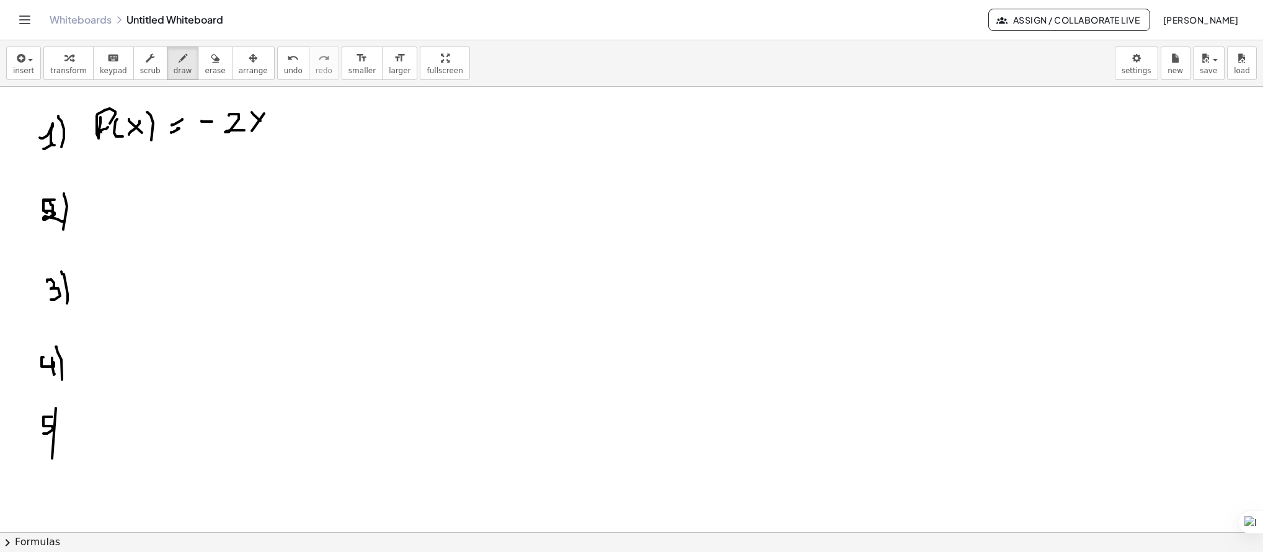
drag, startPoint x: 260, startPoint y: 121, endPoint x: 268, endPoint y: 129, distance: 11.0
drag, startPoint x: 291, startPoint y: 117, endPoint x: 287, endPoint y: 123, distance: 7.1
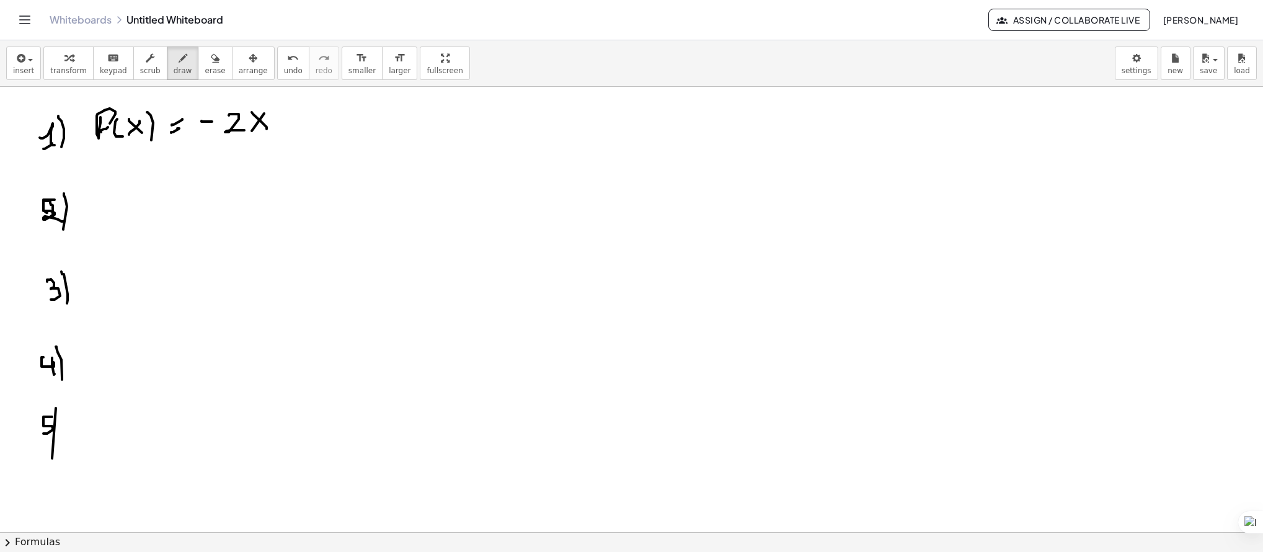
click at [205, 73] on span "erase" at bounding box center [215, 70] width 20 height 9
drag, startPoint x: 294, startPoint y: 115, endPoint x: 216, endPoint y: 123, distance: 78.6
click at [179, 63] on icon "button" at bounding box center [183, 58] width 9 height 15
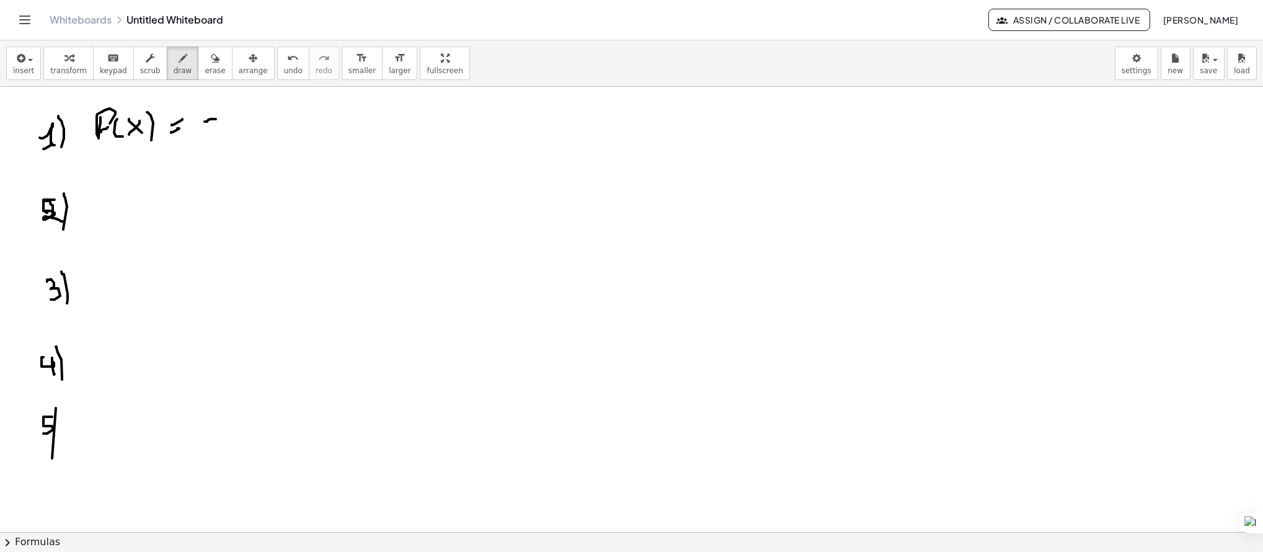
drag, startPoint x: 216, startPoint y: 119, endPoint x: 228, endPoint y: 118, distance: 11.8
drag, startPoint x: 231, startPoint y: 117, endPoint x: 247, endPoint y: 125, distance: 18.3
drag, startPoint x: 265, startPoint y: 112, endPoint x: 255, endPoint y: 129, distance: 20.0
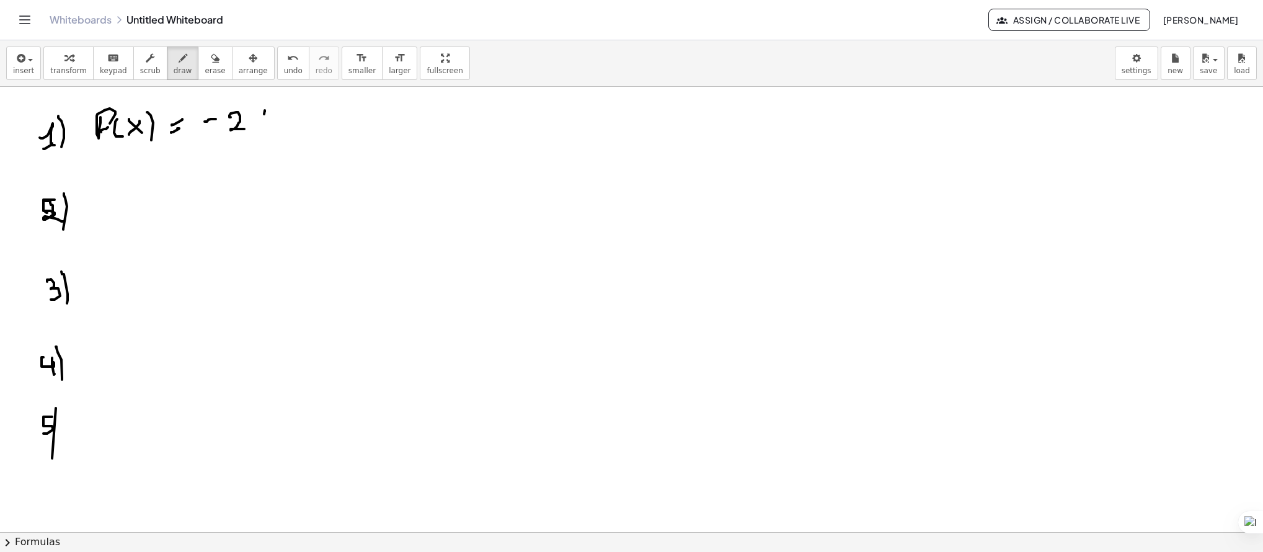
drag, startPoint x: 256, startPoint y: 115, endPoint x: 288, endPoint y: 121, distance: 33.3
drag, startPoint x: 293, startPoint y: 109, endPoint x: 300, endPoint y: 123, distance: 16.6
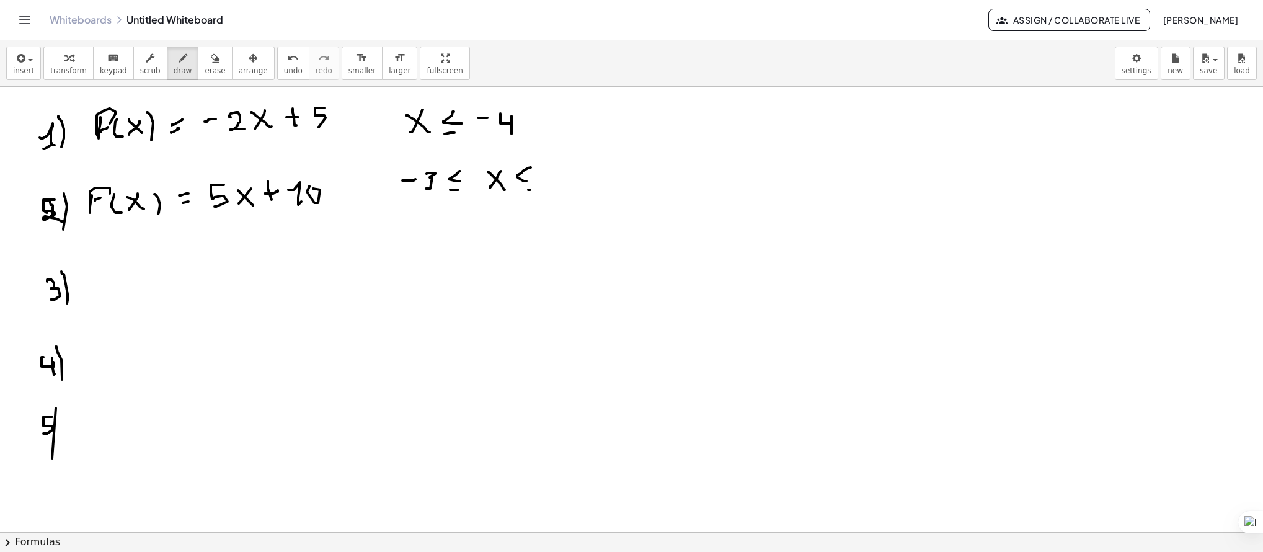
click at [198, 60] on button "erase" at bounding box center [215, 63] width 34 height 33
click at [179, 65] on icon "button" at bounding box center [183, 58] width 9 height 15
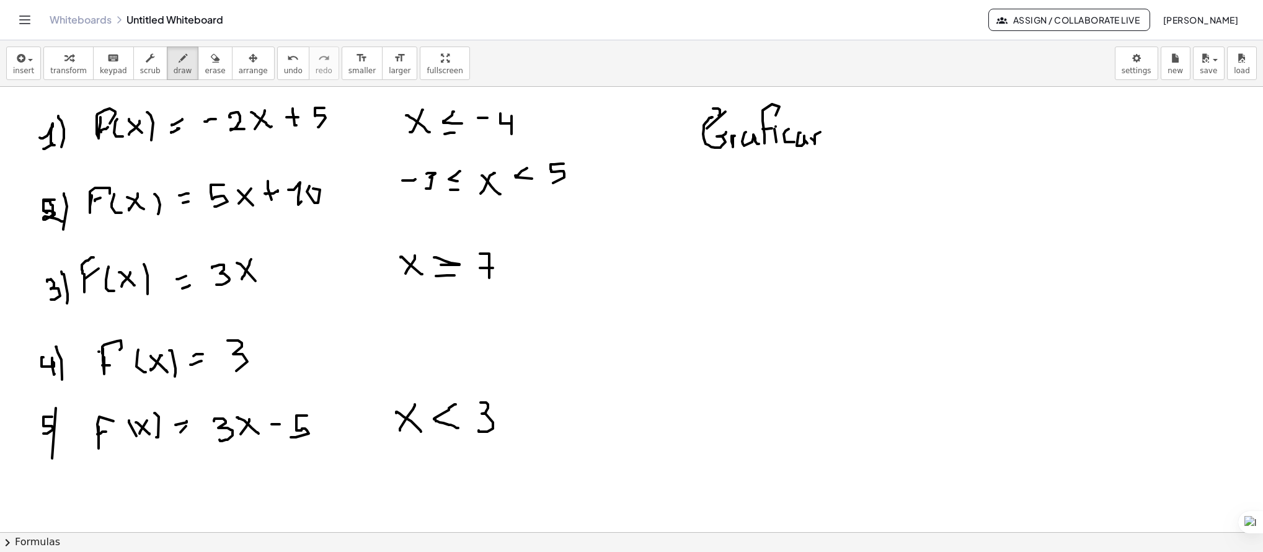
drag, startPoint x: 879, startPoint y: 97, endPoint x: 875, endPoint y: 102, distance: 6.7
drag, startPoint x: 708, startPoint y: 185, endPoint x: 715, endPoint y: 194, distance: 11.9
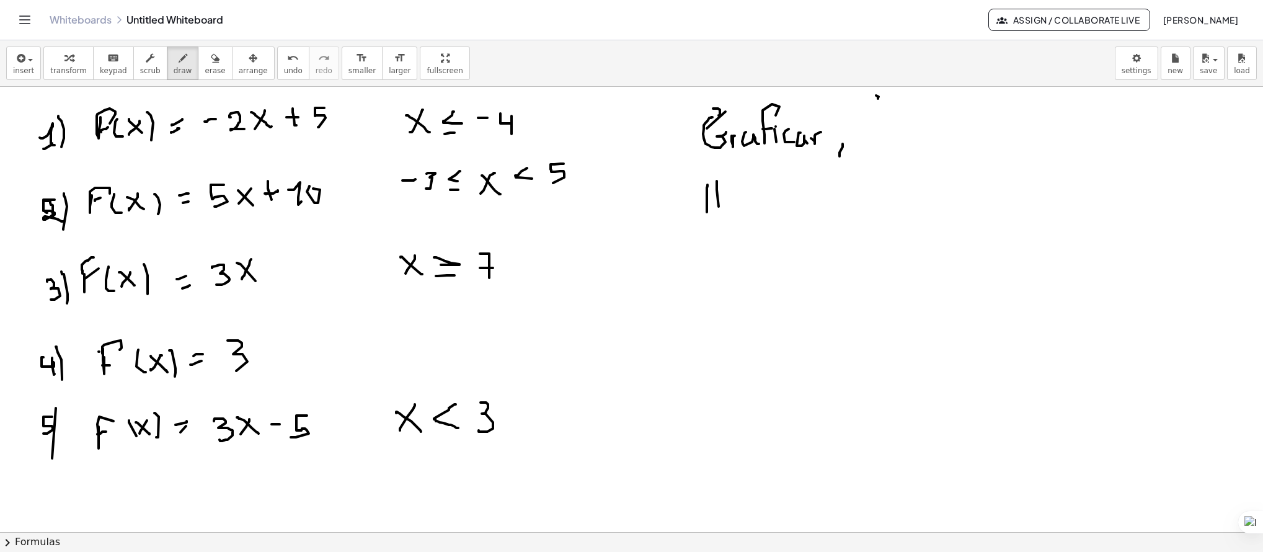
drag, startPoint x: 717, startPoint y: 181, endPoint x: 713, endPoint y: 200, distance: 19.0
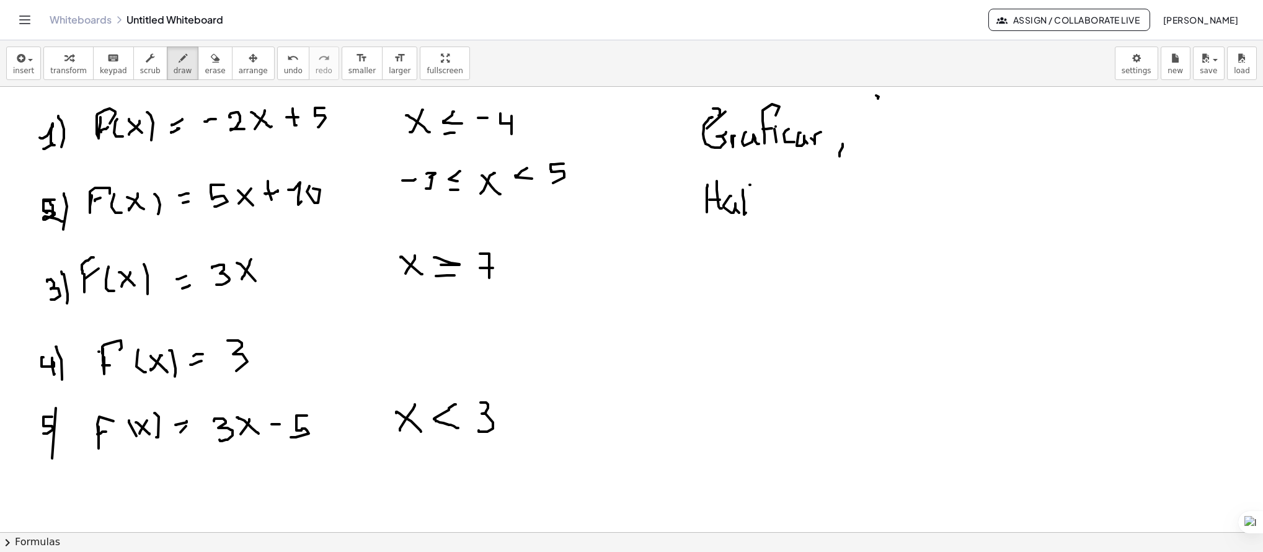
drag, startPoint x: 837, startPoint y: 197, endPoint x: 847, endPoint y: 196, distance: 10.0
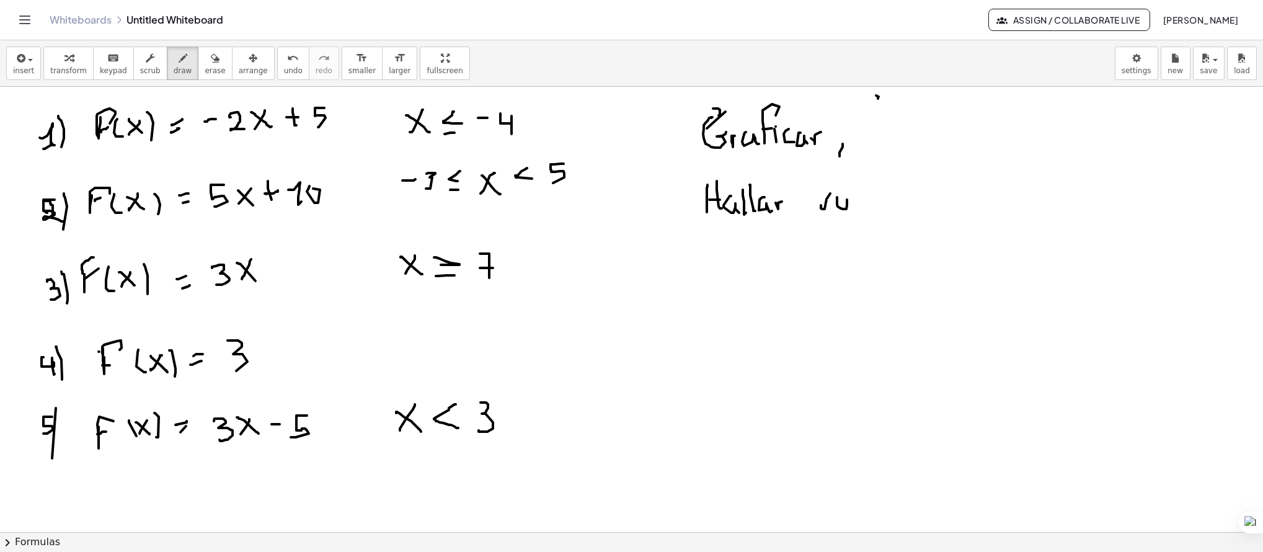
drag, startPoint x: 881, startPoint y: 194, endPoint x: 886, endPoint y: 190, distance: 6.7
drag, startPoint x: 899, startPoint y: 202, endPoint x: 928, endPoint y: 202, distance: 29.1
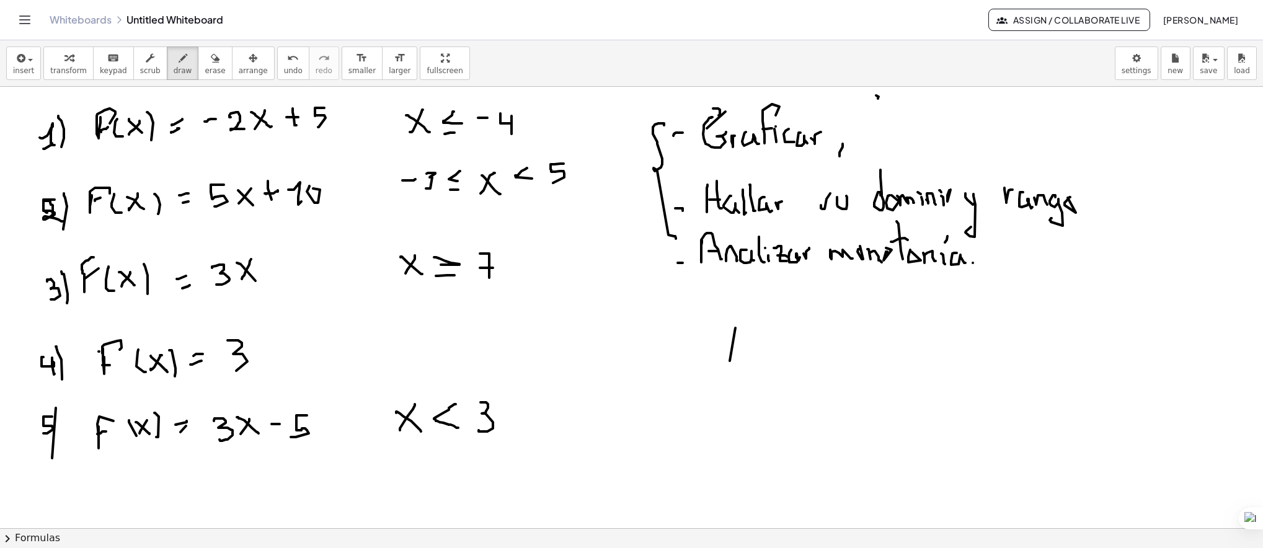
drag, startPoint x: 730, startPoint y: 361, endPoint x: 736, endPoint y: 335, distance: 26.6
drag, startPoint x: 755, startPoint y: 324, endPoint x: 721, endPoint y: 337, distance: 36.9
drag, startPoint x: 746, startPoint y: 352, endPoint x: 767, endPoint y: 336, distance: 26.9
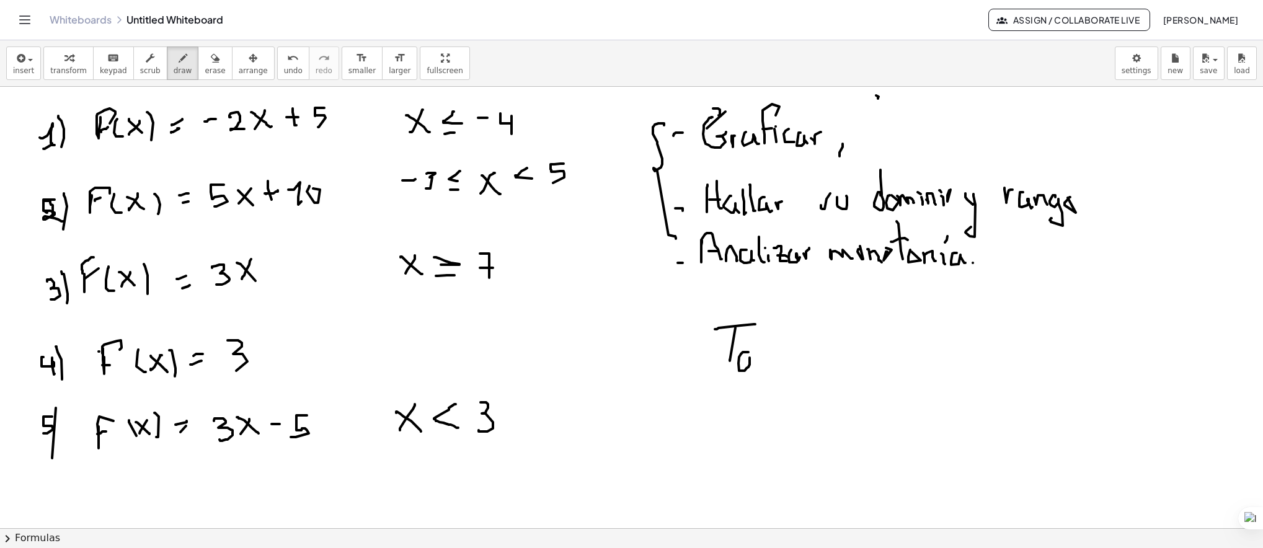
drag, startPoint x: 780, startPoint y: 329, endPoint x: 783, endPoint y: 367, distance: 37.4
drag, startPoint x: 788, startPoint y: 354, endPoint x: 796, endPoint y: 358, distance: 9.4
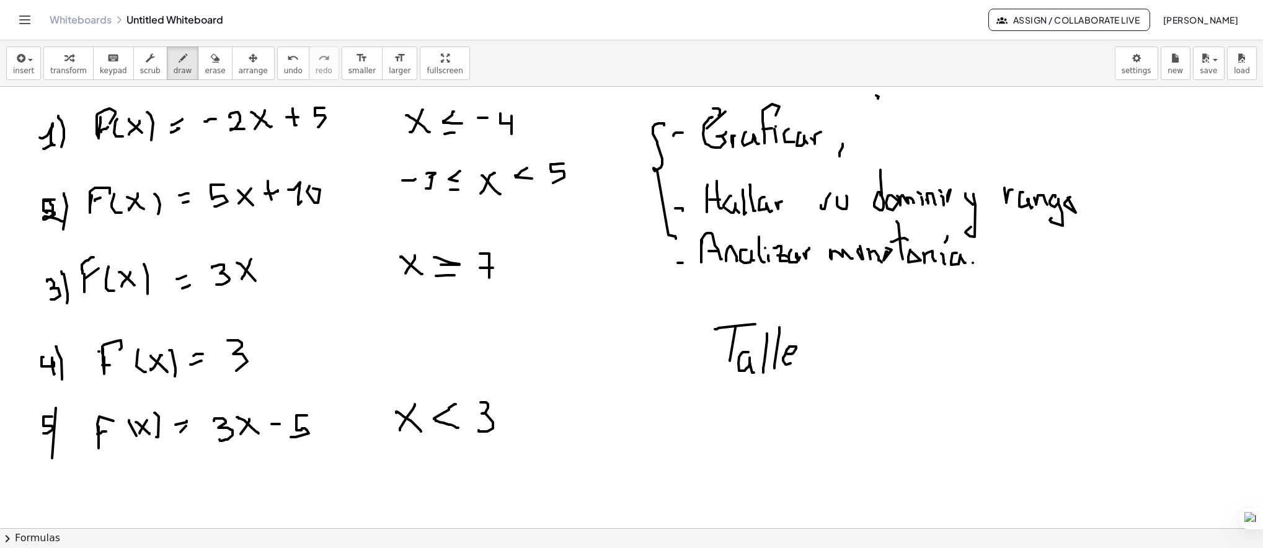
drag, startPoint x: 802, startPoint y: 356, endPoint x: 810, endPoint y: 350, distance: 9.3
drag, startPoint x: 845, startPoint y: 336, endPoint x: 843, endPoint y: 358, distance: 22.4
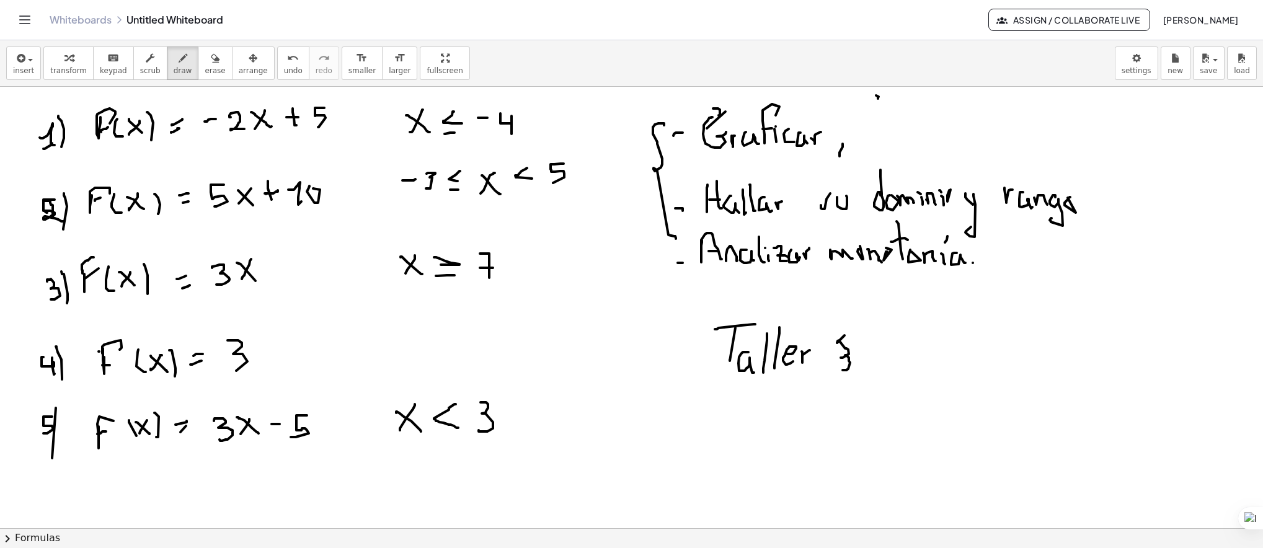
drag, startPoint x: 845, startPoint y: 355, endPoint x: 843, endPoint y: 370, distance: 15.1
drag, startPoint x: 880, startPoint y: 344, endPoint x: 873, endPoint y: 365, distance: 21.8
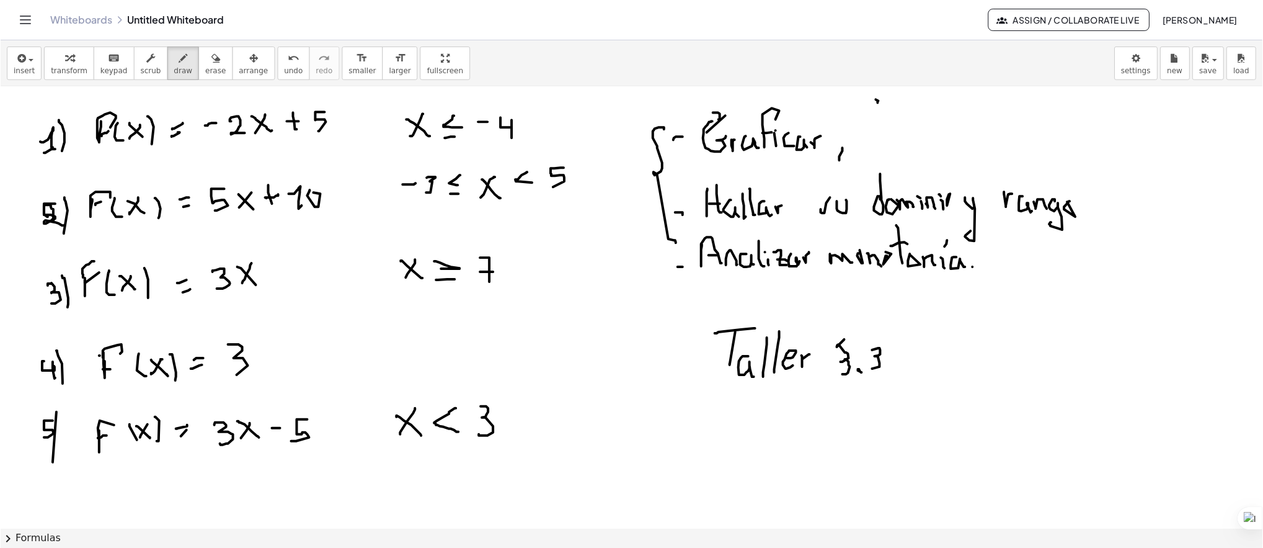
scroll to position [854, 0]
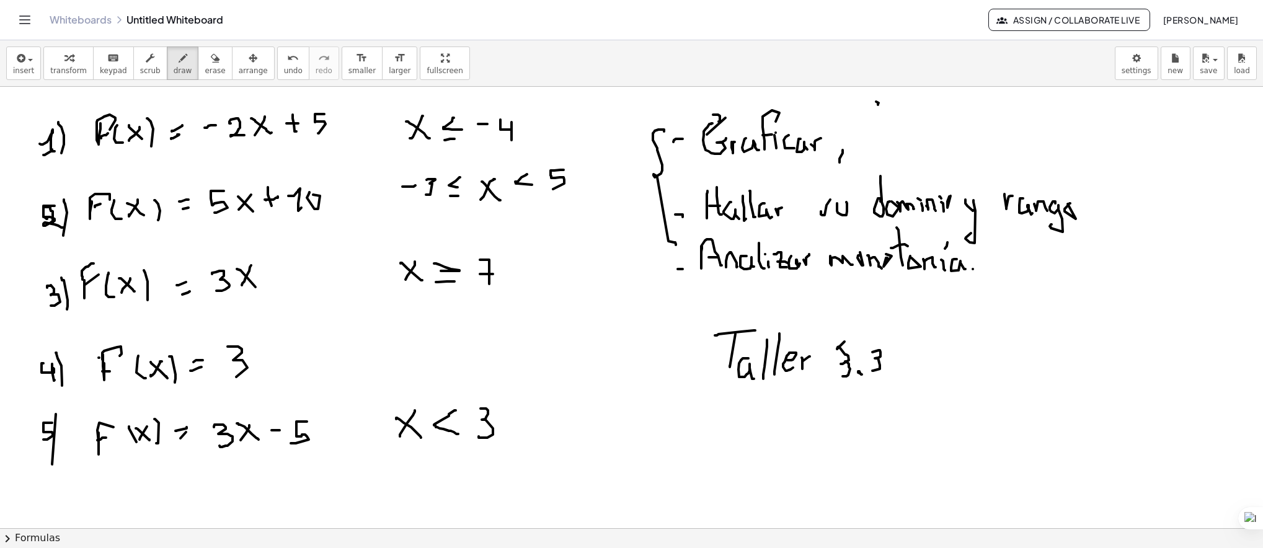
click at [198, 61] on button "erase" at bounding box center [215, 63] width 34 height 33
drag, startPoint x: 590, startPoint y: 340, endPoint x: 571, endPoint y: 349, distance: 20.3
click at [174, 69] on span "draw" at bounding box center [183, 70] width 19 height 9
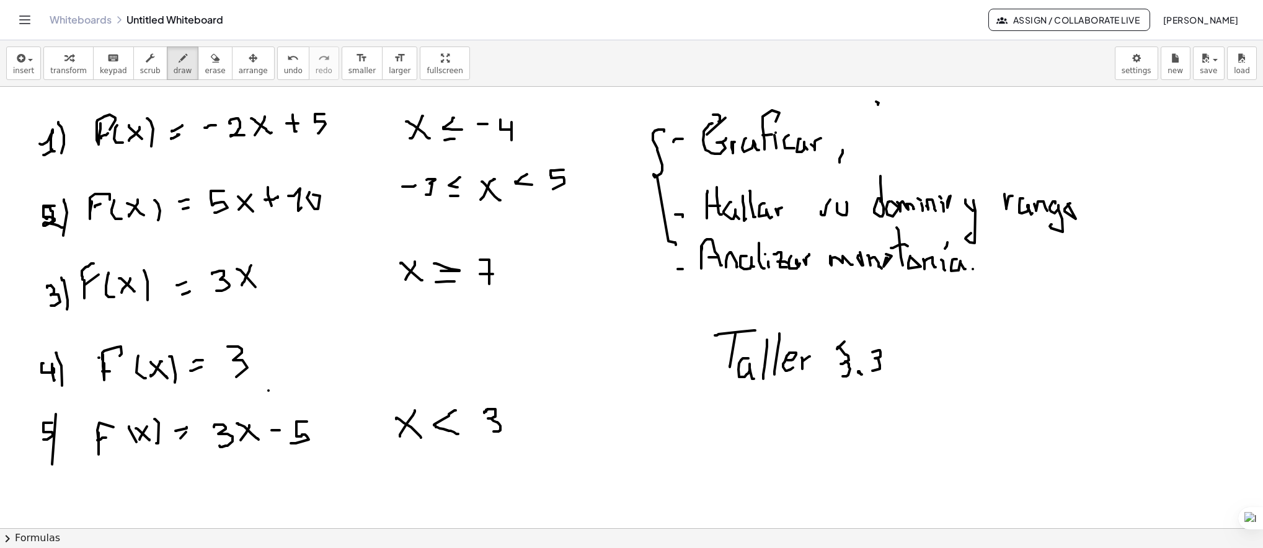
drag, startPoint x: 486, startPoint y: 412, endPoint x: 482, endPoint y: 430, distance: 18.3
